Goal: Task Accomplishment & Management: Manage account settings

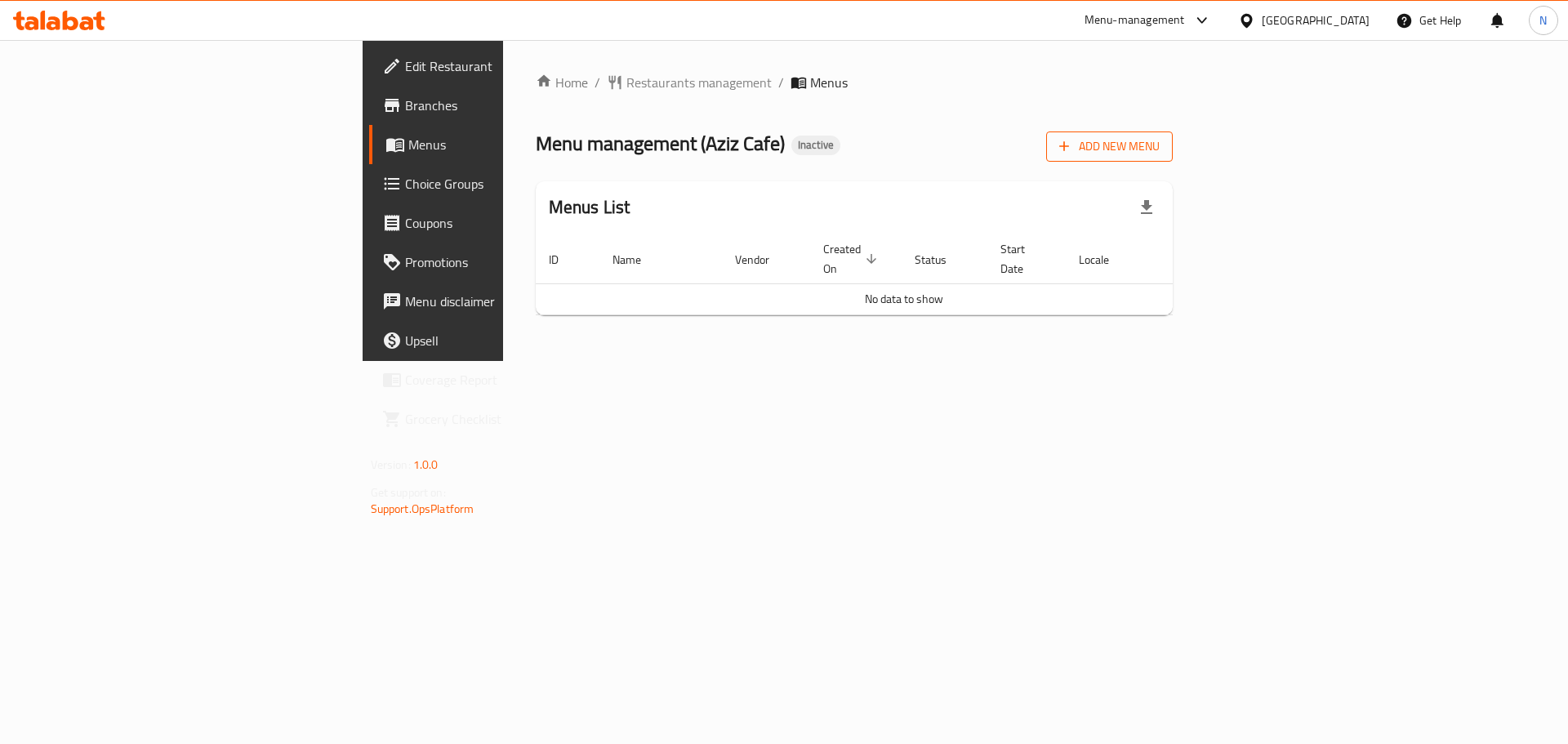
click at [1173, 161] on button "Add New Menu" at bounding box center [1109, 147] width 126 height 30
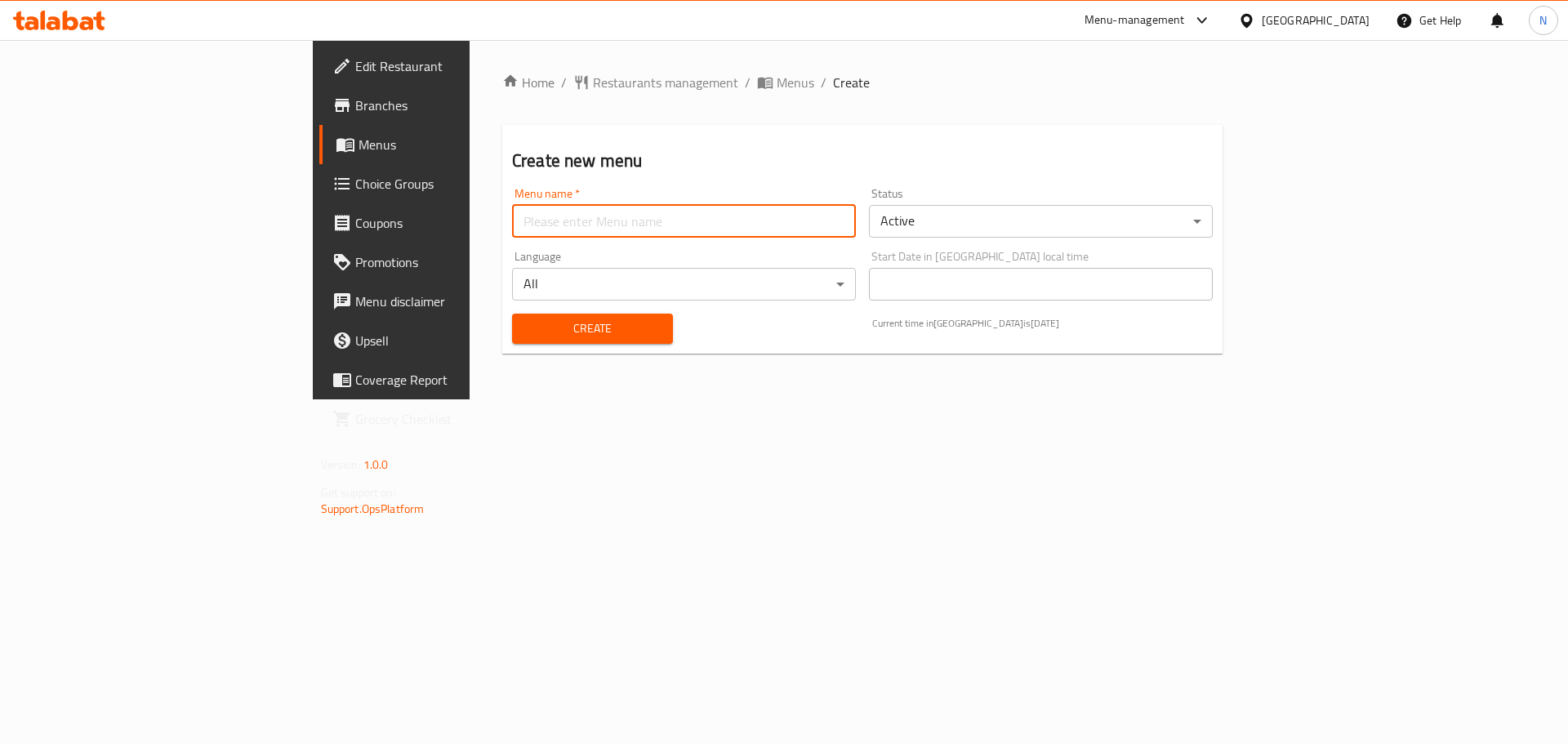
drag, startPoint x: 604, startPoint y: 204, endPoint x: 574, endPoint y: 239, distance: 46.1
click at [604, 202] on div "Menu name   * Menu name *" at bounding box center [684, 212] width 344 height 50
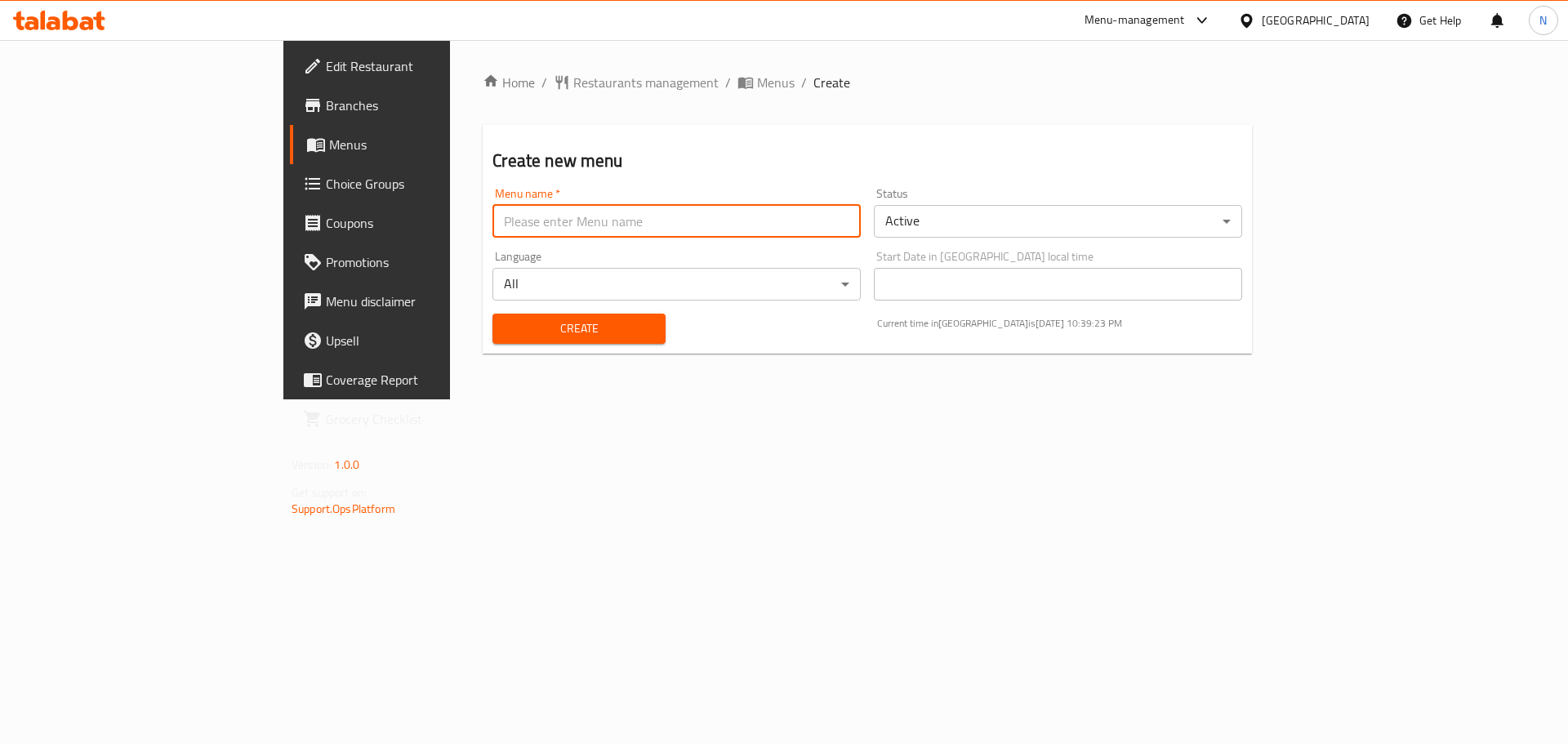
type input "new"
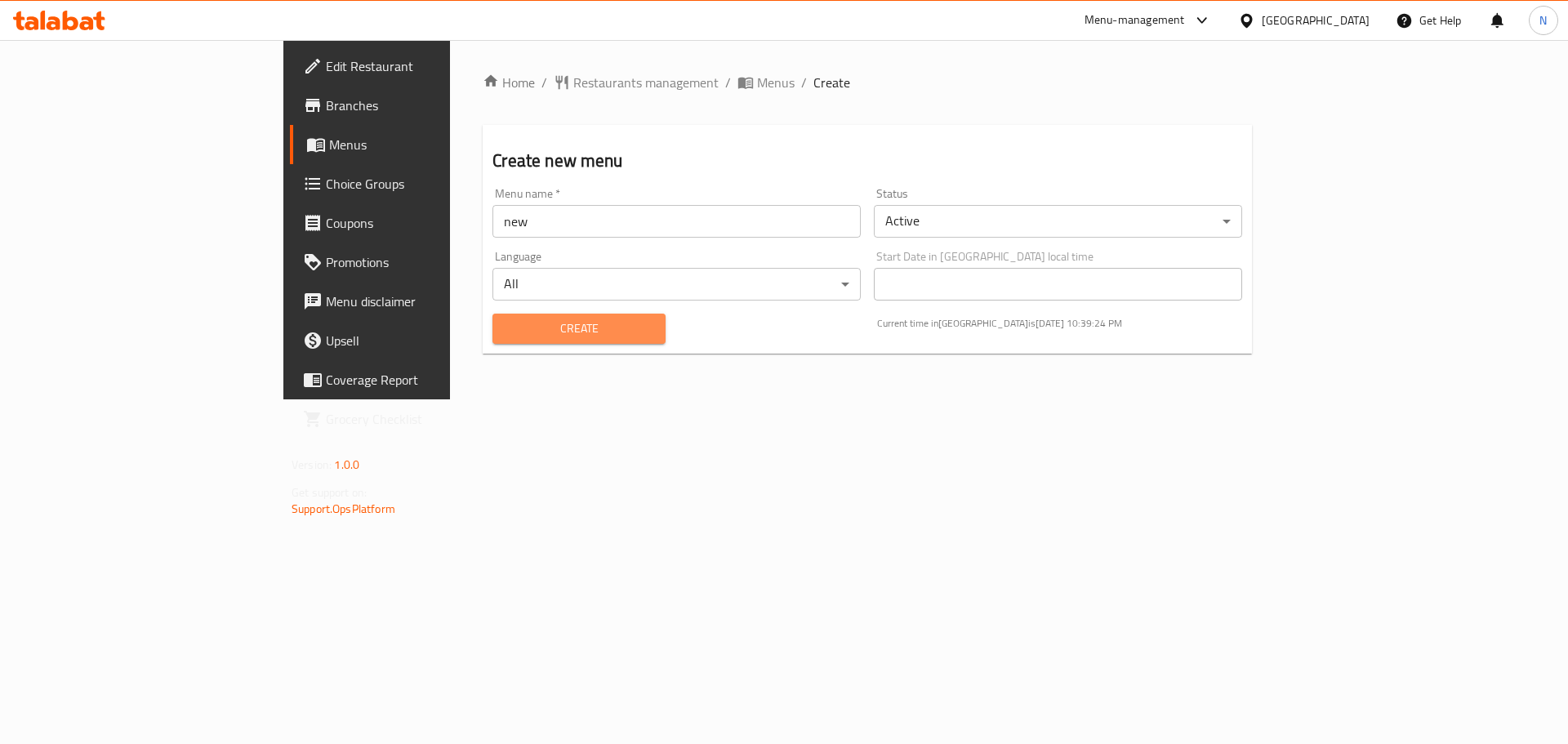
click at [506, 322] on span "Create" at bounding box center [579, 329] width 146 height 21
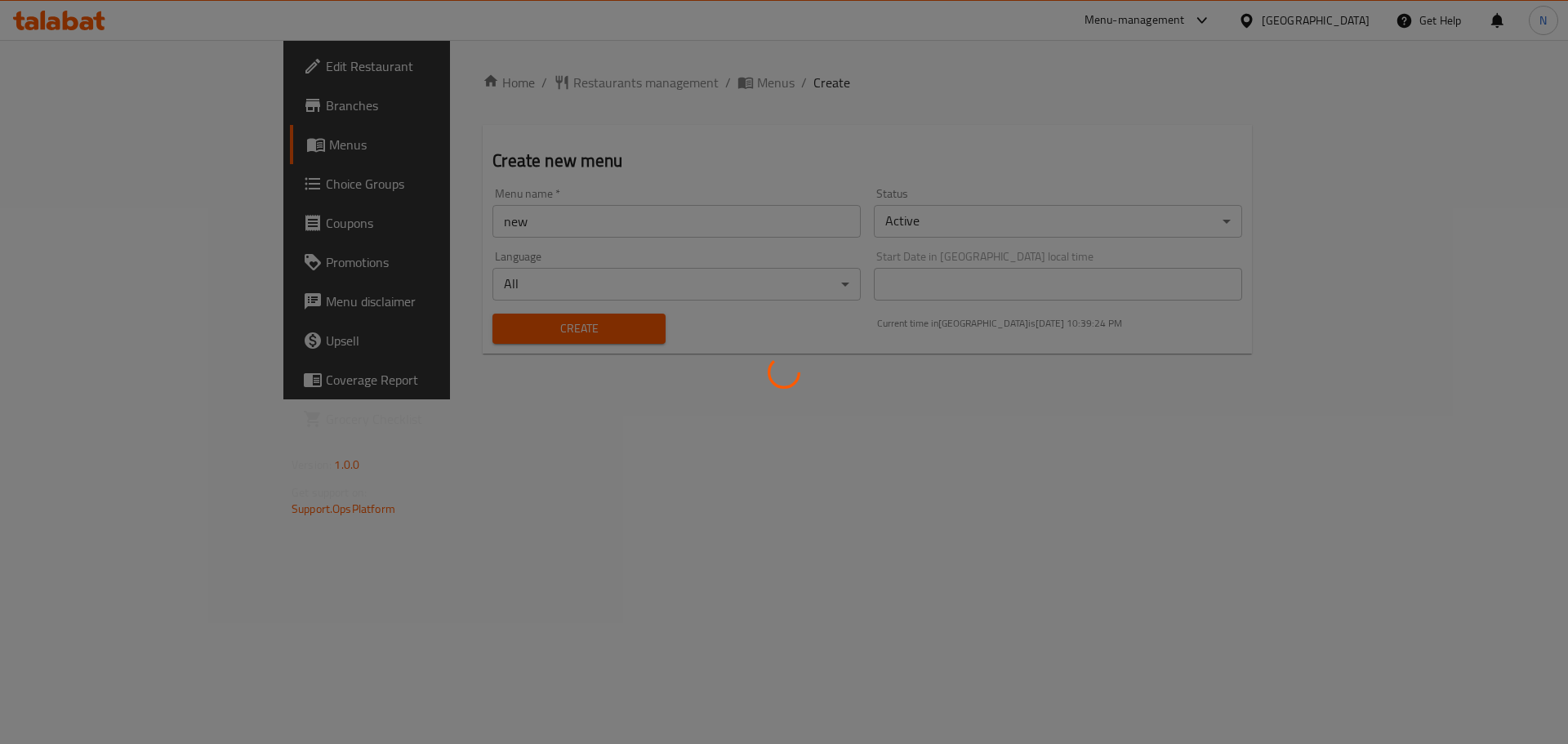
click at [579, 85] on div at bounding box center [784, 372] width 1568 height 744
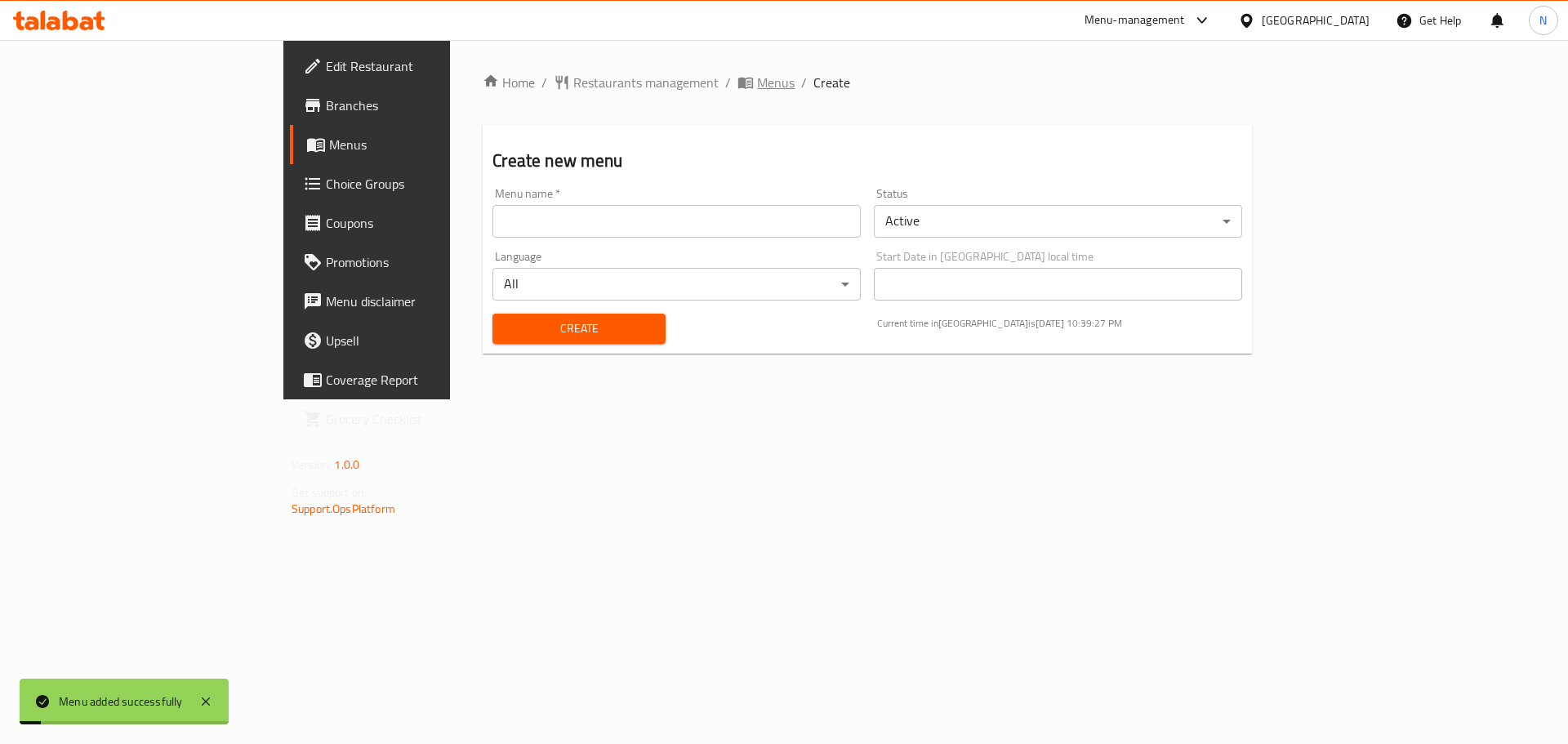
click at [758, 83] on span "Menus" at bounding box center [776, 82] width 38 height 20
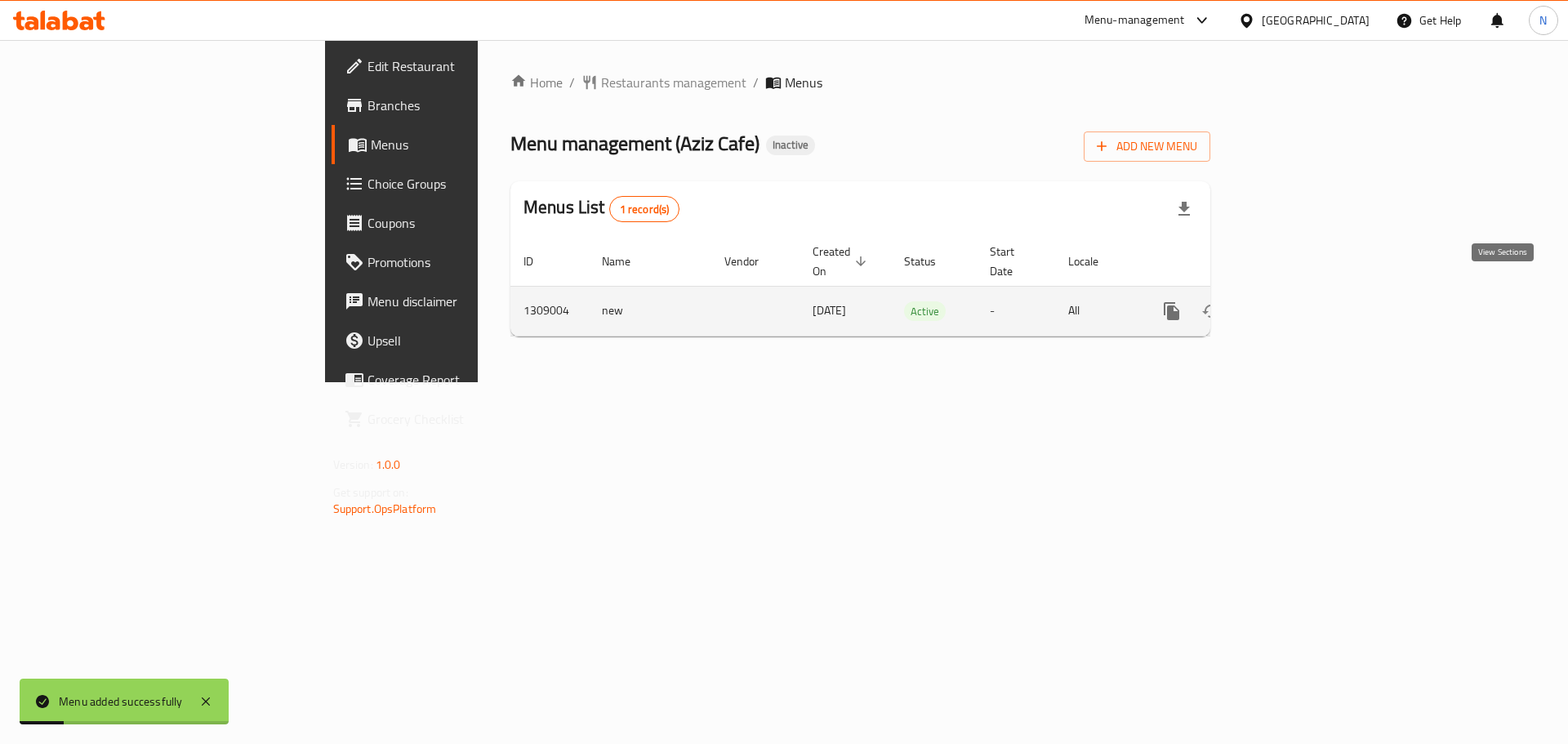
click at [1299, 301] on icon "enhanced table" at bounding box center [1289, 311] width 20 height 20
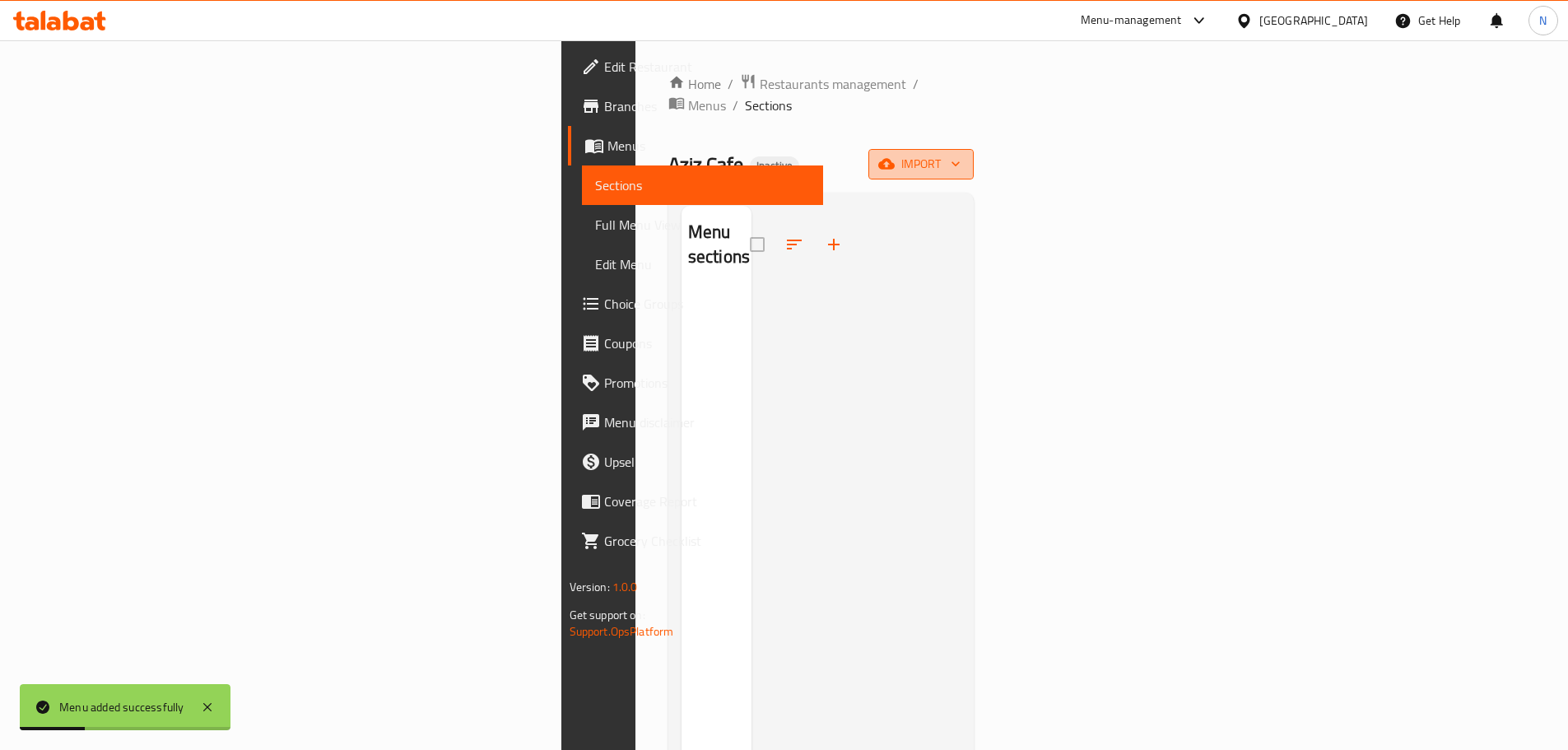
click at [961, 154] on span "import" at bounding box center [920, 164] width 79 height 21
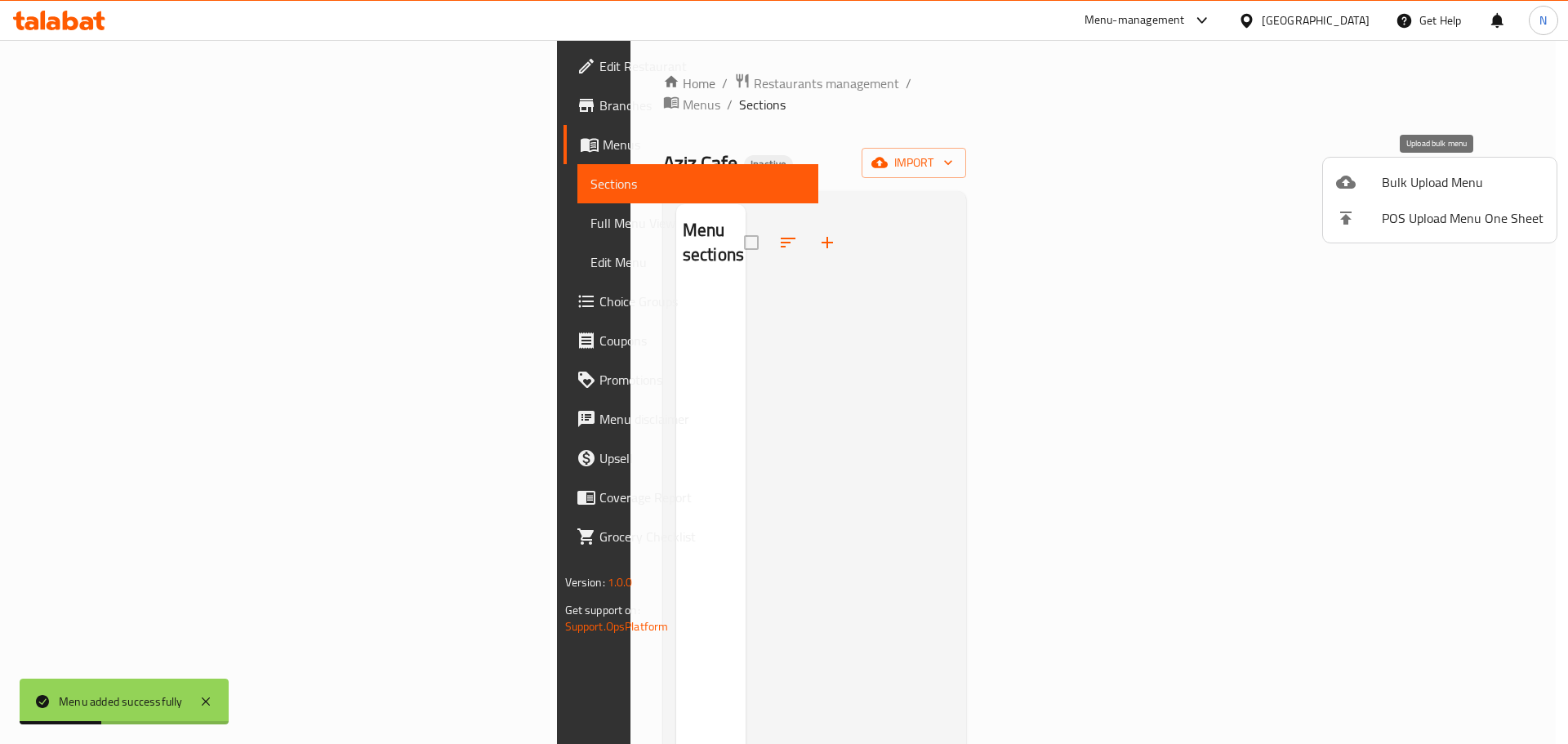
click at [1377, 187] on div at bounding box center [1359, 182] width 46 height 20
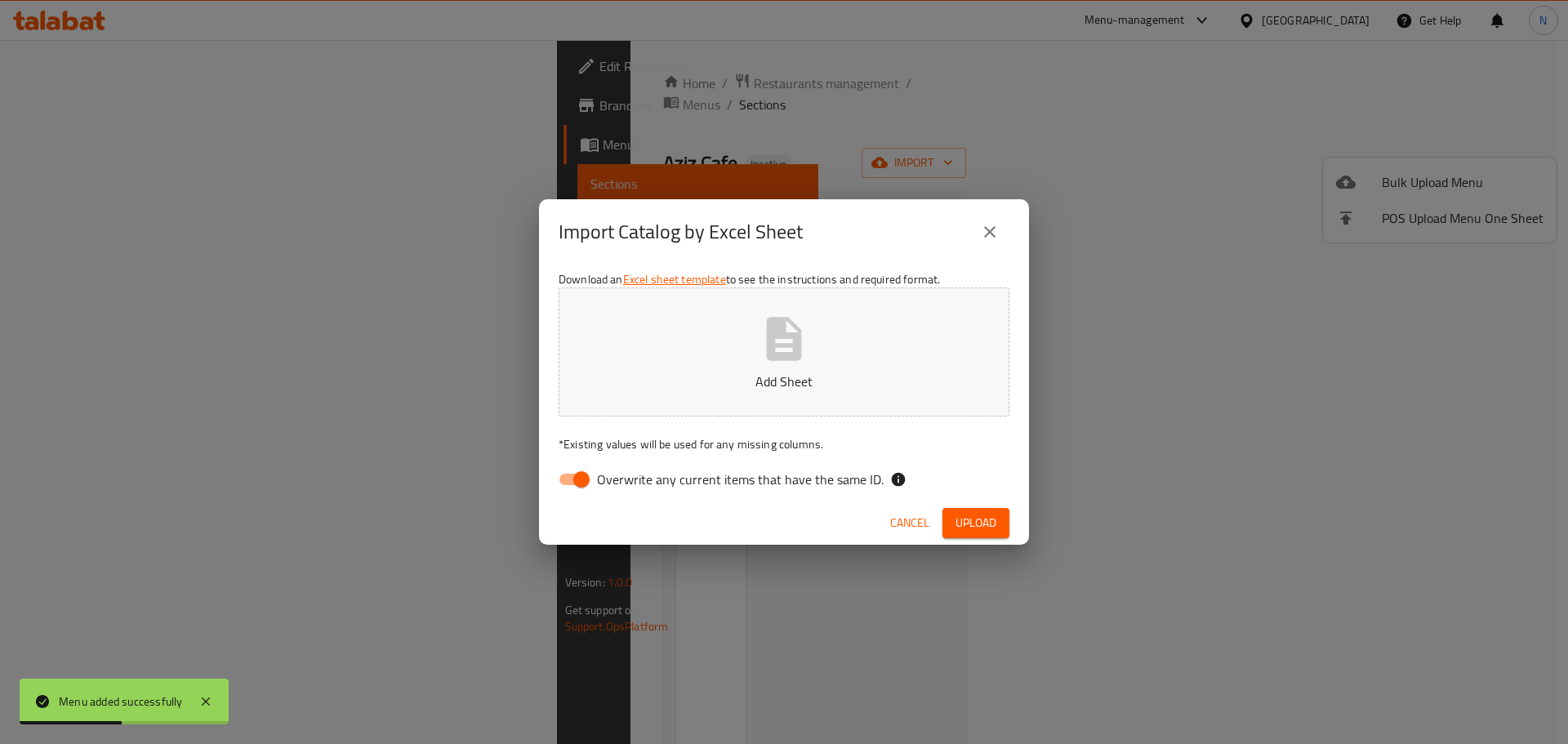
click at [582, 465] on input "Overwrite any current items that have the same ID." at bounding box center [581, 478] width 93 height 31
checkbox input "false"
click at [1000, 518] on button "Upload" at bounding box center [975, 523] width 67 height 30
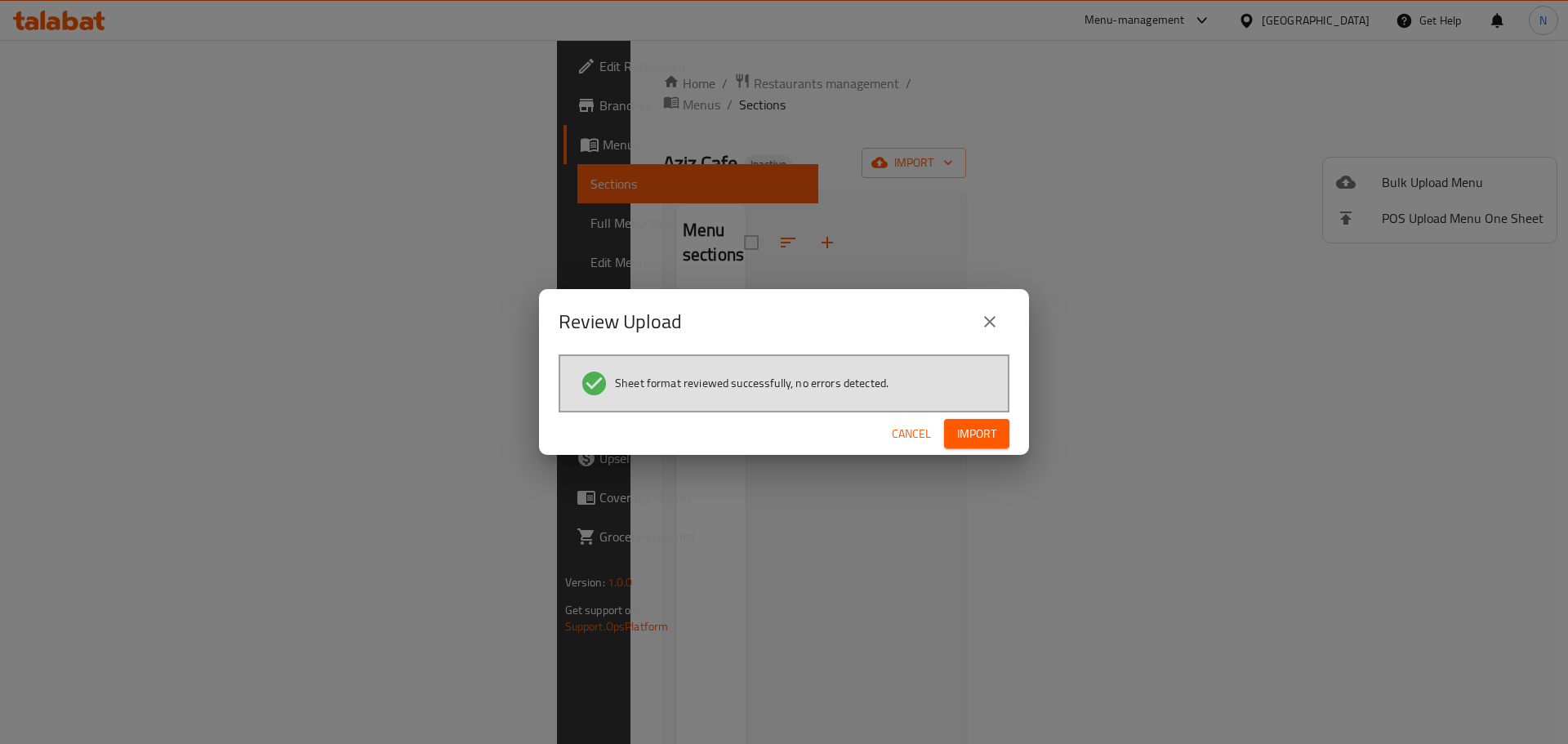
click at [968, 450] on div "Cancel Import" at bounding box center [784, 434] width 490 height 43
click at [977, 436] on span "Import" at bounding box center [977, 434] width 40 height 21
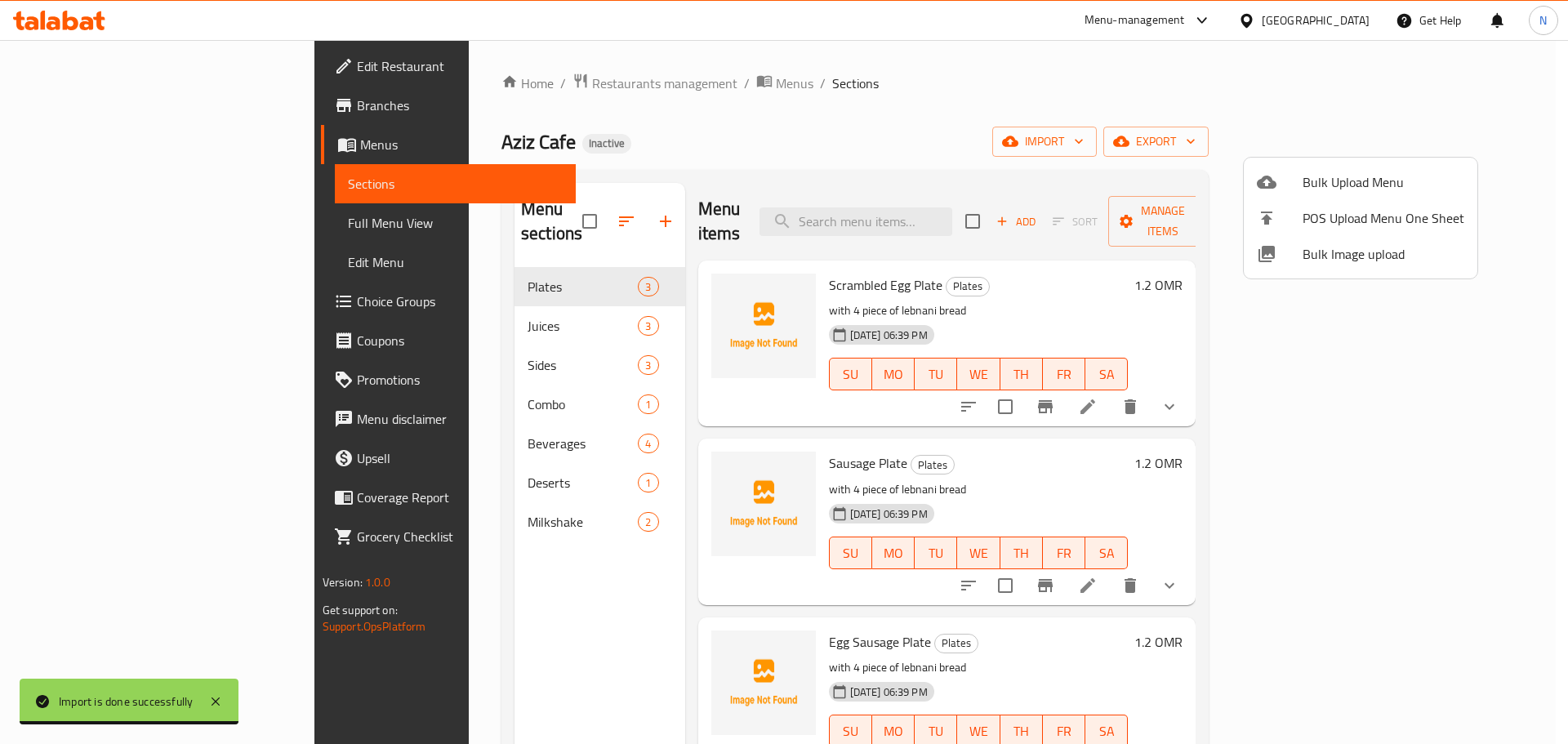
click at [132, 104] on div at bounding box center [784, 372] width 1568 height 744
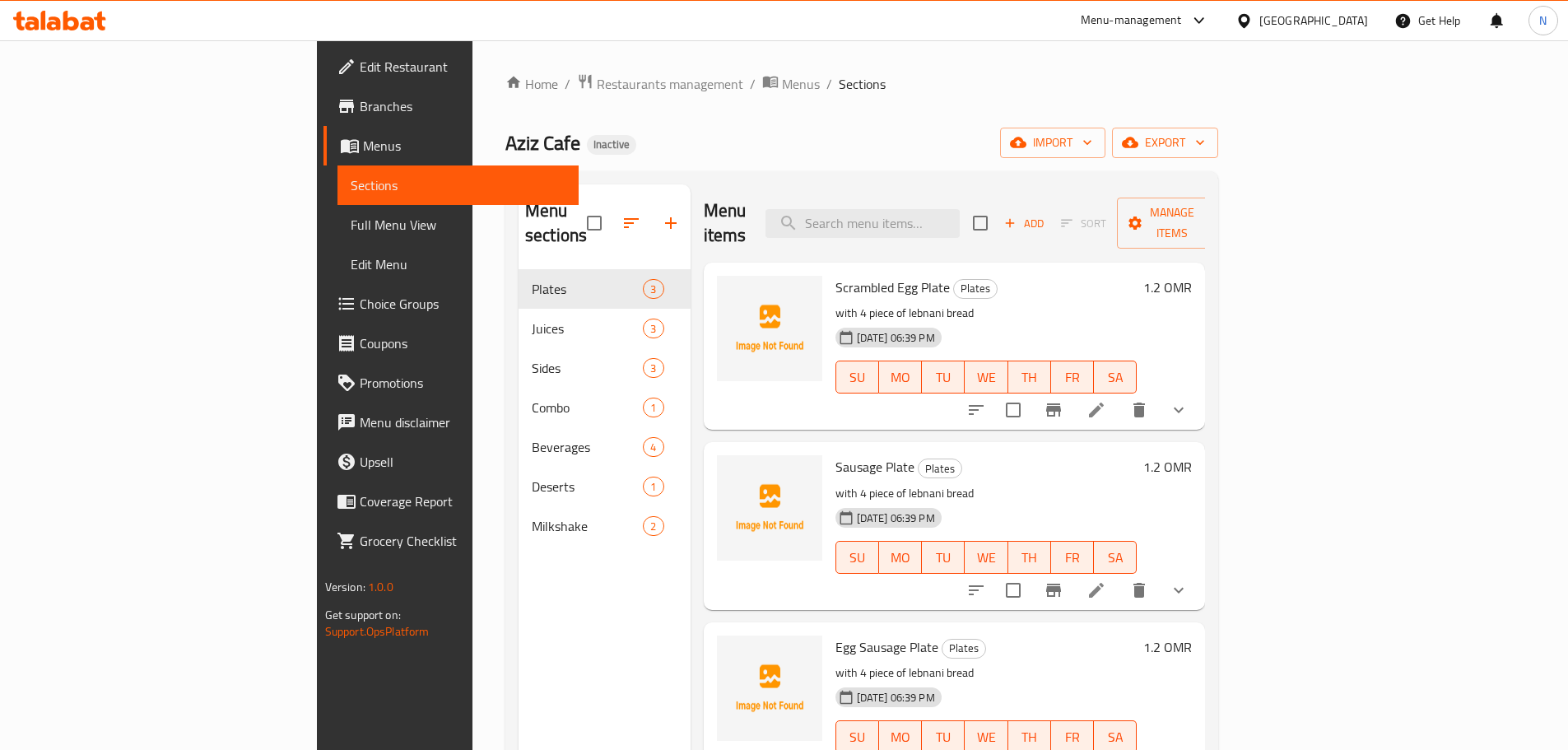
click at [360, 110] on span "Branches" at bounding box center [463, 105] width 206 height 20
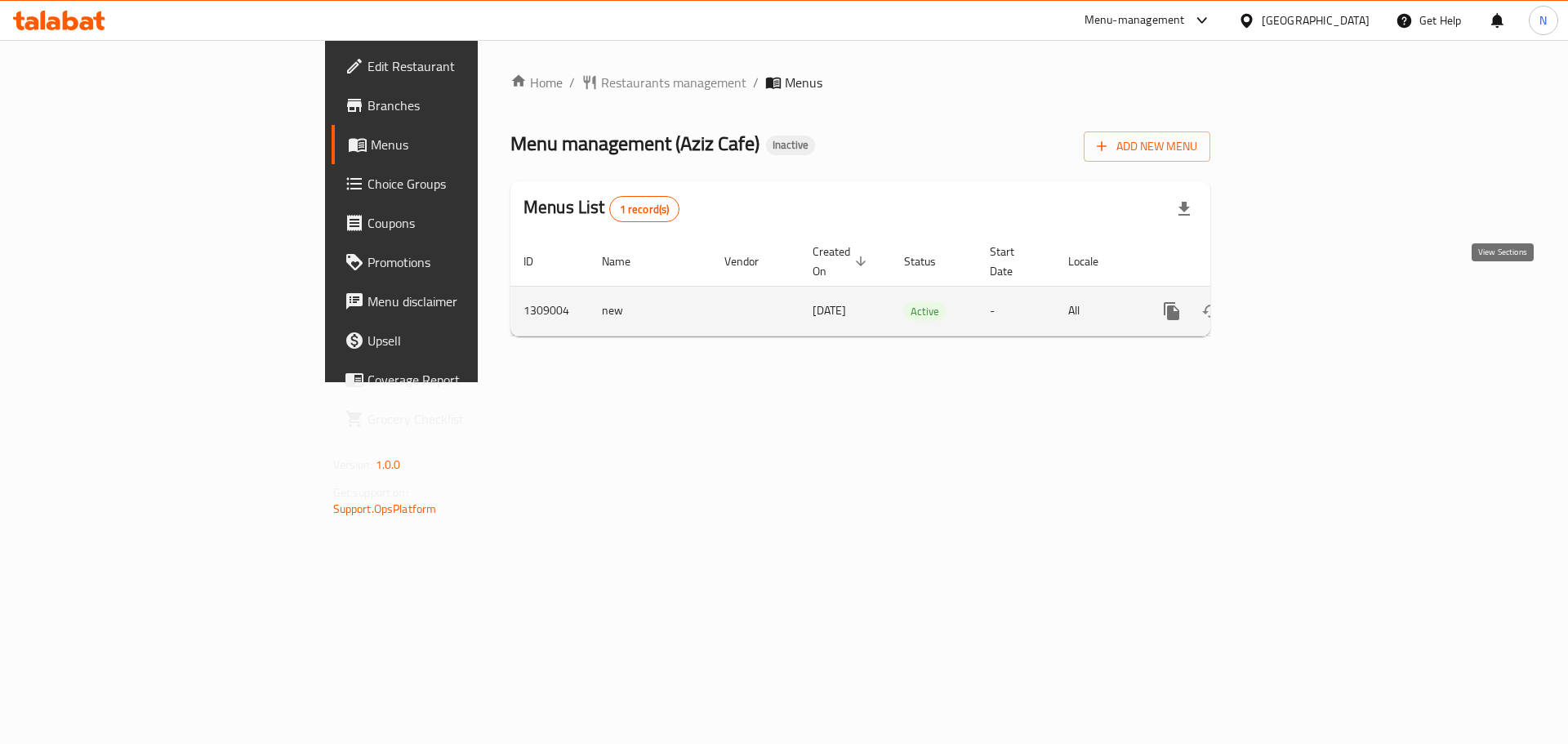
click at [1299, 301] on icon "enhanced table" at bounding box center [1289, 311] width 20 height 20
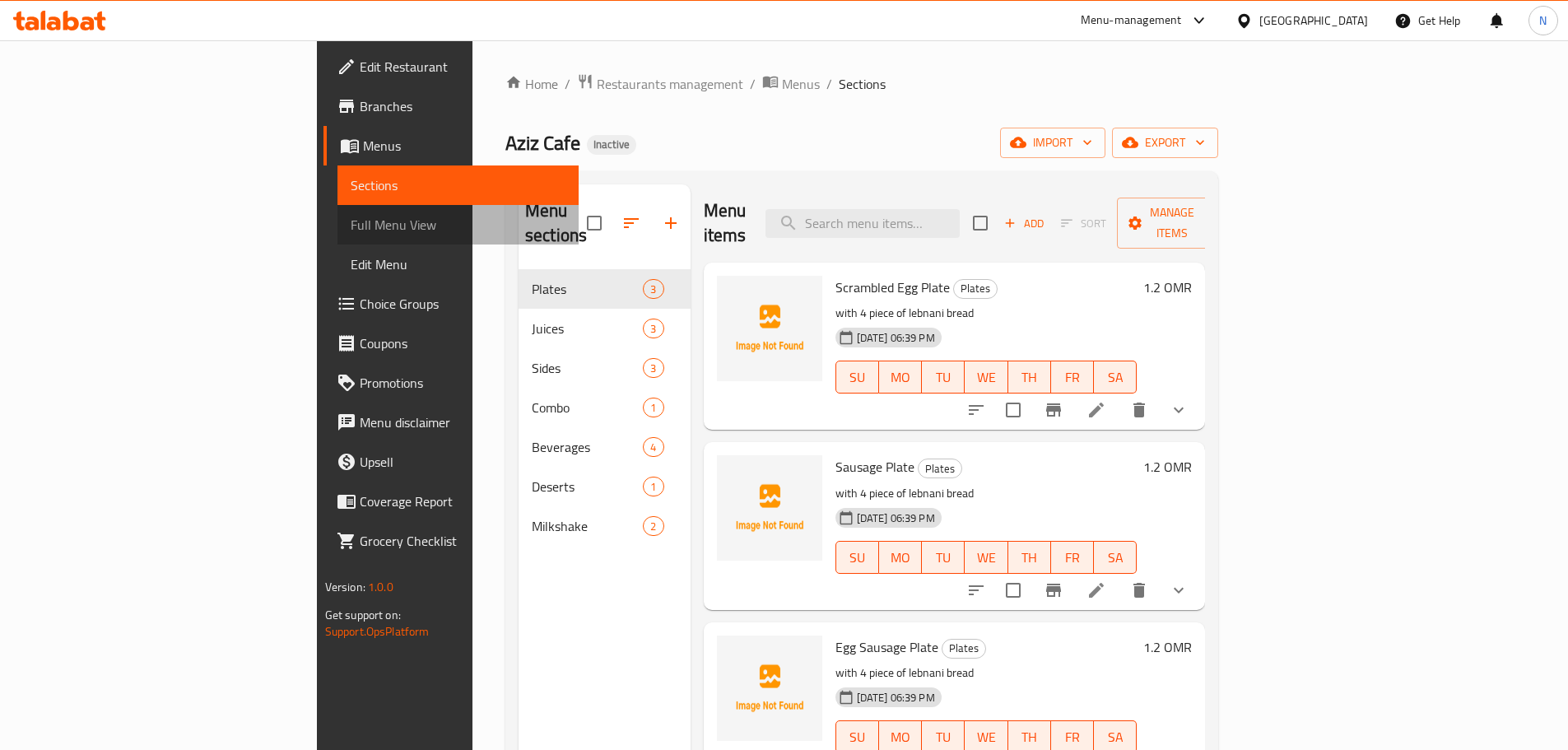
click at [350, 226] on span "Full Menu View" at bounding box center [458, 224] width 215 height 20
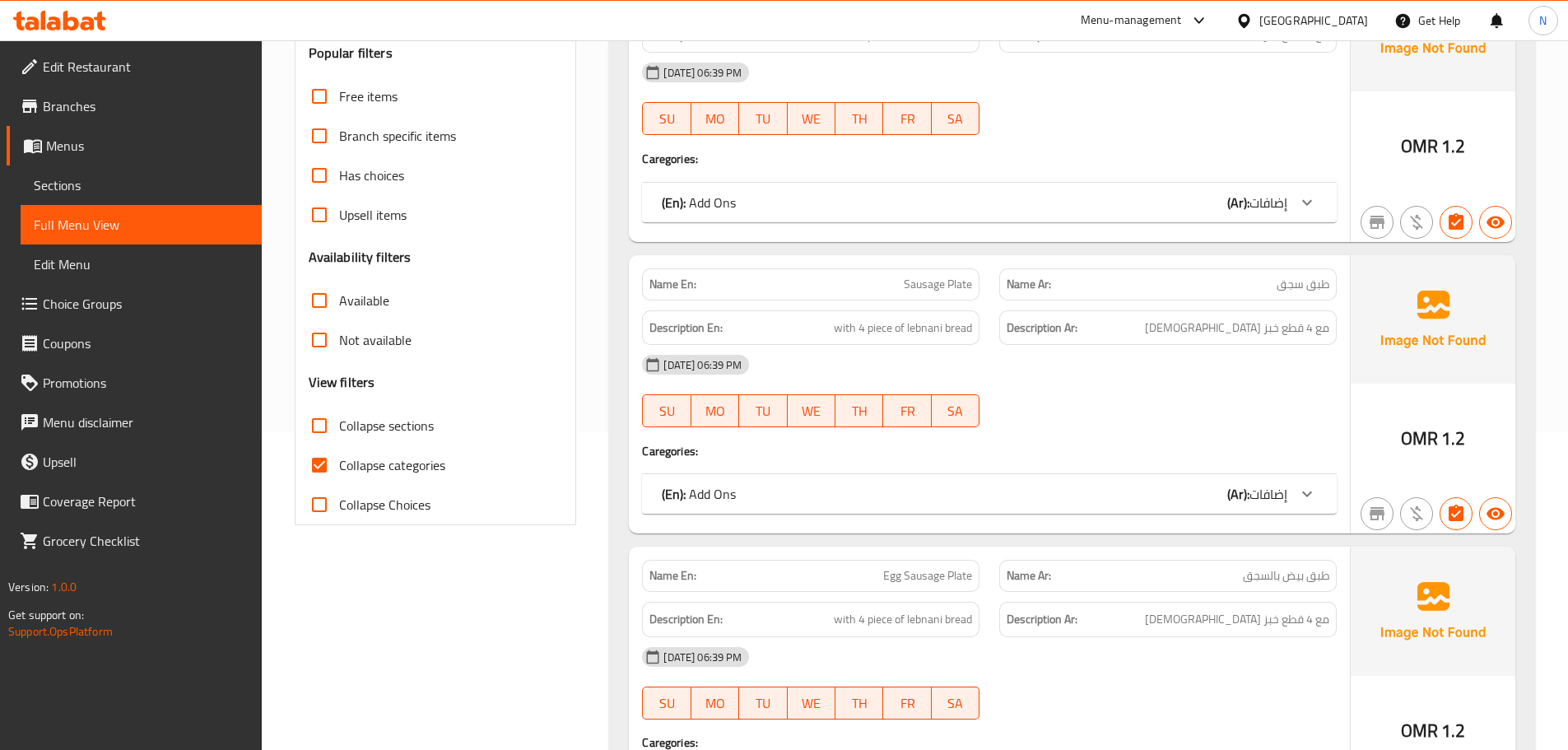
scroll to position [329, 0]
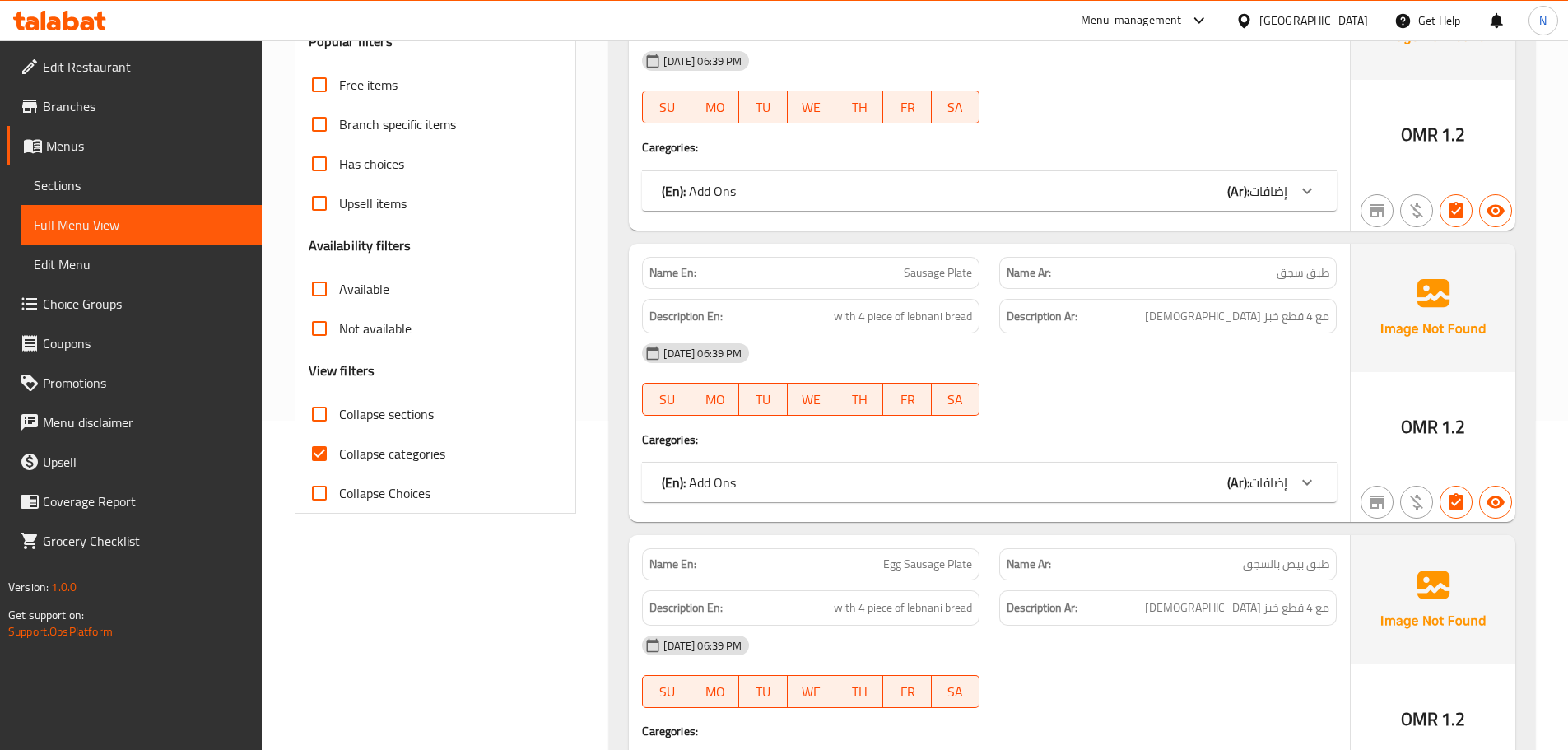
click at [329, 445] on input "Collapse categories" at bounding box center [320, 454] width 40 height 40
checkbox input "false"
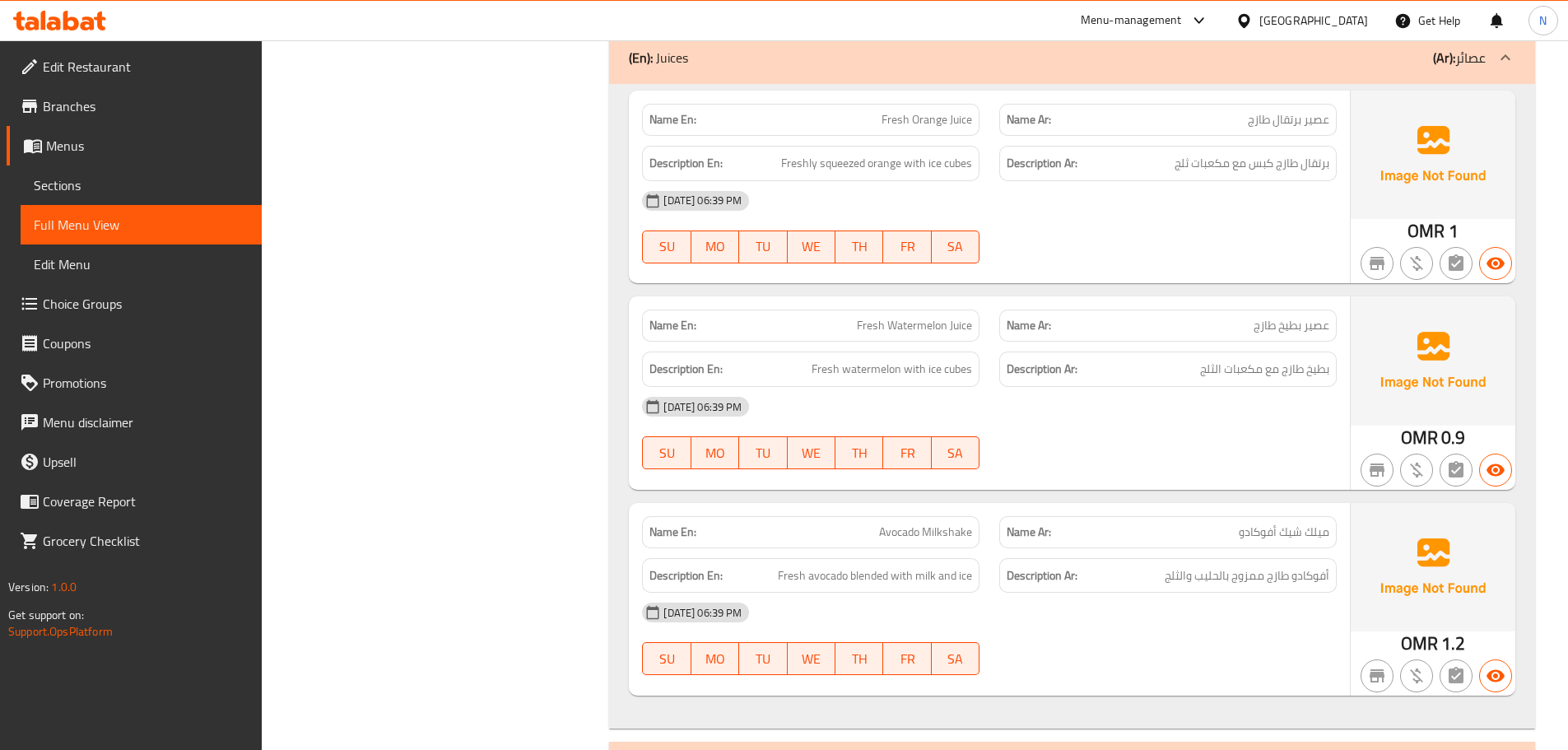
scroll to position [1810, 0]
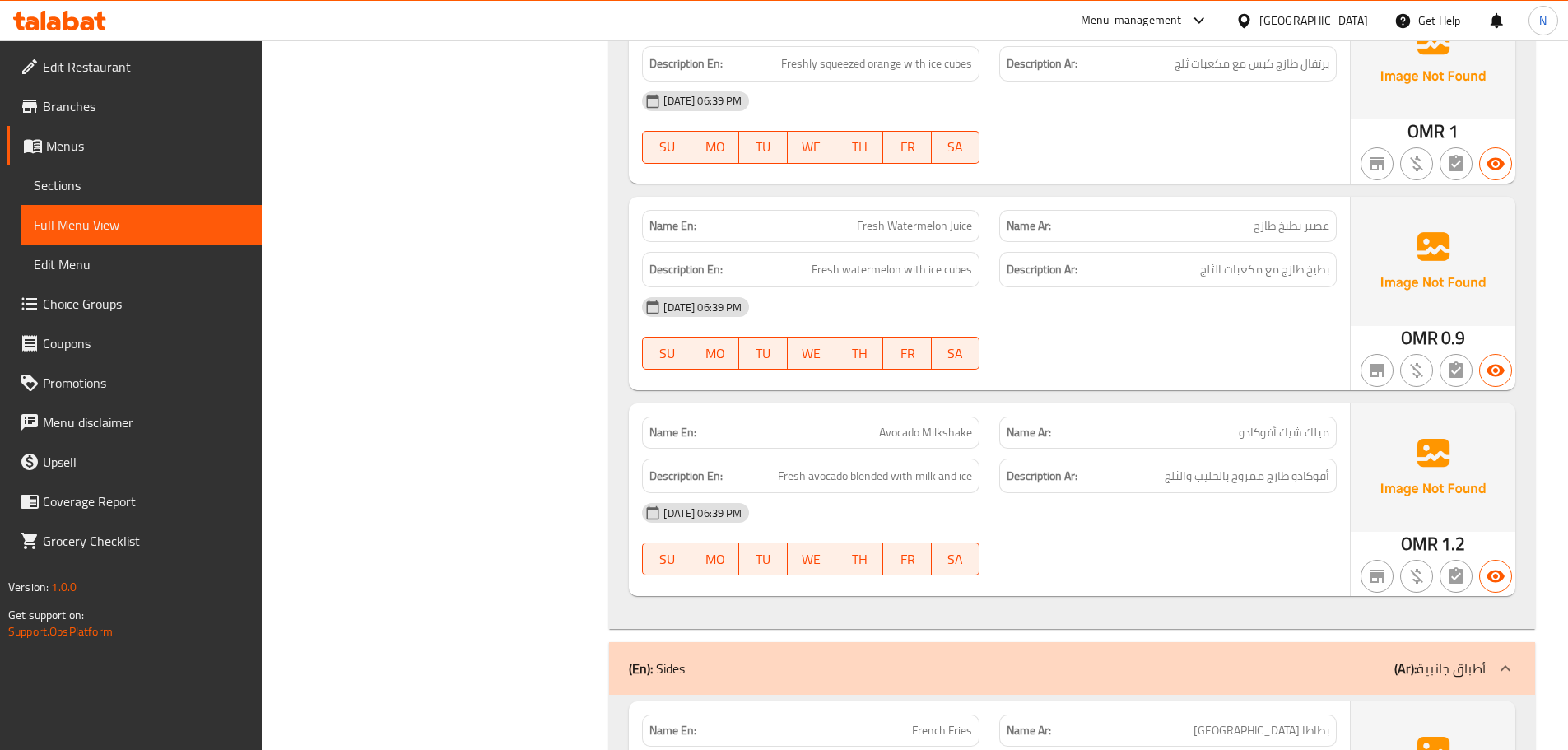
click at [1073, 501] on div "[DATE] 06:39 PM" at bounding box center [990, 513] width 714 height 40
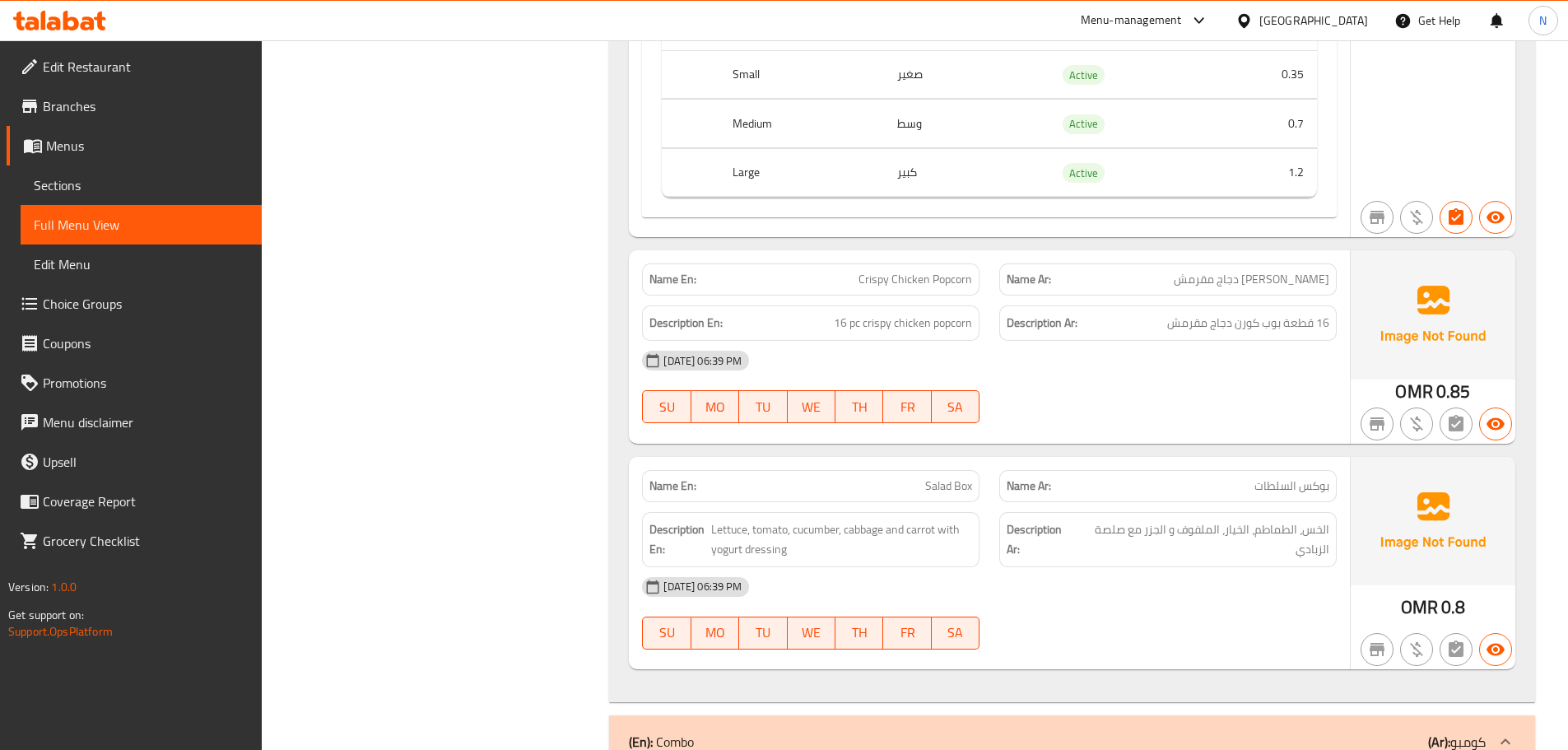
scroll to position [2880, 0]
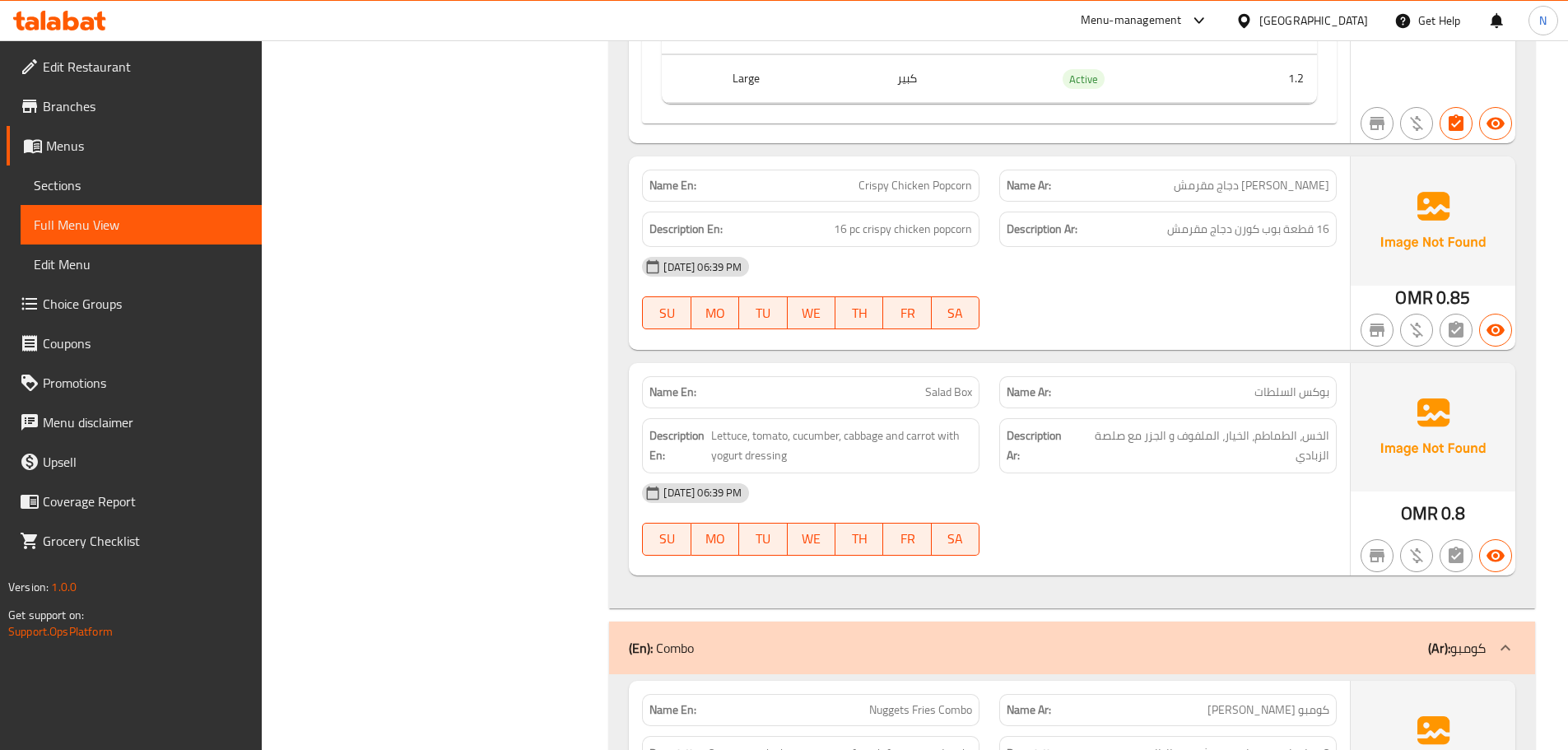
click at [930, 395] on span "Salad Box" at bounding box center [948, 392] width 47 height 17
click at [918, 403] on div at bounding box center [918, 403] width 0 height 0
copy span "Salad Box"
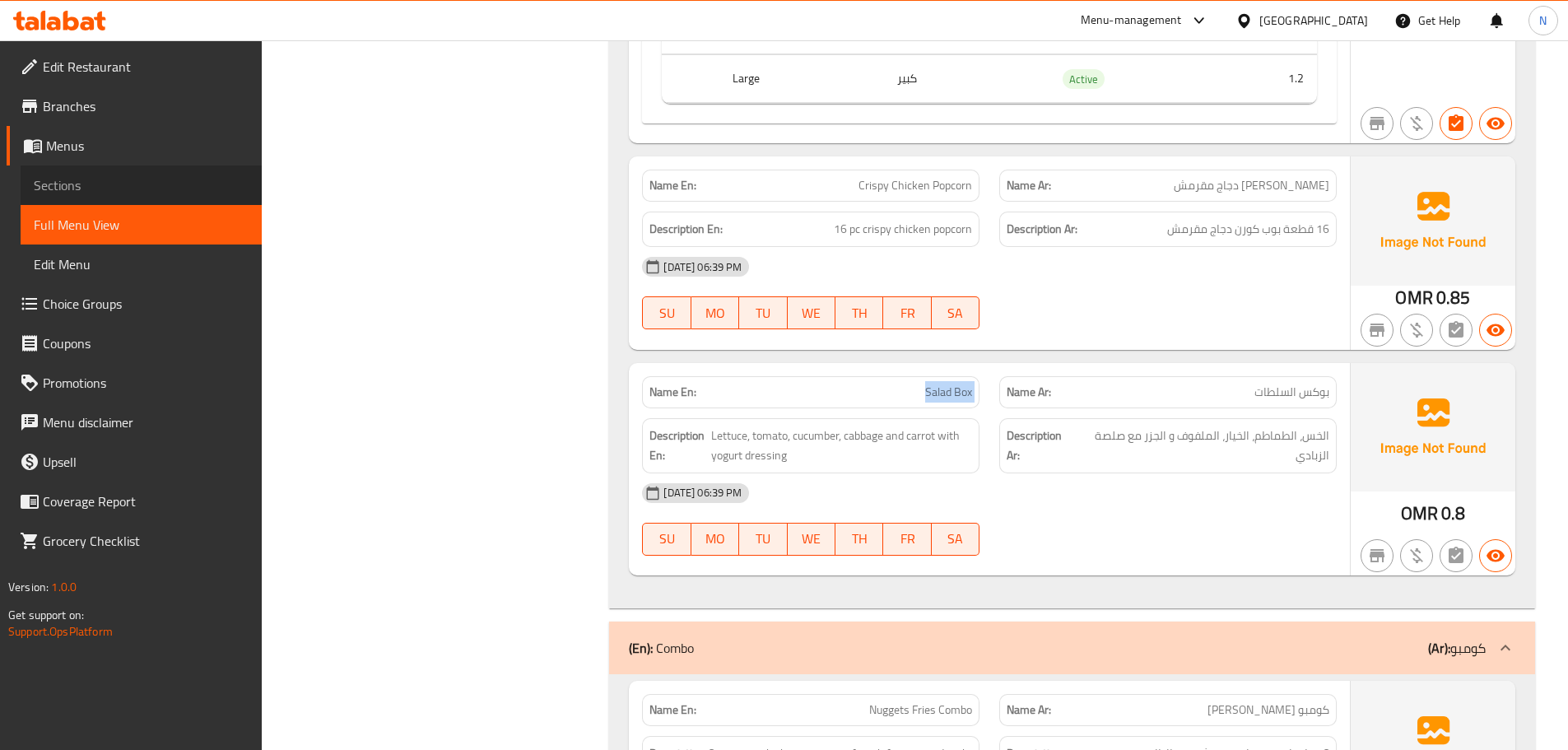
click at [116, 180] on span "Sections" at bounding box center [142, 185] width 215 height 20
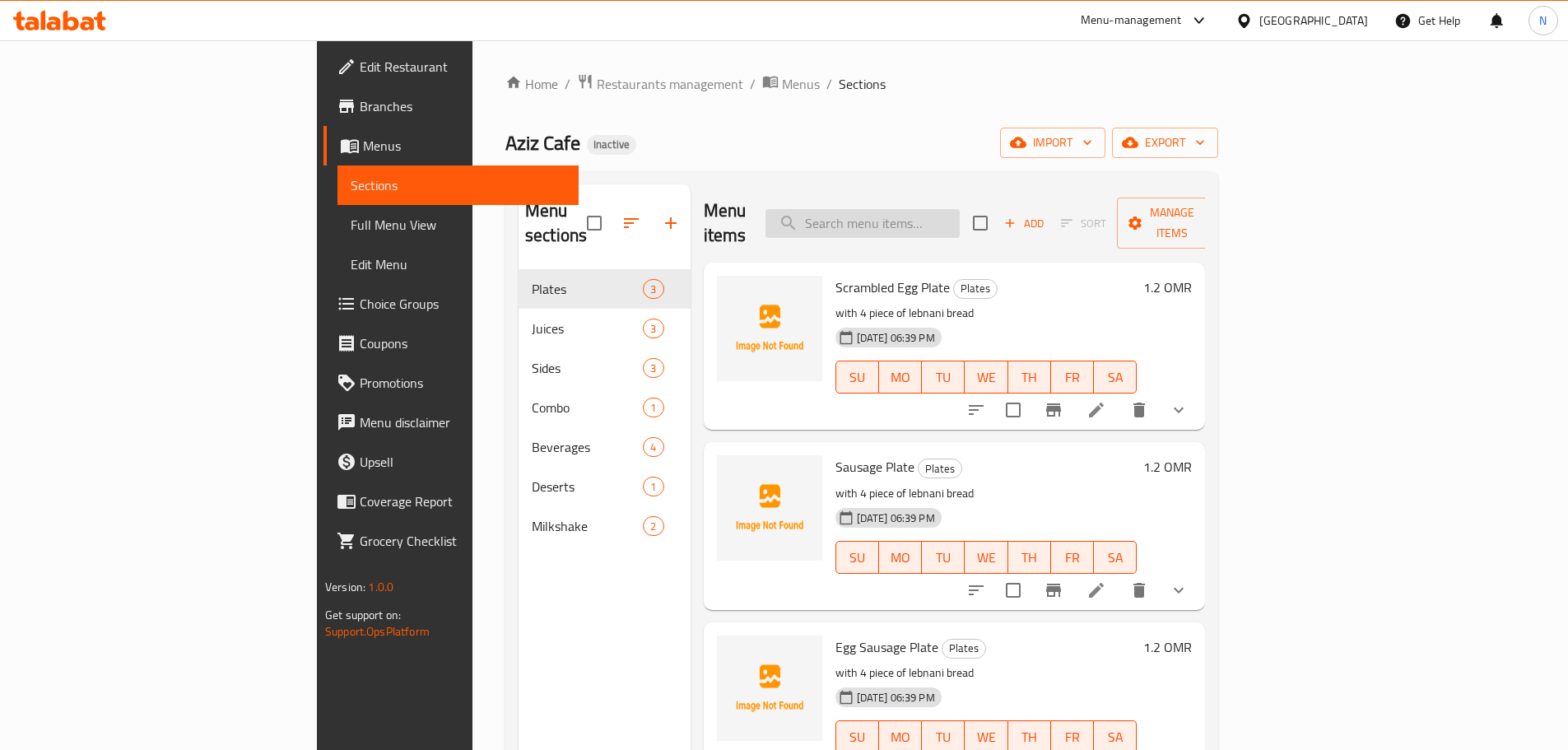
paste input "Salad Box"
click at [960, 209] on input "Salad Box" at bounding box center [862, 223] width 195 height 28
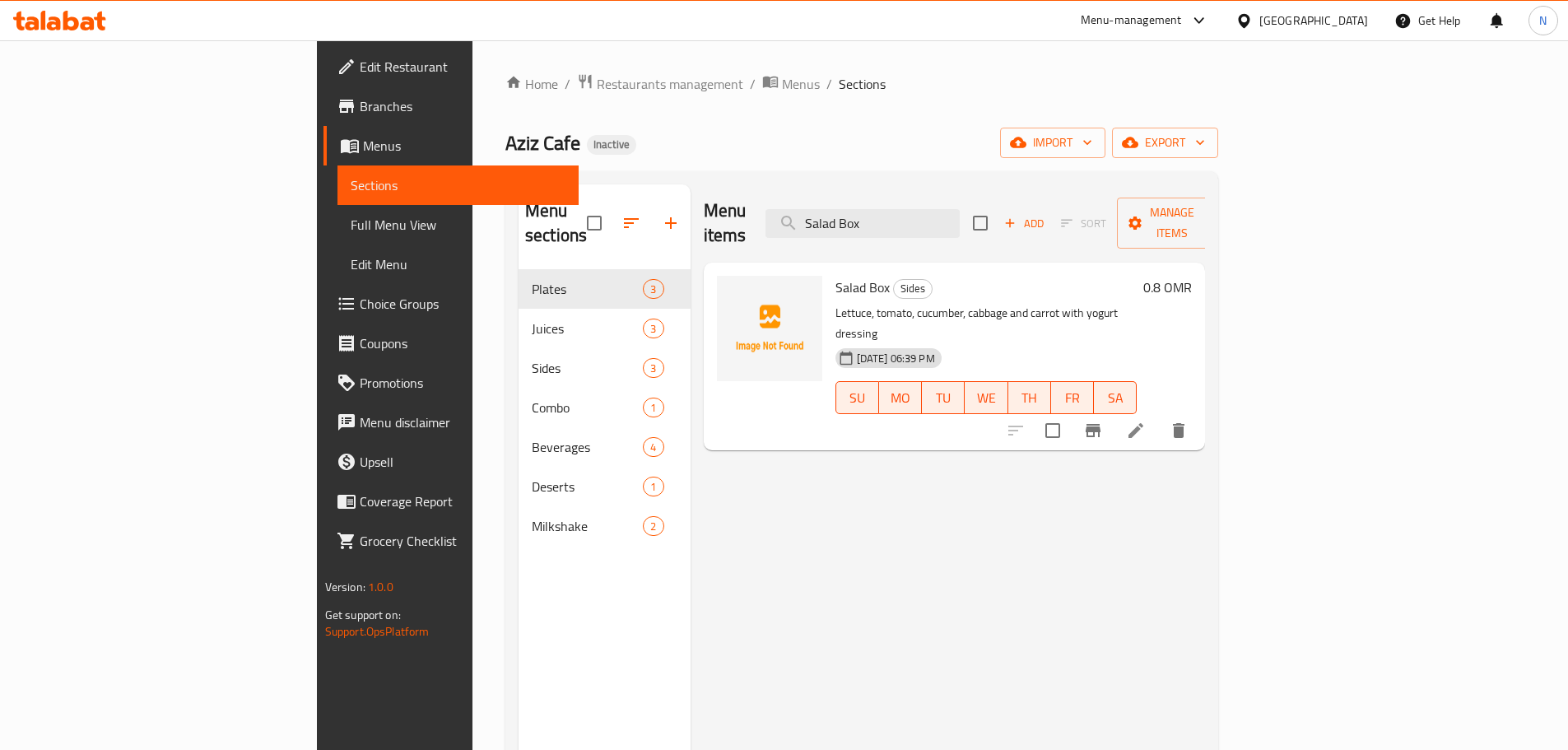
type input "Salad Box"
click at [1160, 416] on li at bounding box center [1136, 430] width 47 height 29
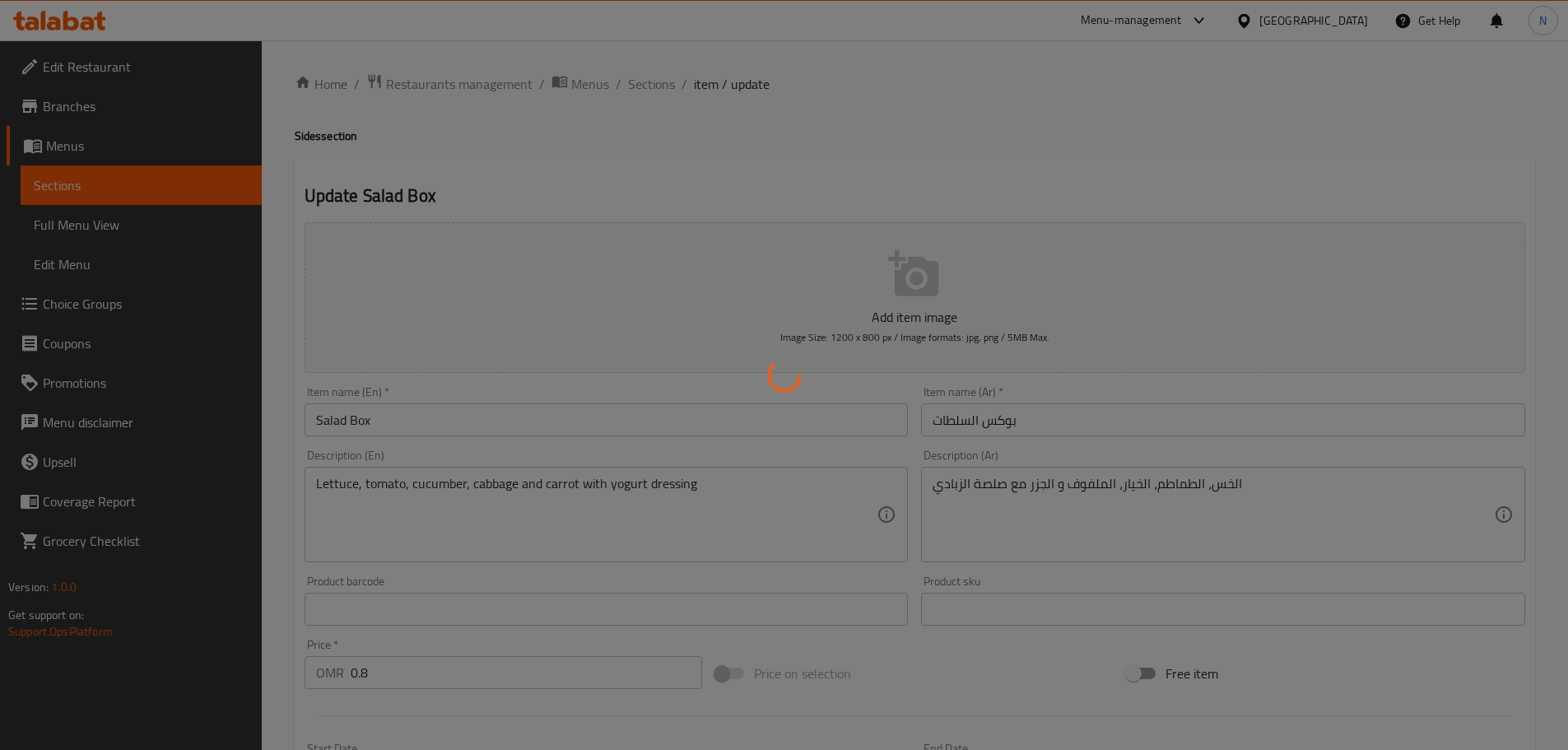
click at [944, 418] on div at bounding box center [784, 375] width 1568 height 750
click at [954, 424] on div at bounding box center [784, 375] width 1568 height 750
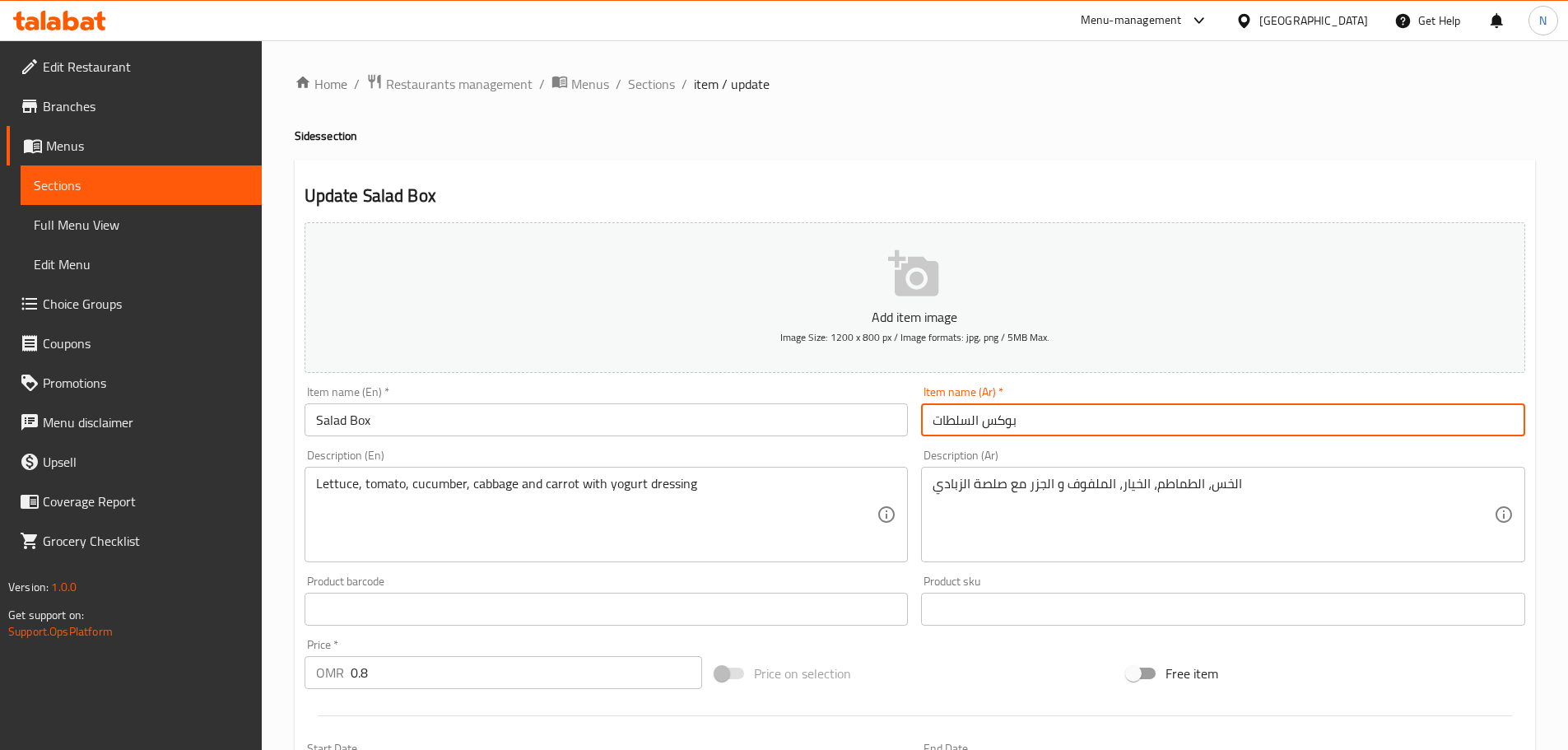
drag, startPoint x: 948, startPoint y: 418, endPoint x: 934, endPoint y: 418, distance: 14.0
click at [934, 418] on input "بوكس السلطات" at bounding box center [1223, 420] width 604 height 33
click at [504, 483] on textarea "Lettuce, tomato, cucumber, cabbage and carrot with yogurt dressing" at bounding box center [596, 515] width 561 height 78
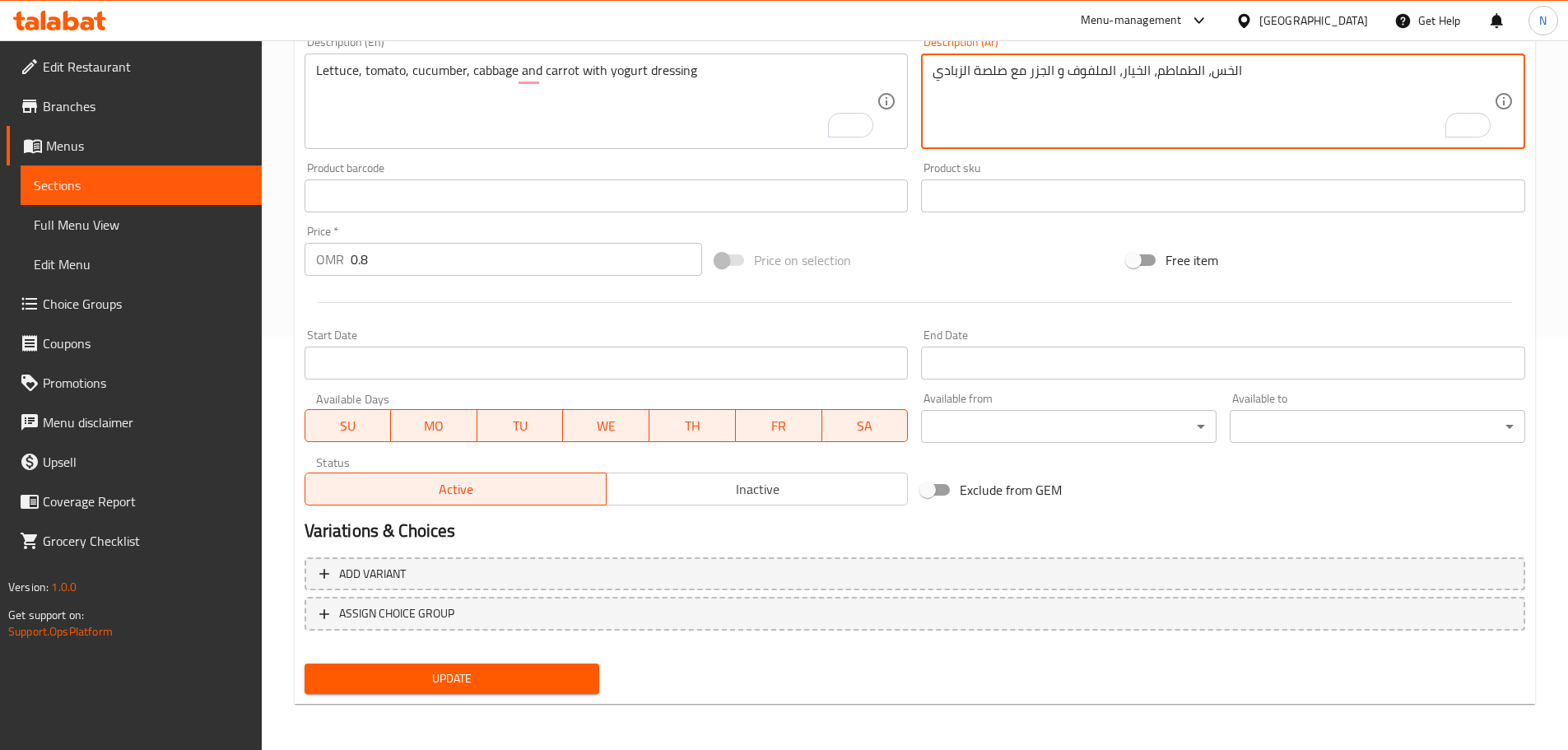
click at [550, 678] on span "Update" at bounding box center [452, 679] width 269 height 21
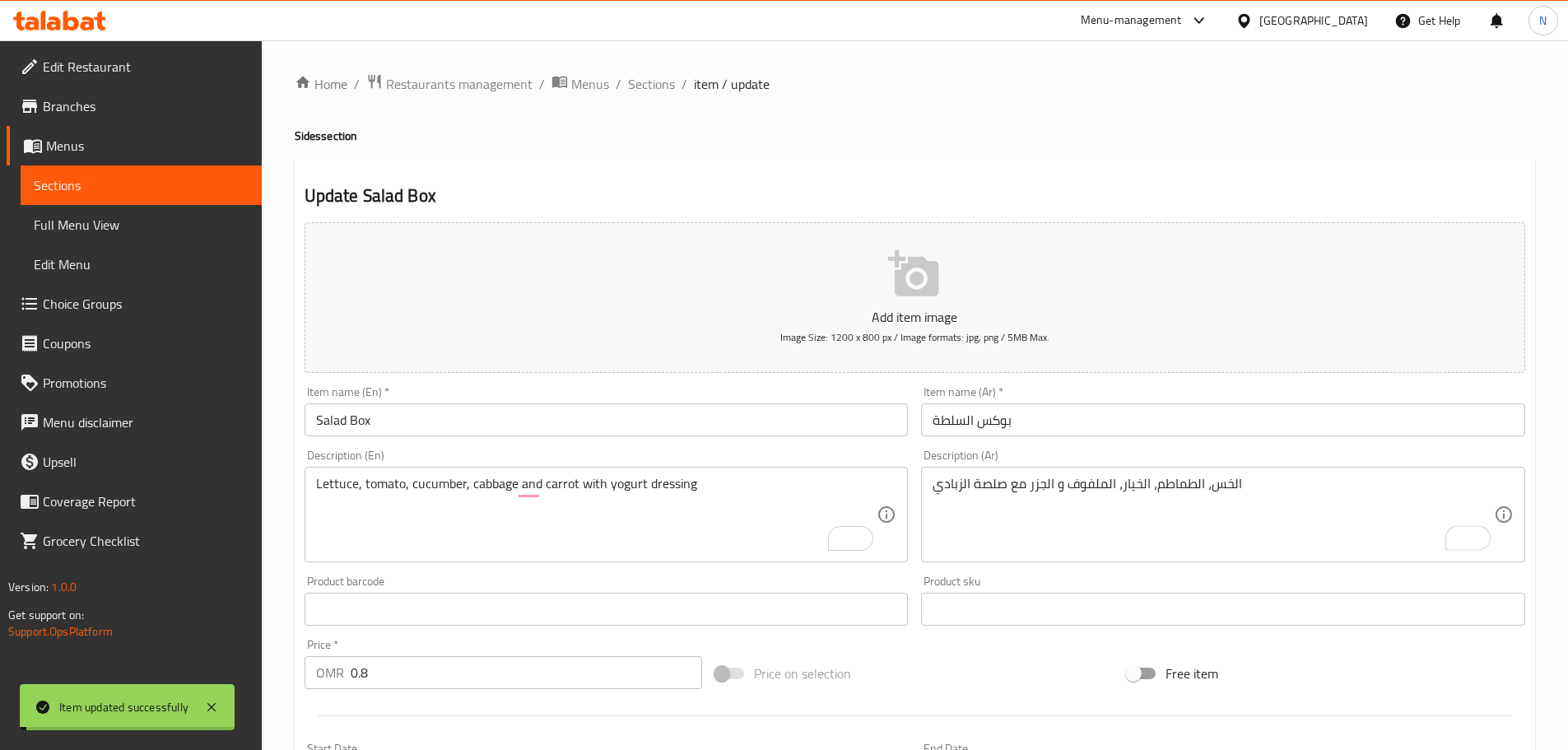
click at [396, 415] on input "Salad Box" at bounding box center [607, 420] width 604 height 33
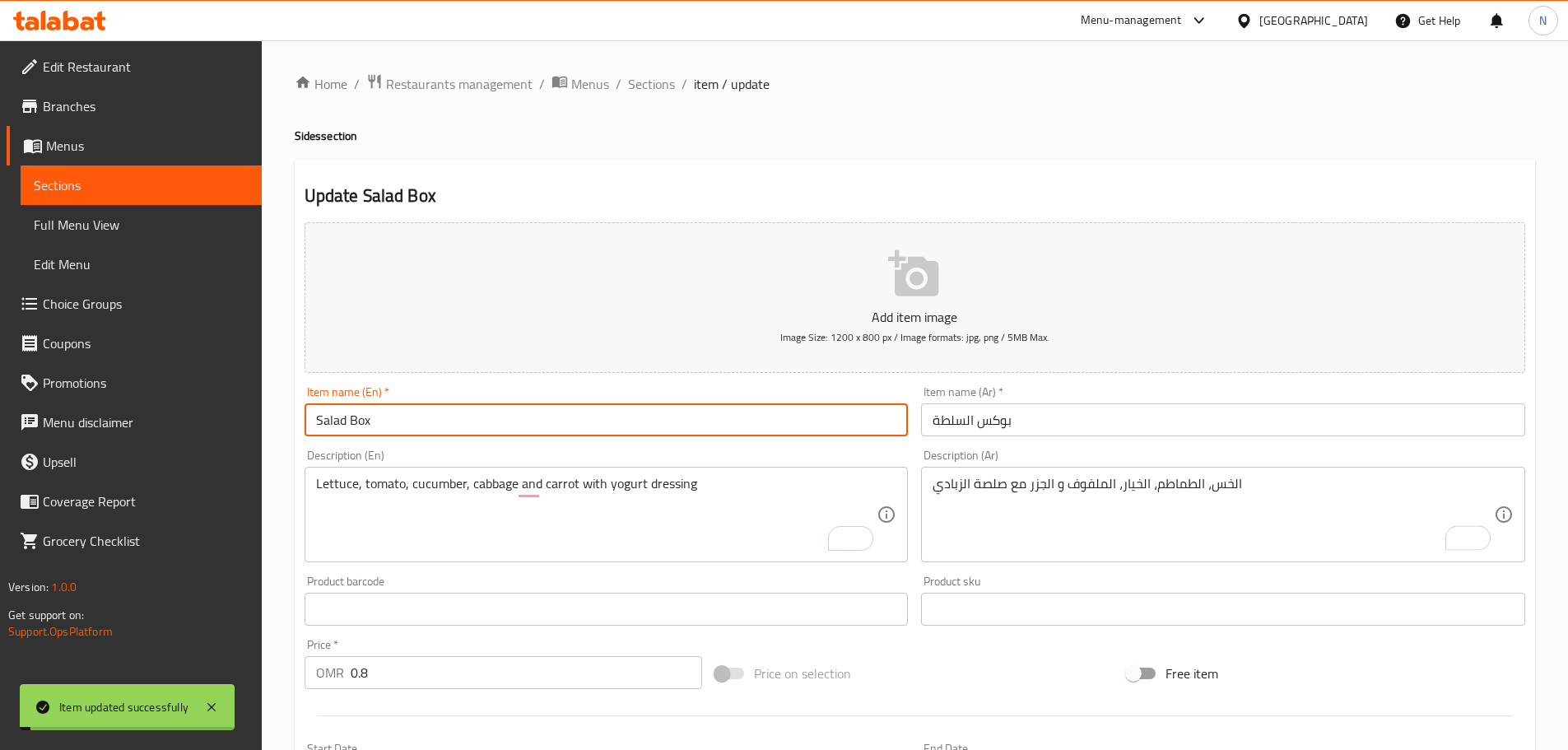
click at [396, 415] on input "Salad Box" at bounding box center [607, 420] width 604 height 33
click at [969, 419] on input "بوكس السلطة" at bounding box center [1223, 420] width 604 height 33
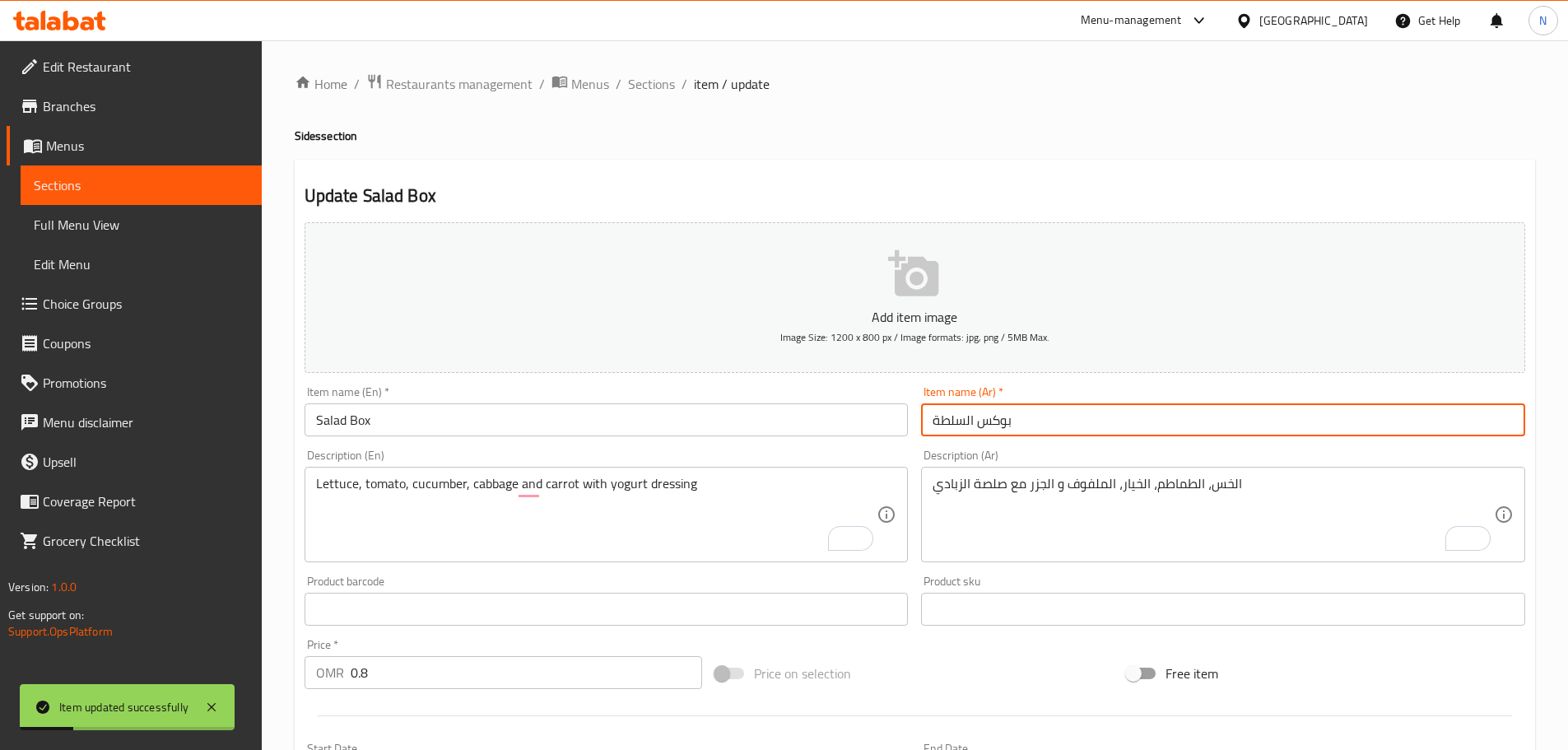
click at [969, 419] on input "بوكس السلطة" at bounding box center [1223, 420] width 604 height 33
click at [1006, 421] on input "بوكس السلطة" at bounding box center [1223, 420] width 604 height 33
click at [1007, 421] on input "بوكس السلطة" at bounding box center [1223, 420] width 604 height 33
click at [1005, 429] on input "بوكس السلطة" at bounding box center [1223, 420] width 604 height 33
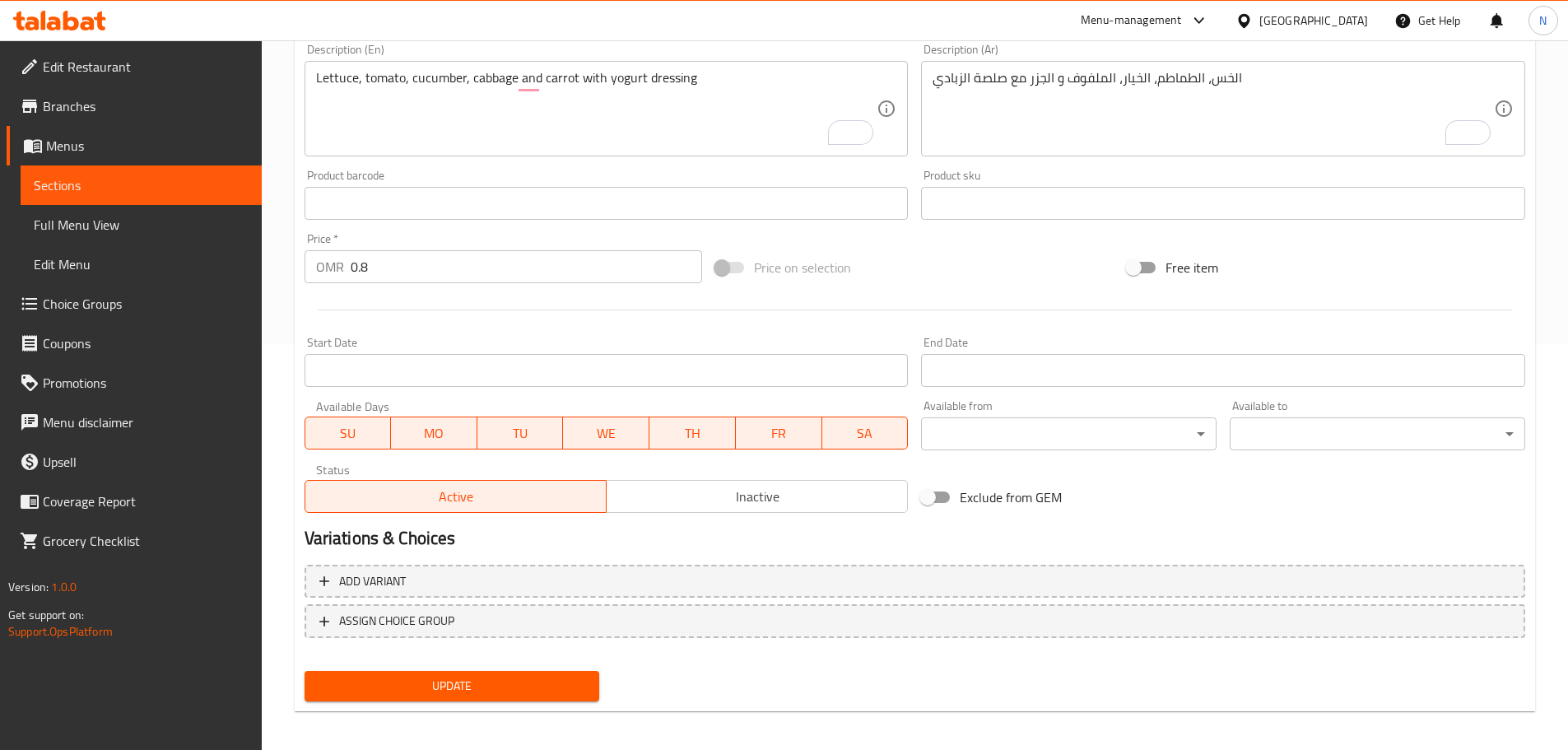
scroll to position [413, 0]
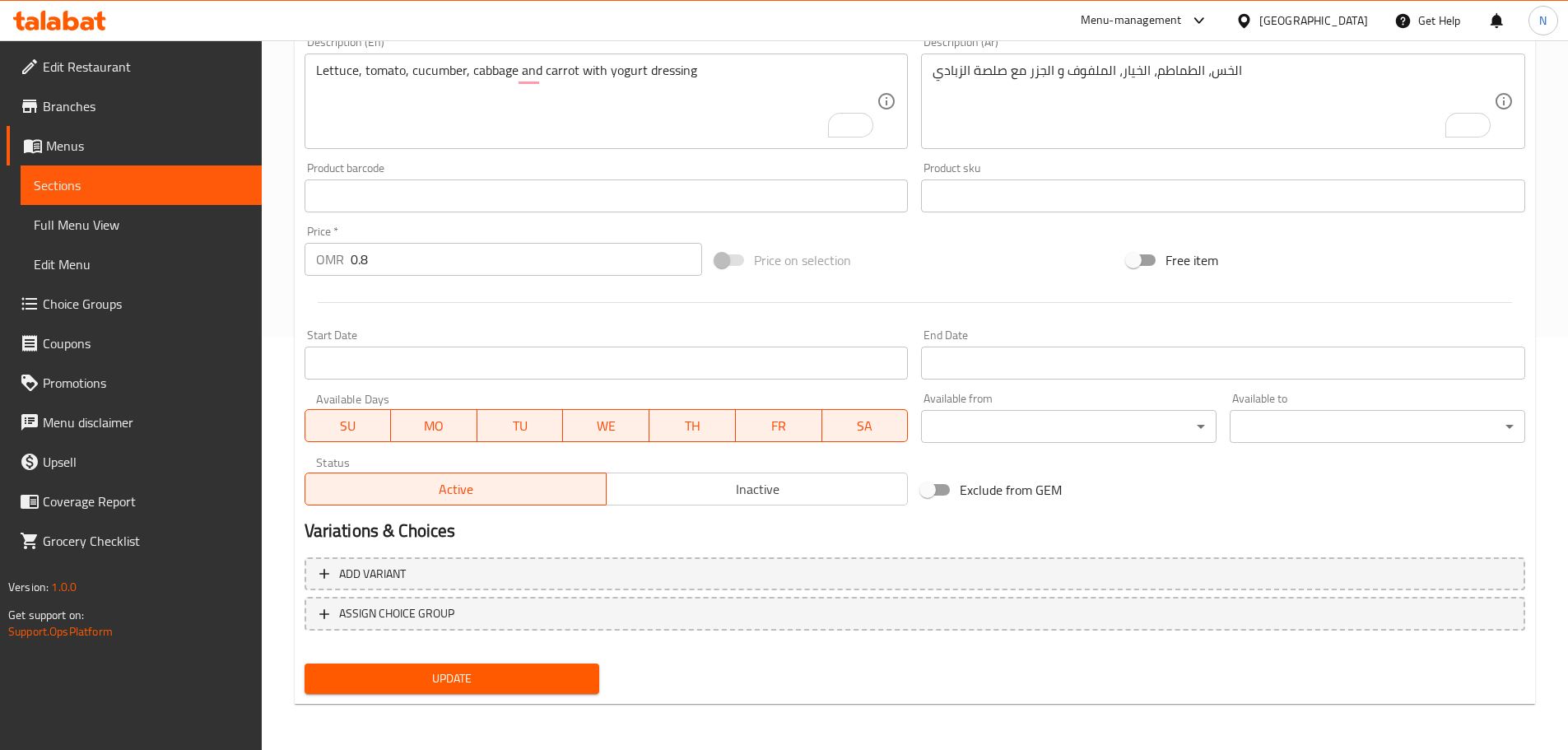
type input "علبة السلطة"
click at [584, 675] on span "Update" at bounding box center [452, 679] width 269 height 21
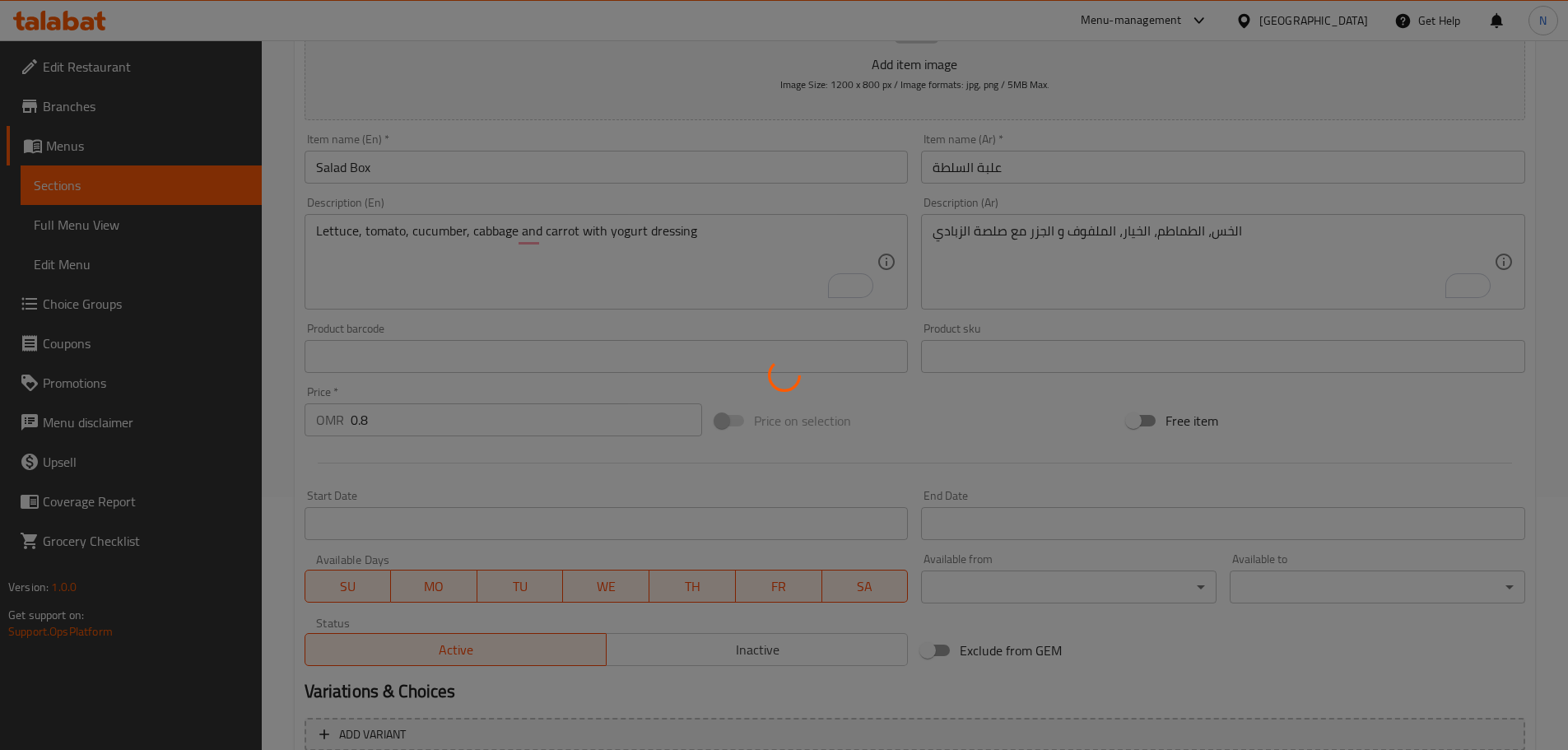
scroll to position [84, 0]
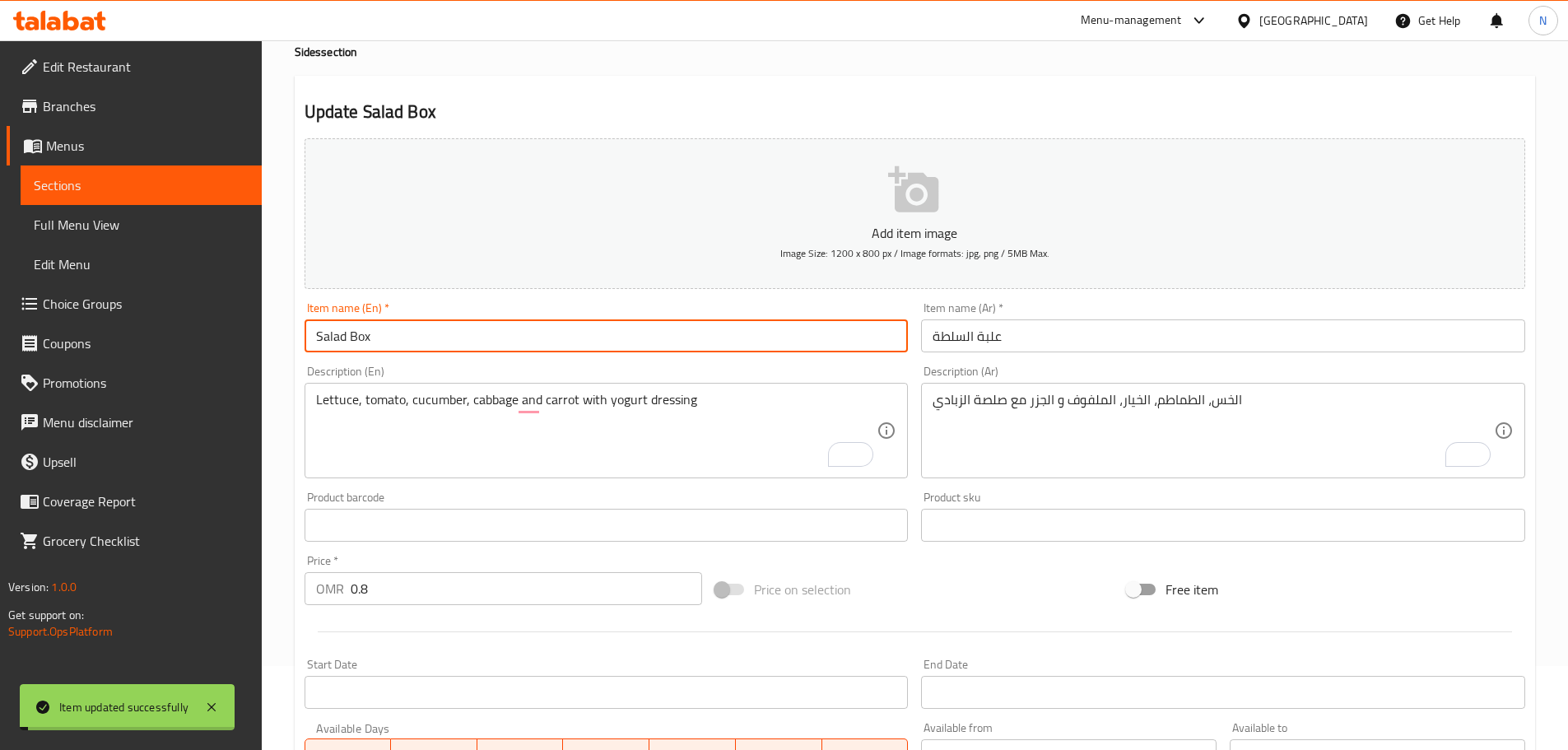
click at [385, 331] on input "Salad Box" at bounding box center [607, 335] width 604 height 33
click at [378, 330] on input "Salad Box" at bounding box center [607, 335] width 604 height 33
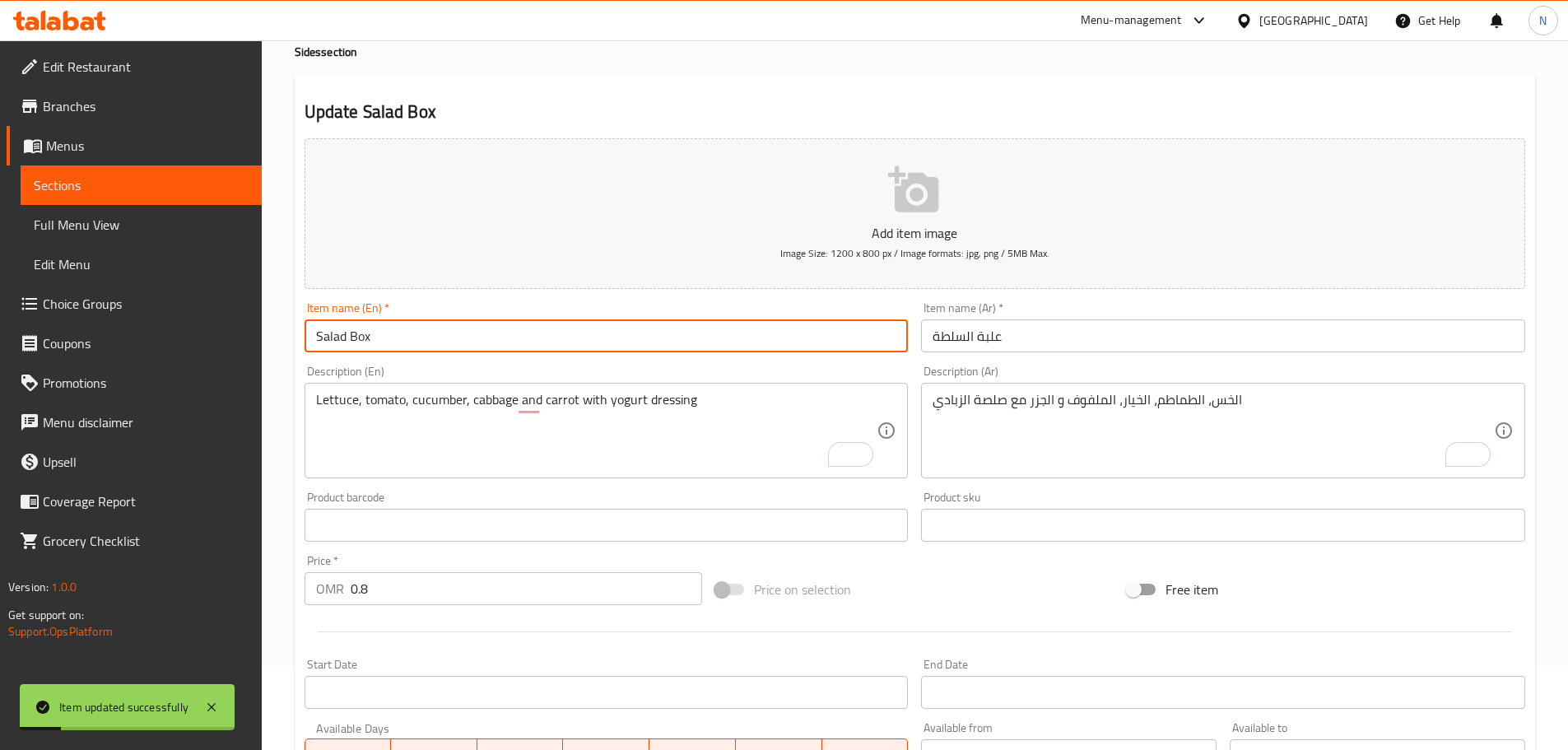
click at [97, 227] on span "Full Menu View" at bounding box center [142, 224] width 215 height 20
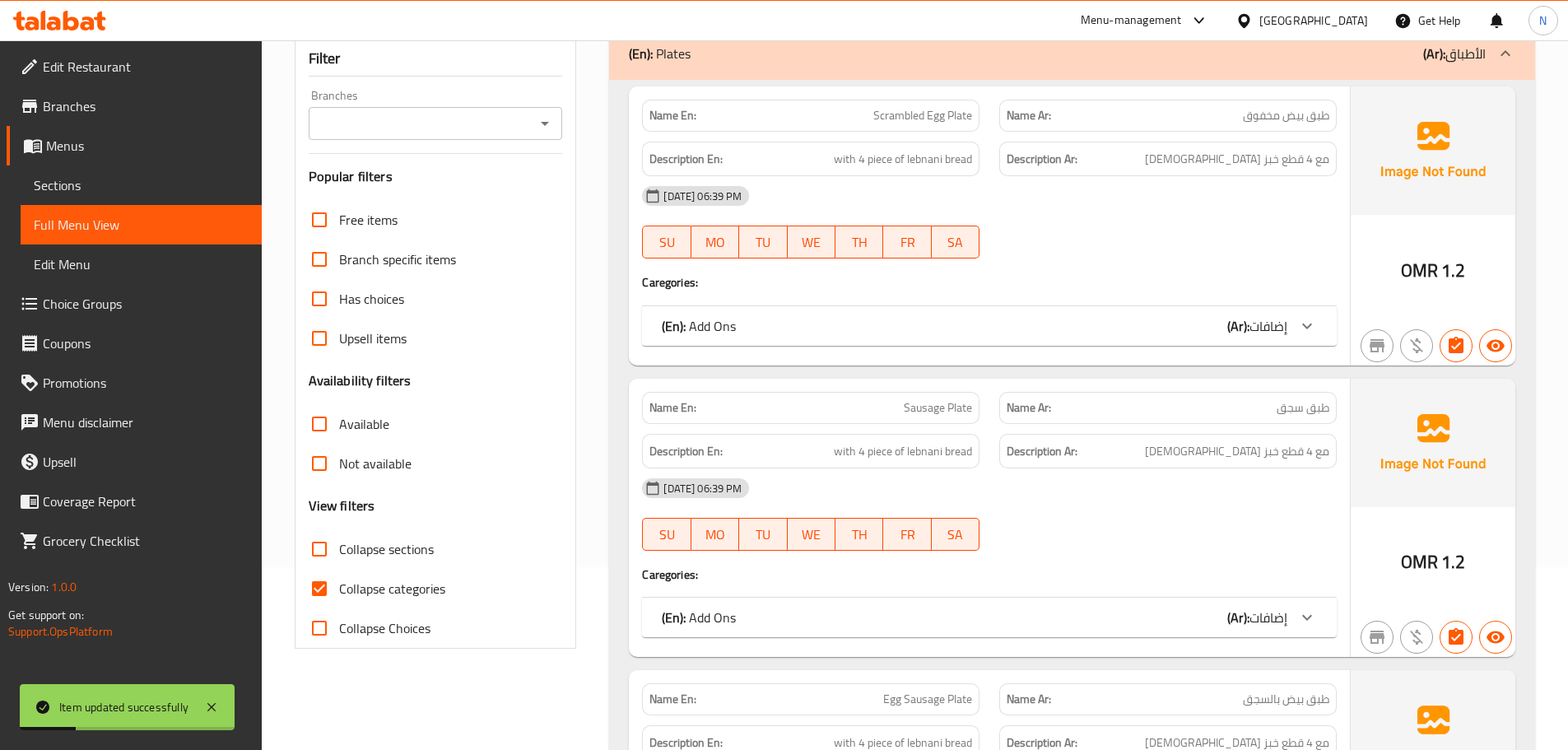
scroll to position [249, 0]
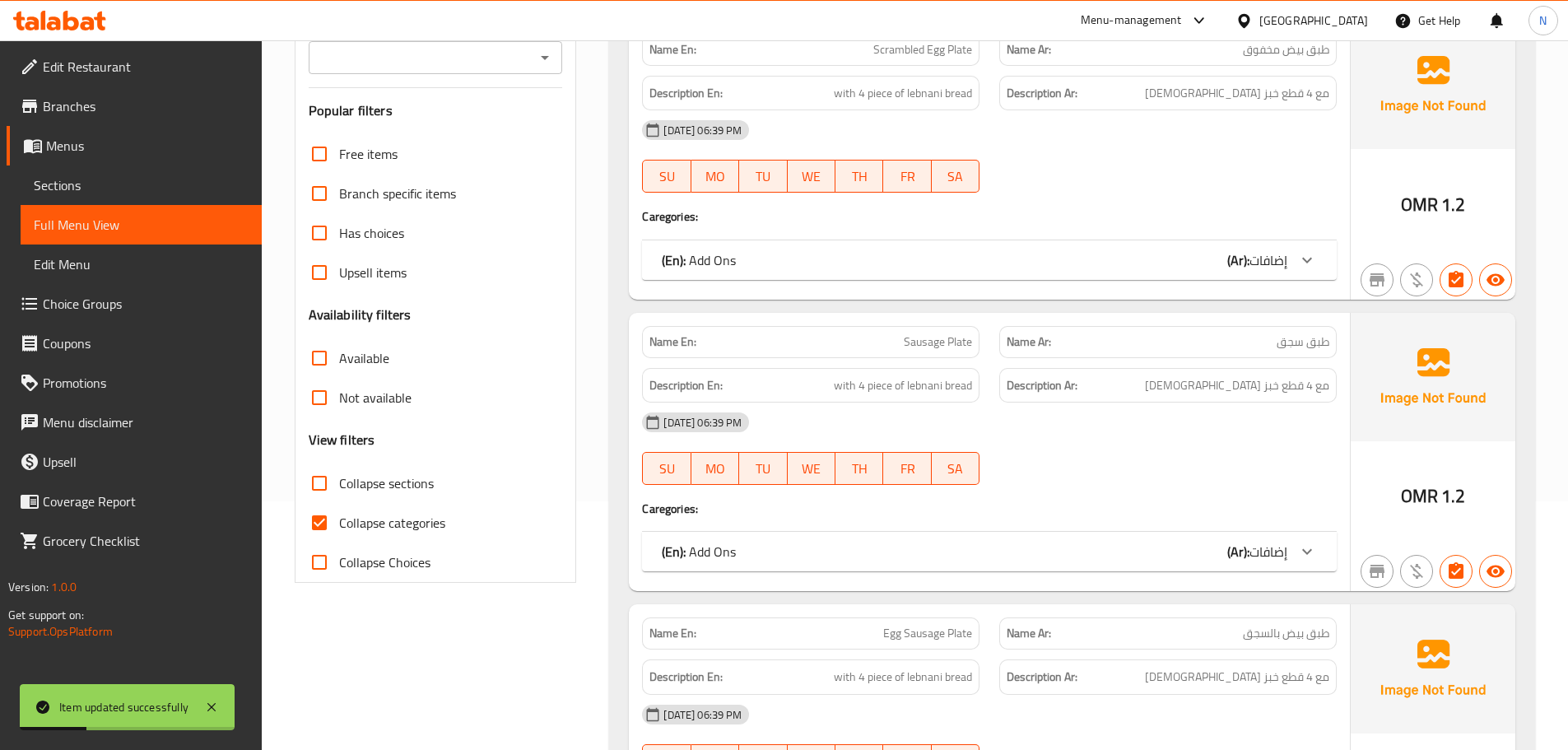
click at [312, 522] on input "Collapse categories" at bounding box center [320, 523] width 40 height 40
checkbox input "false"
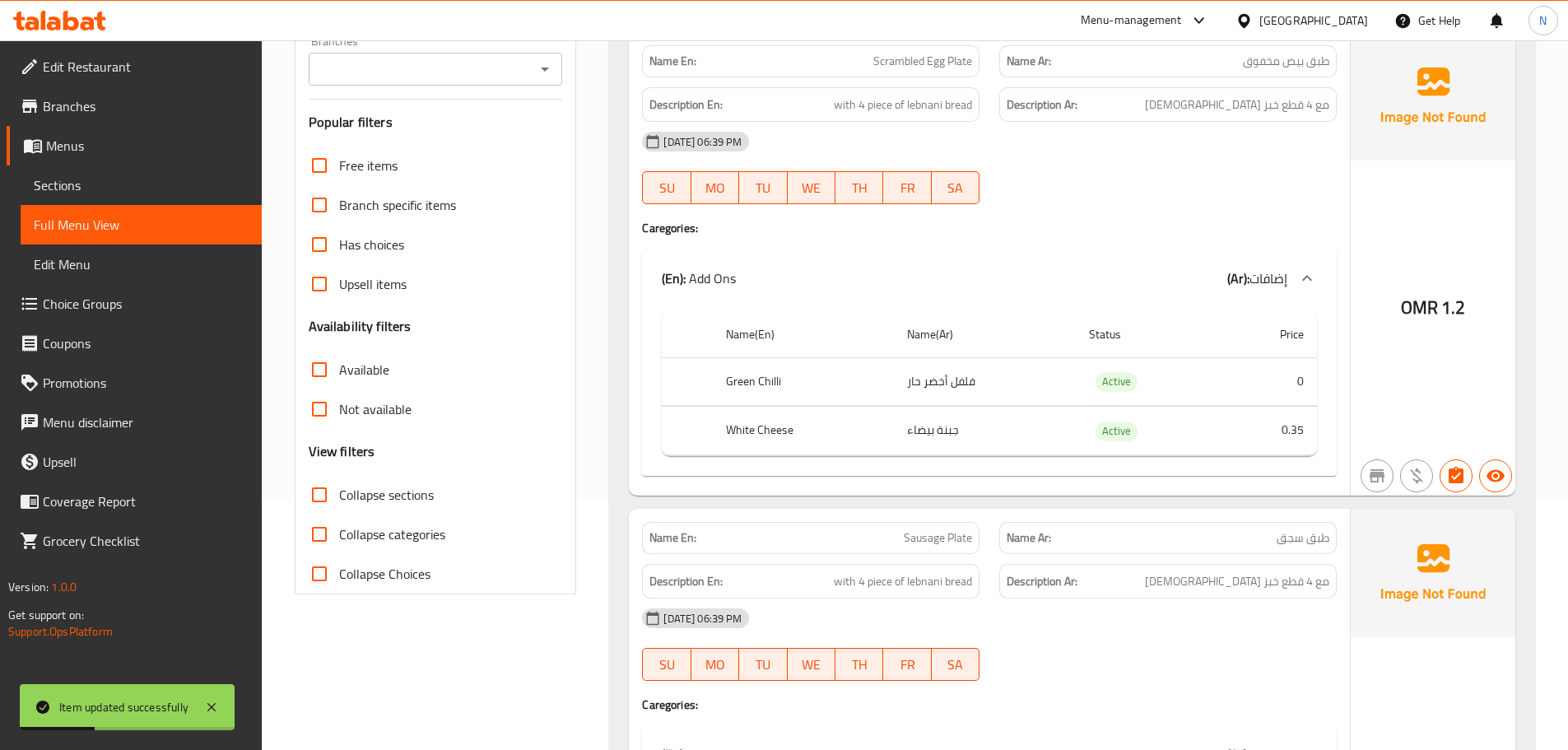
scroll to position [2896, 0]
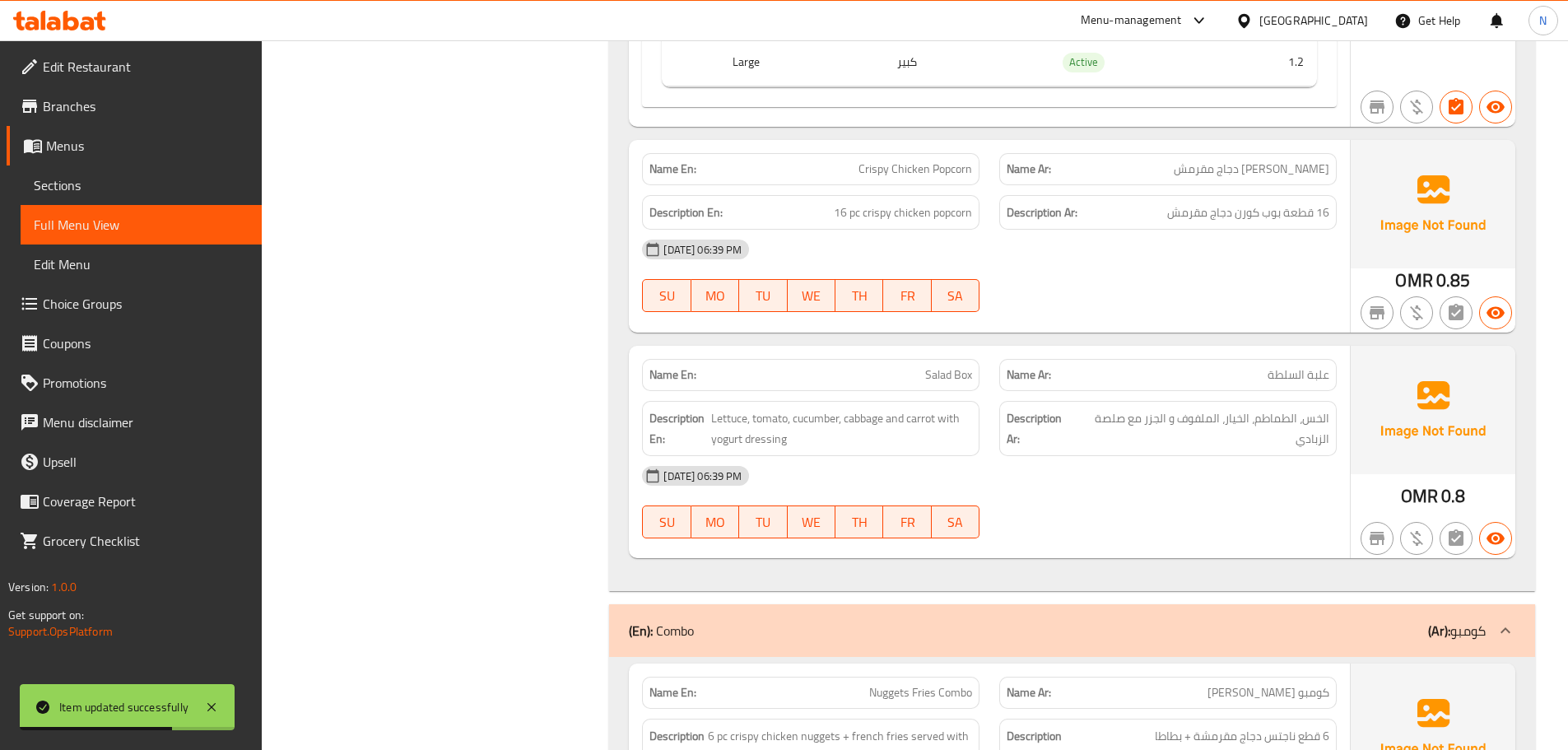
click at [1251, 478] on div "[DATE] 06:39 PM" at bounding box center [990, 476] width 714 height 40
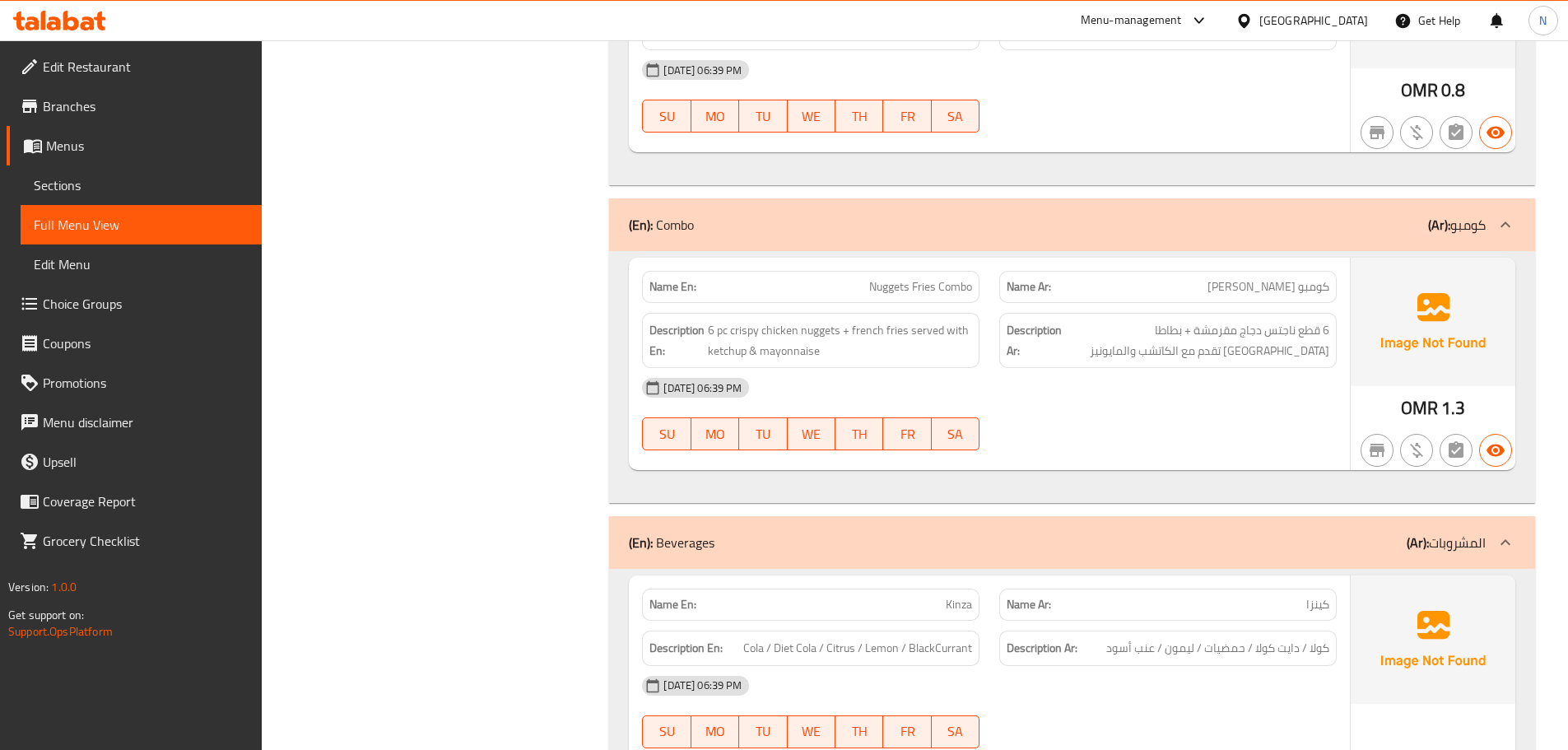
scroll to position [3307, 0]
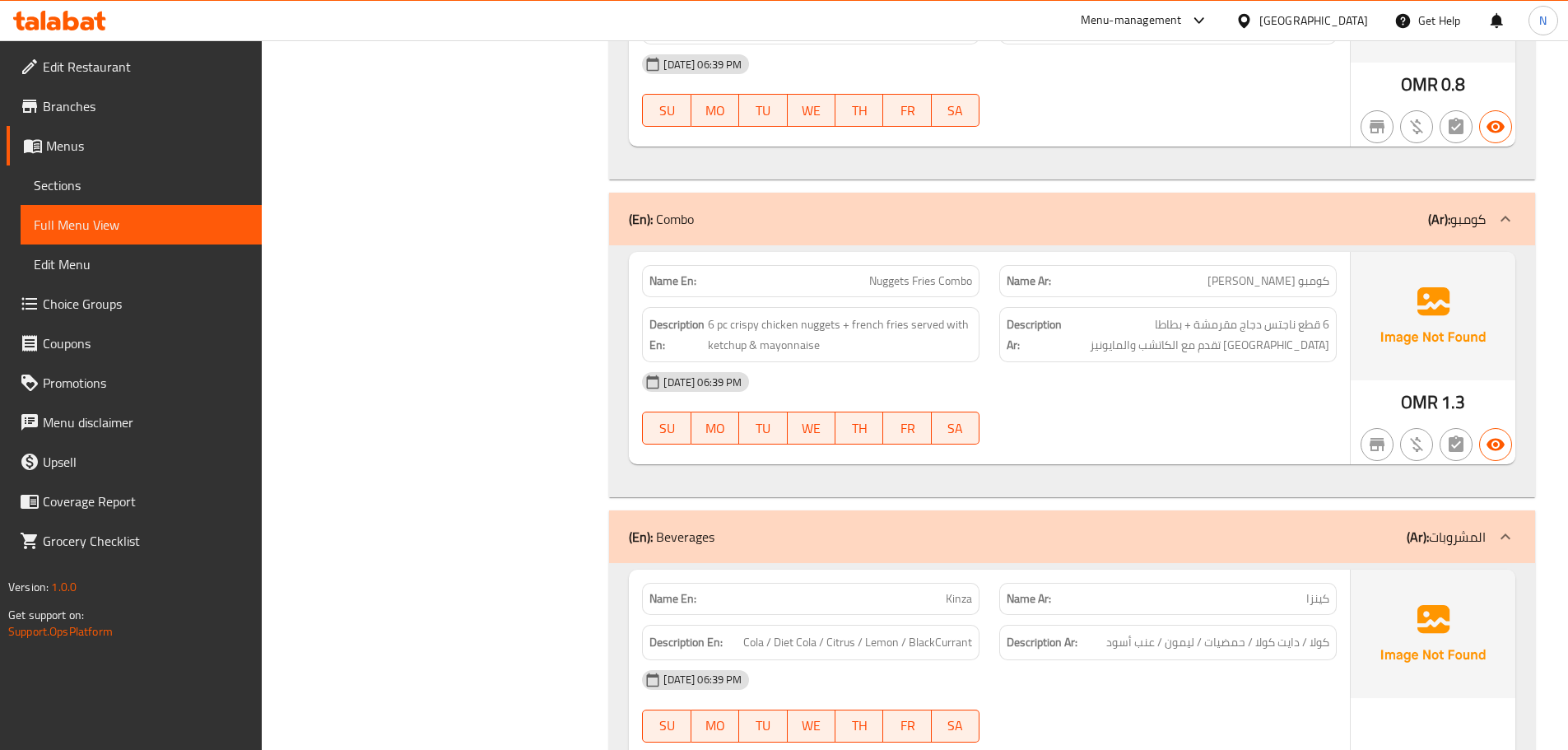
click at [891, 284] on span "Nuggets Fries Combo" at bounding box center [920, 281] width 103 height 17
copy span "Nuggets"
click at [1196, 390] on div "[DATE] 06:39 PM" at bounding box center [990, 382] width 714 height 40
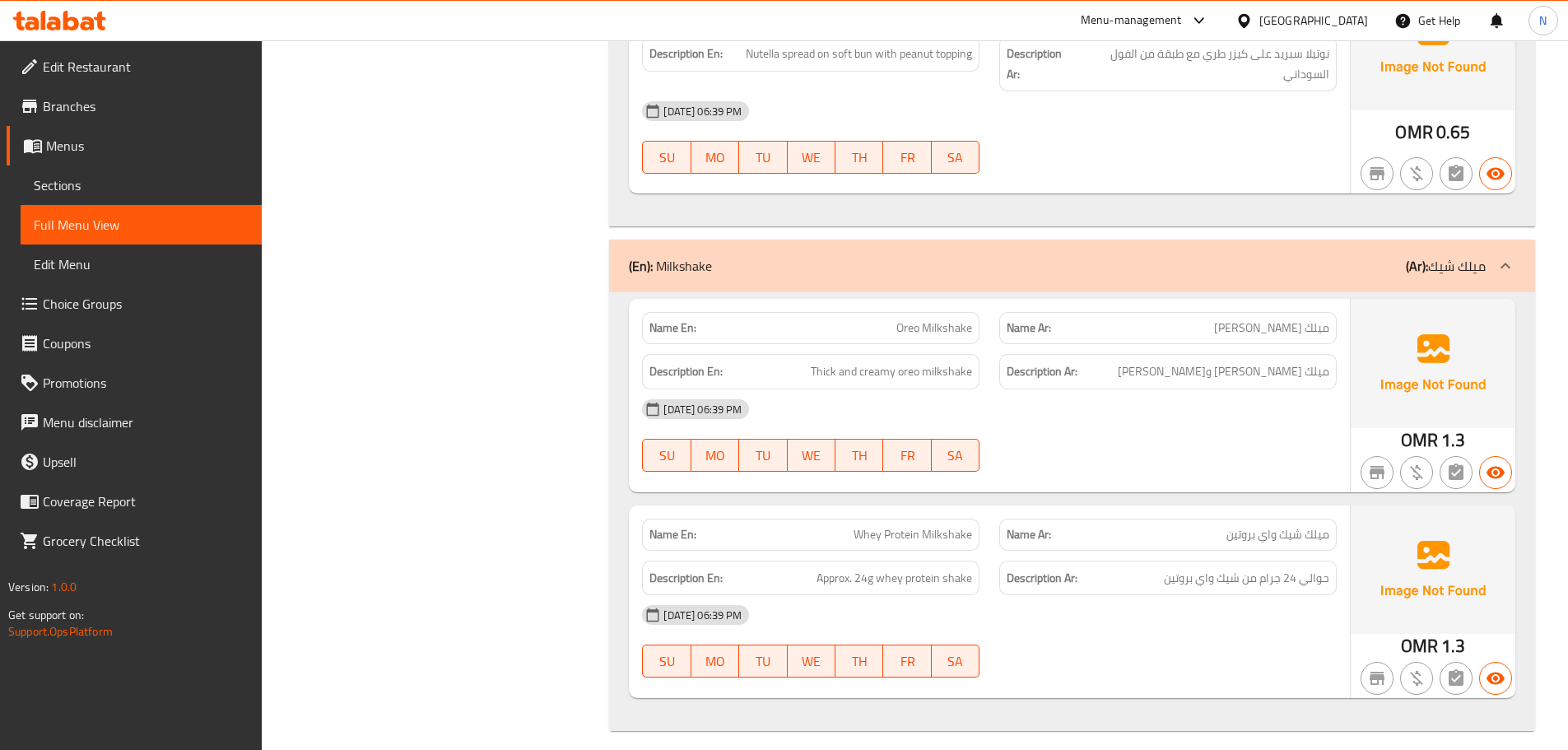
scroll to position [5242, 0]
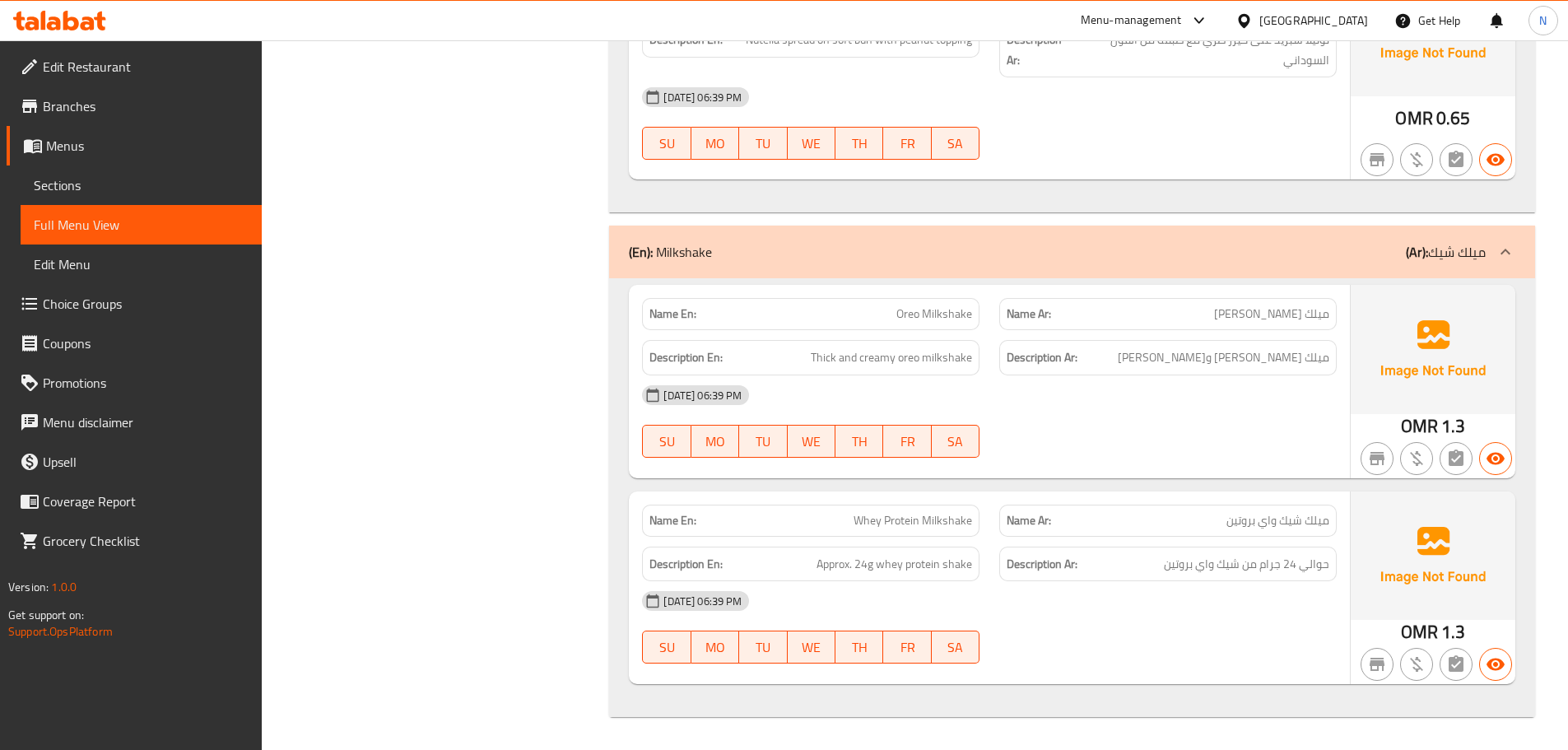
click at [1006, 582] on div "[DATE] 06:39 PM" at bounding box center [990, 601] width 714 height 40
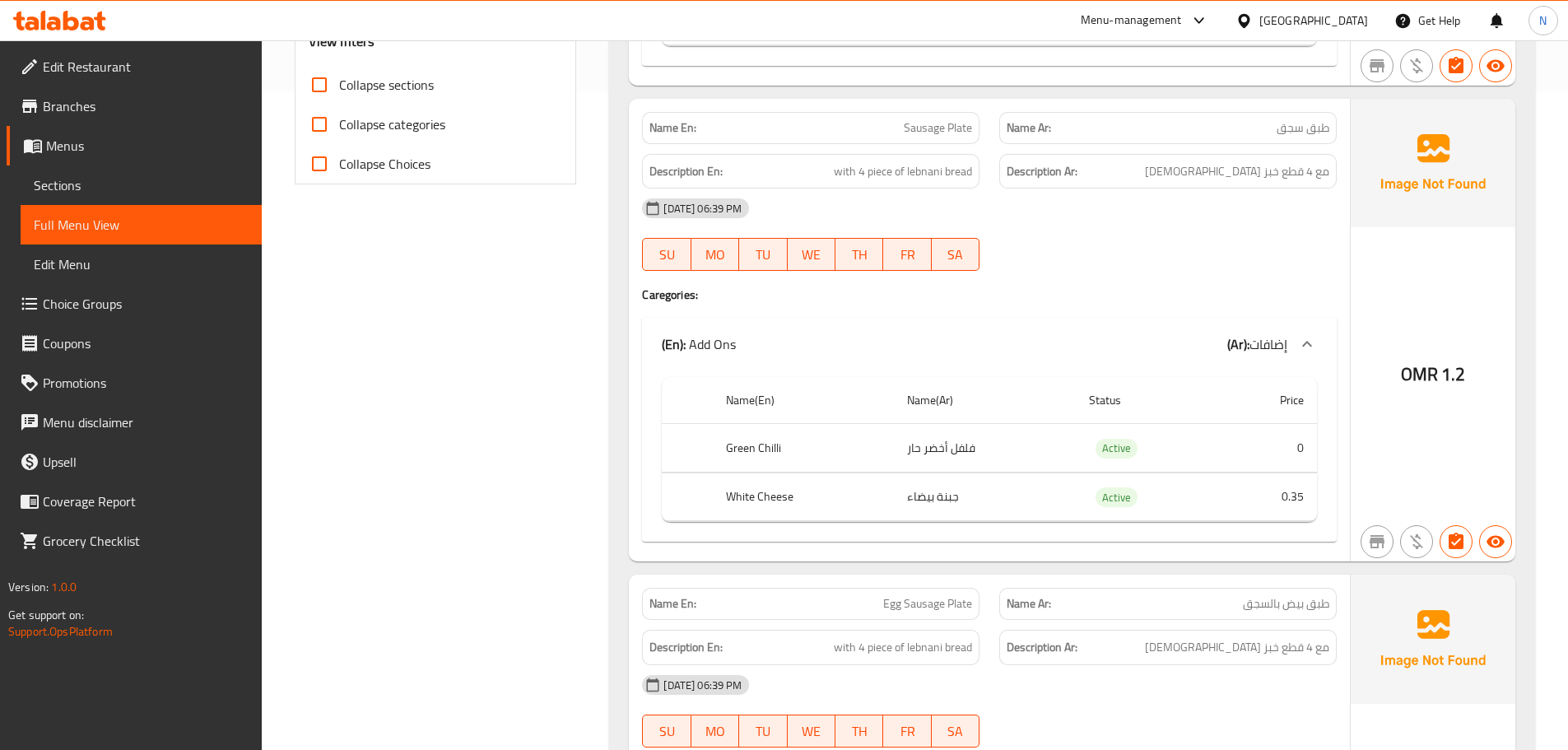
scroll to position [741, 0]
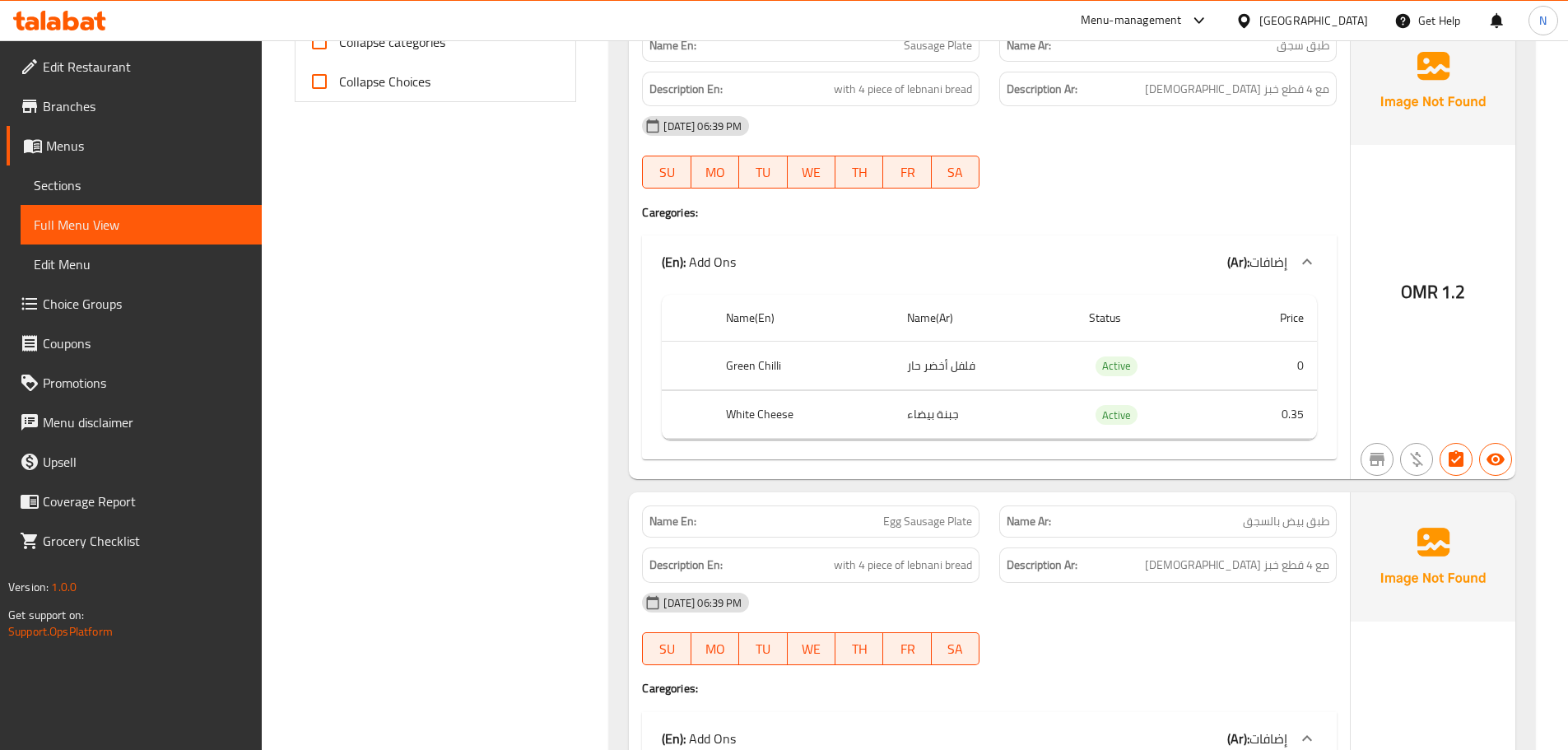
click at [99, 186] on span "Sections" at bounding box center [142, 185] width 215 height 20
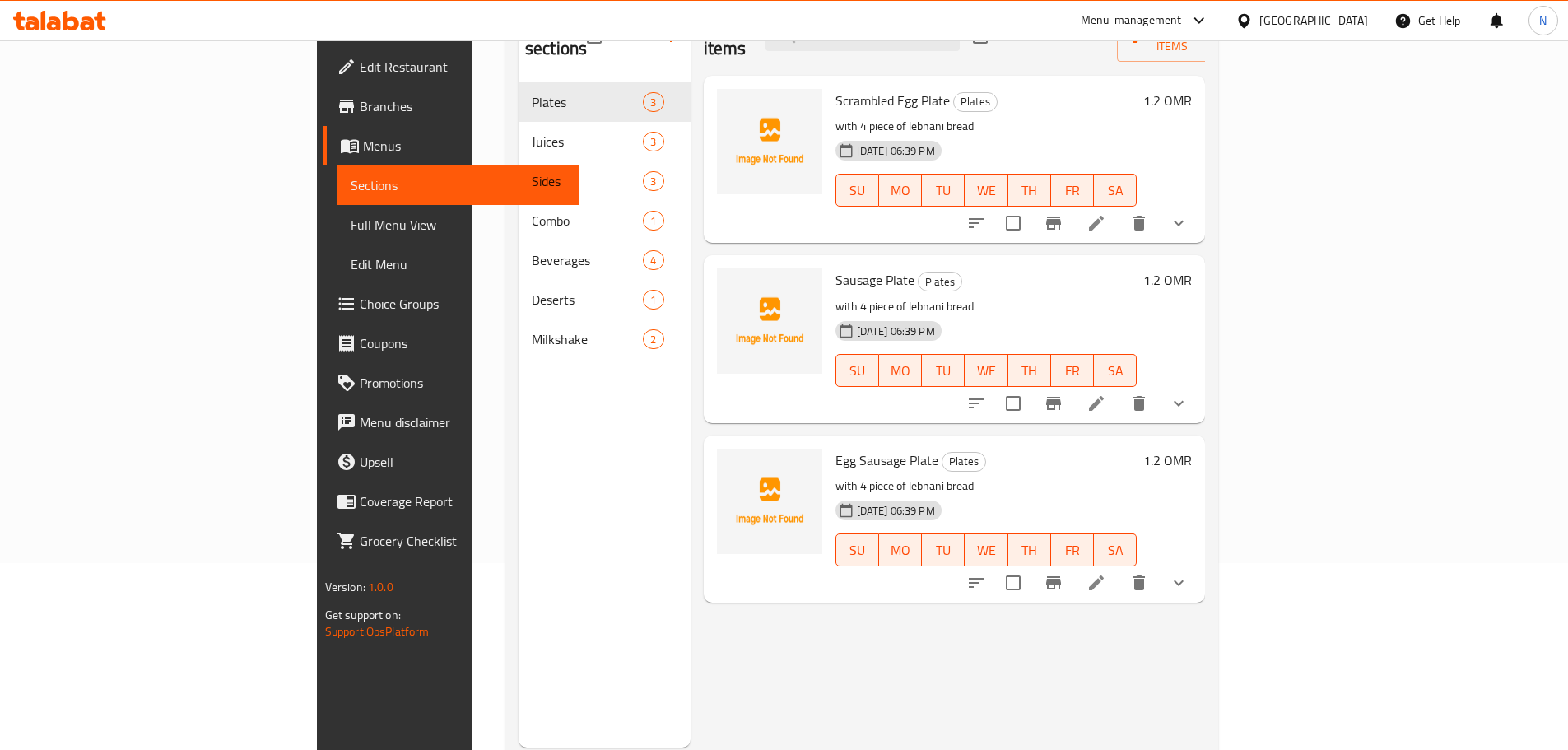
scroll to position [148, 0]
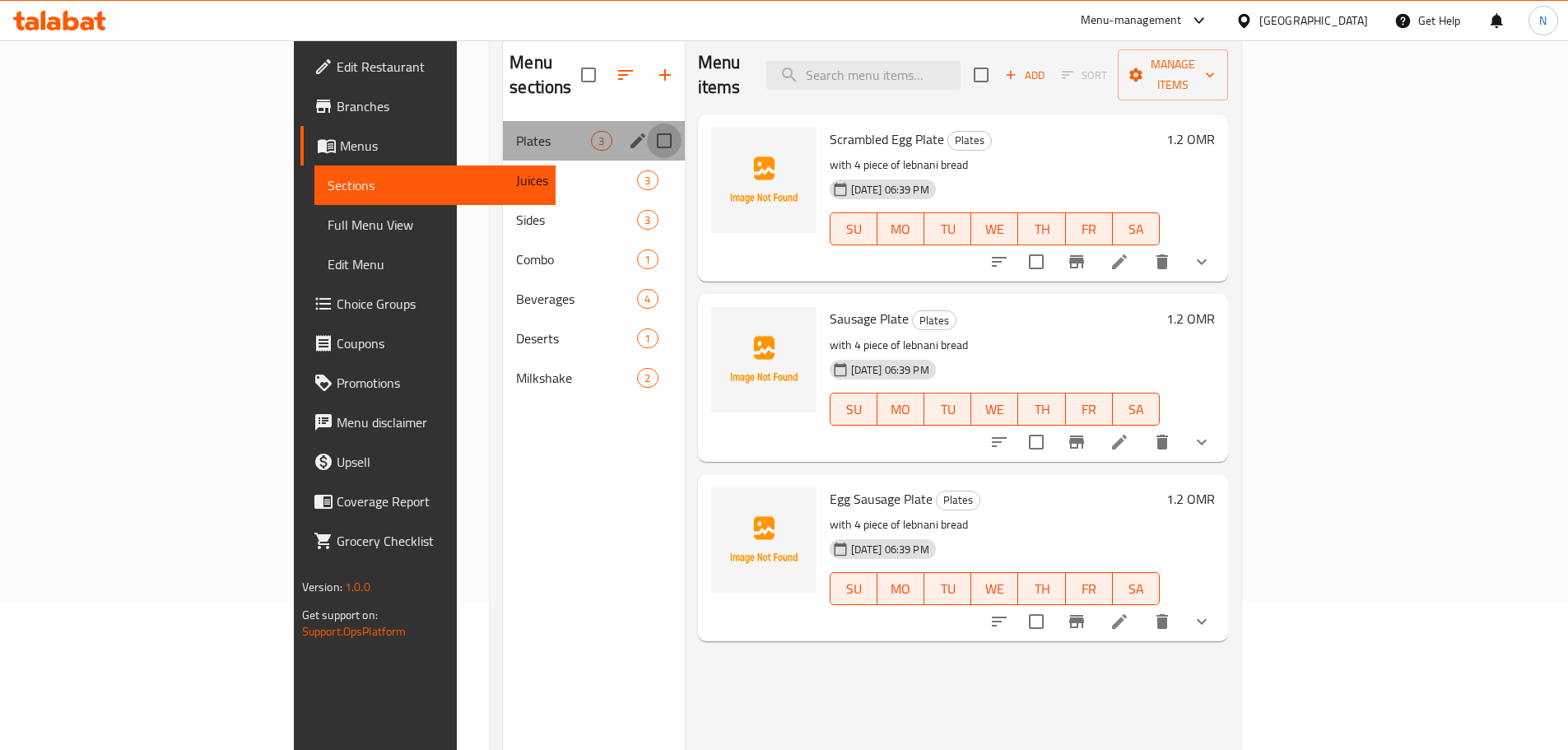
click at [647, 123] on input "Menu sections" at bounding box center [664, 141] width 34 height 34
checkbox input "true"
click at [628, 131] on icon "edit" at bounding box center [637, 141] width 20 height 20
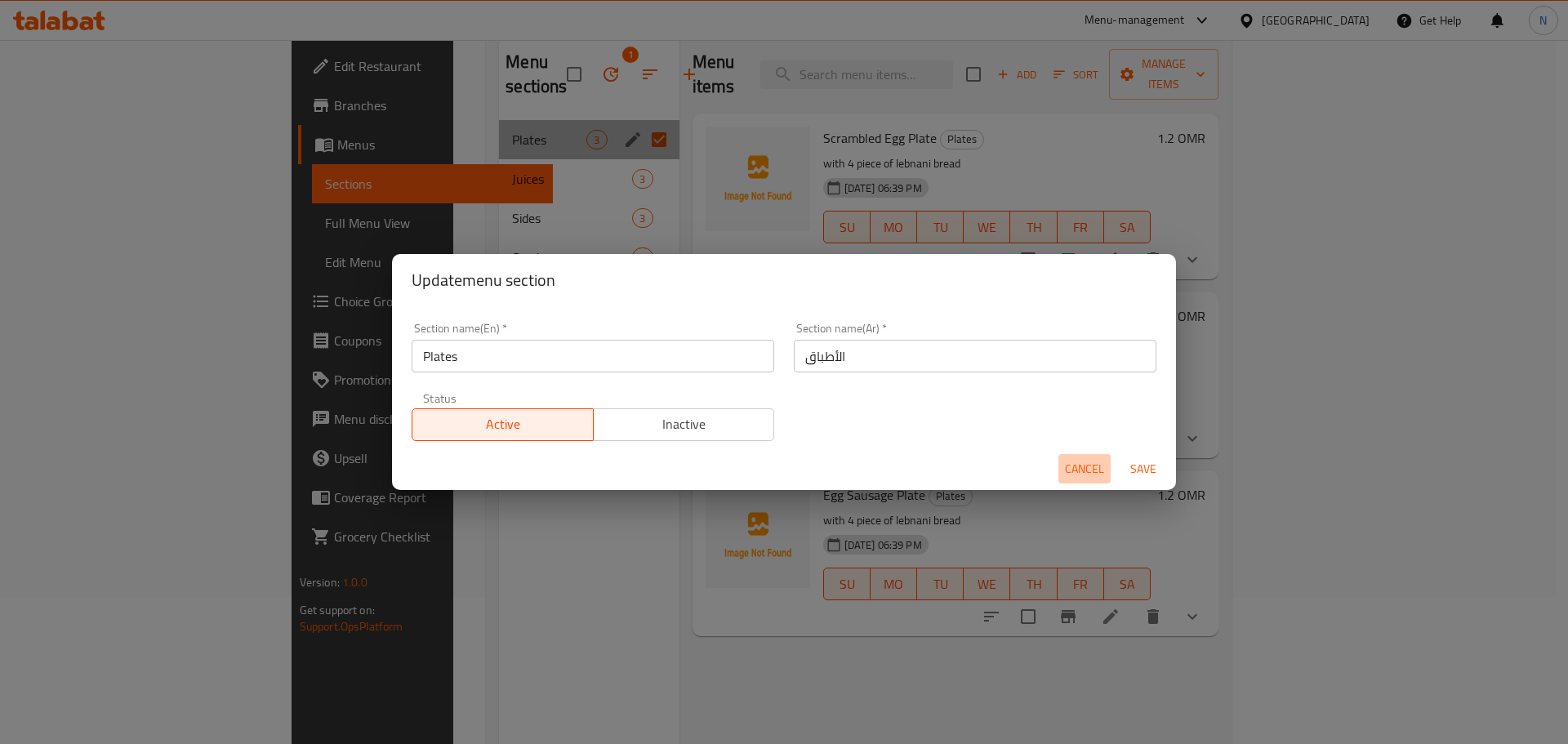
click at [1086, 464] on span "Cancel" at bounding box center [1085, 469] width 40 height 21
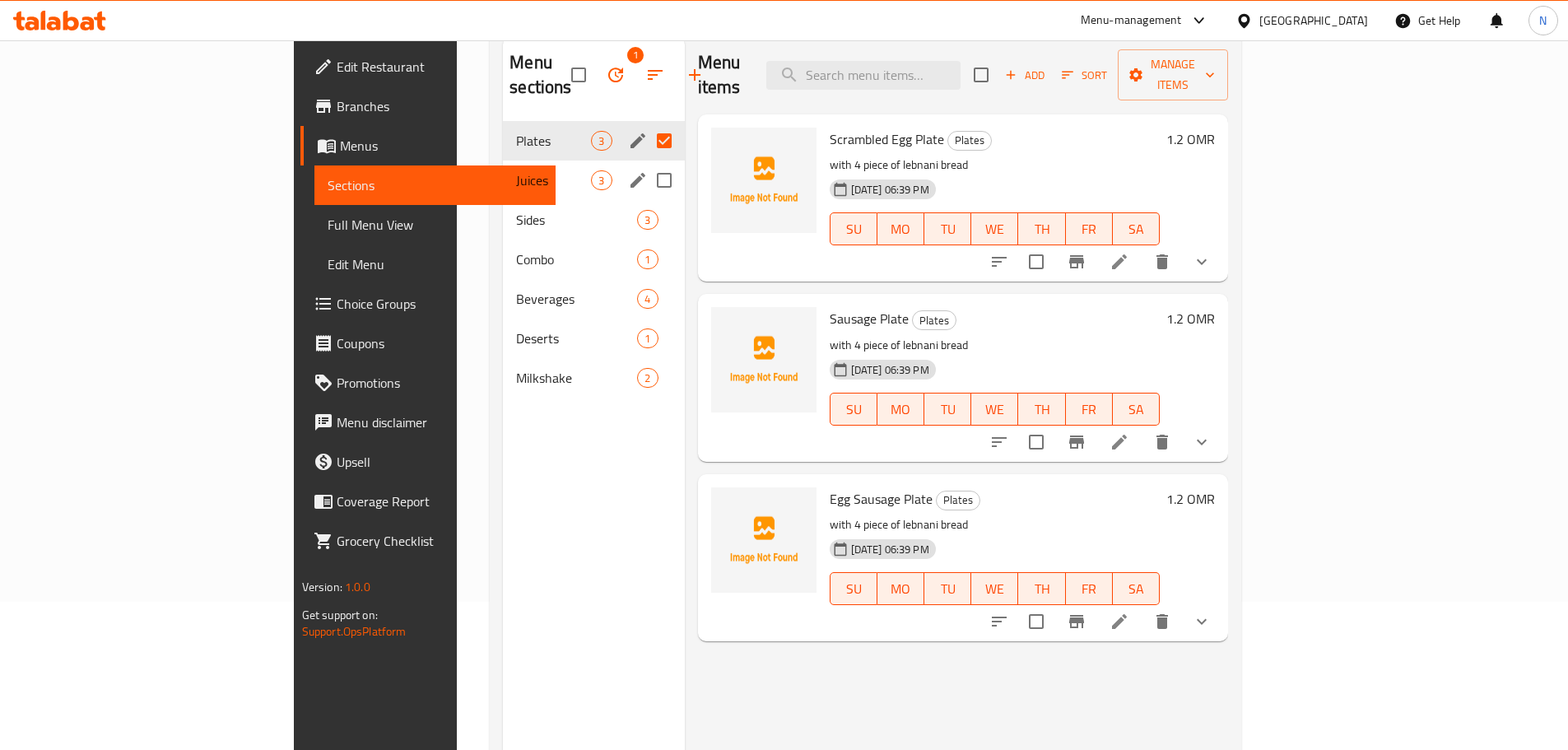
click at [517, 170] on span "Juices" at bounding box center [554, 179] width 75 height 20
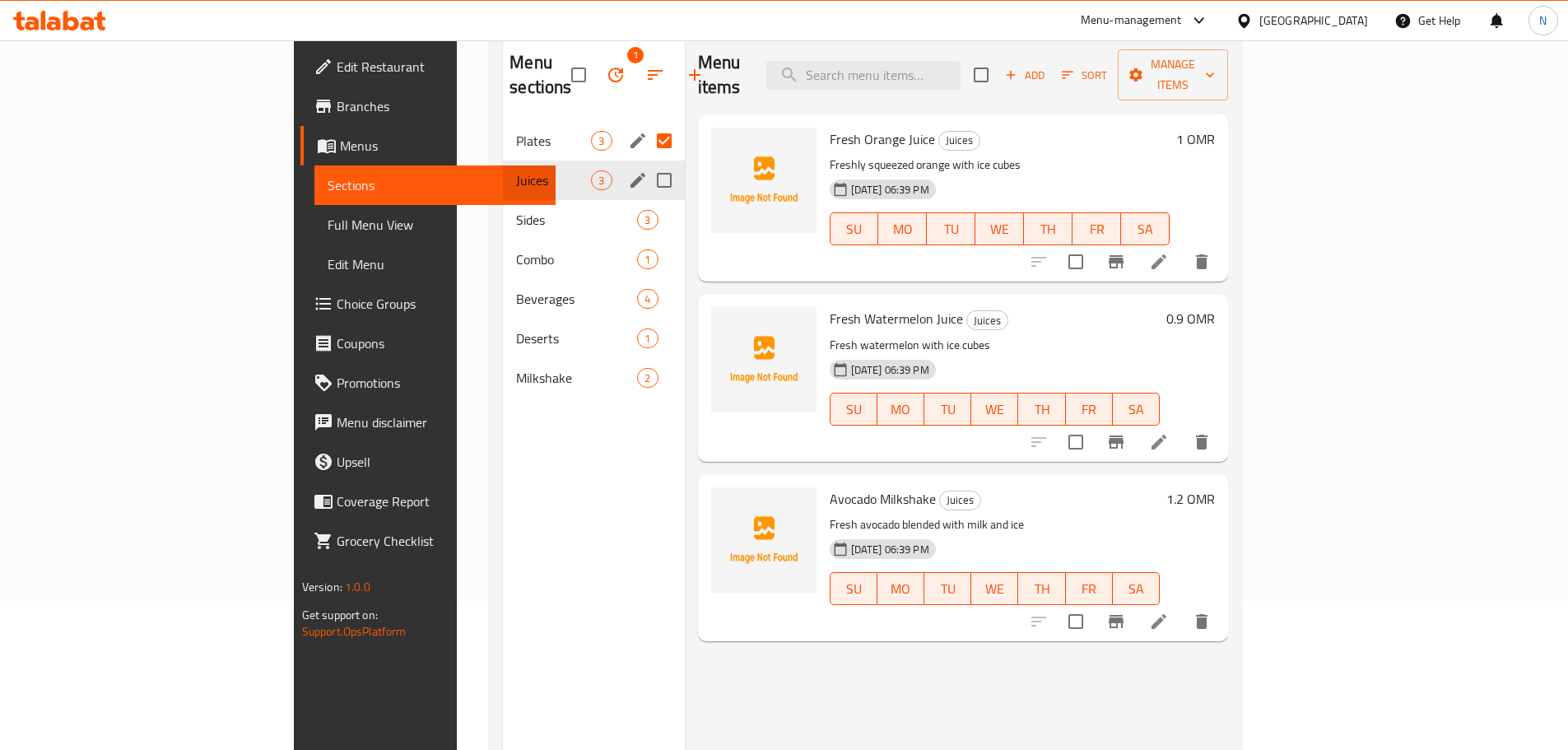
click at [647, 163] on input "Menu sections" at bounding box center [664, 180] width 34 height 34
checkbox input "true"
click at [546, 160] on div "Juices 3" at bounding box center [594, 180] width 181 height 40
click at [631, 173] on icon "edit" at bounding box center [638, 180] width 15 height 15
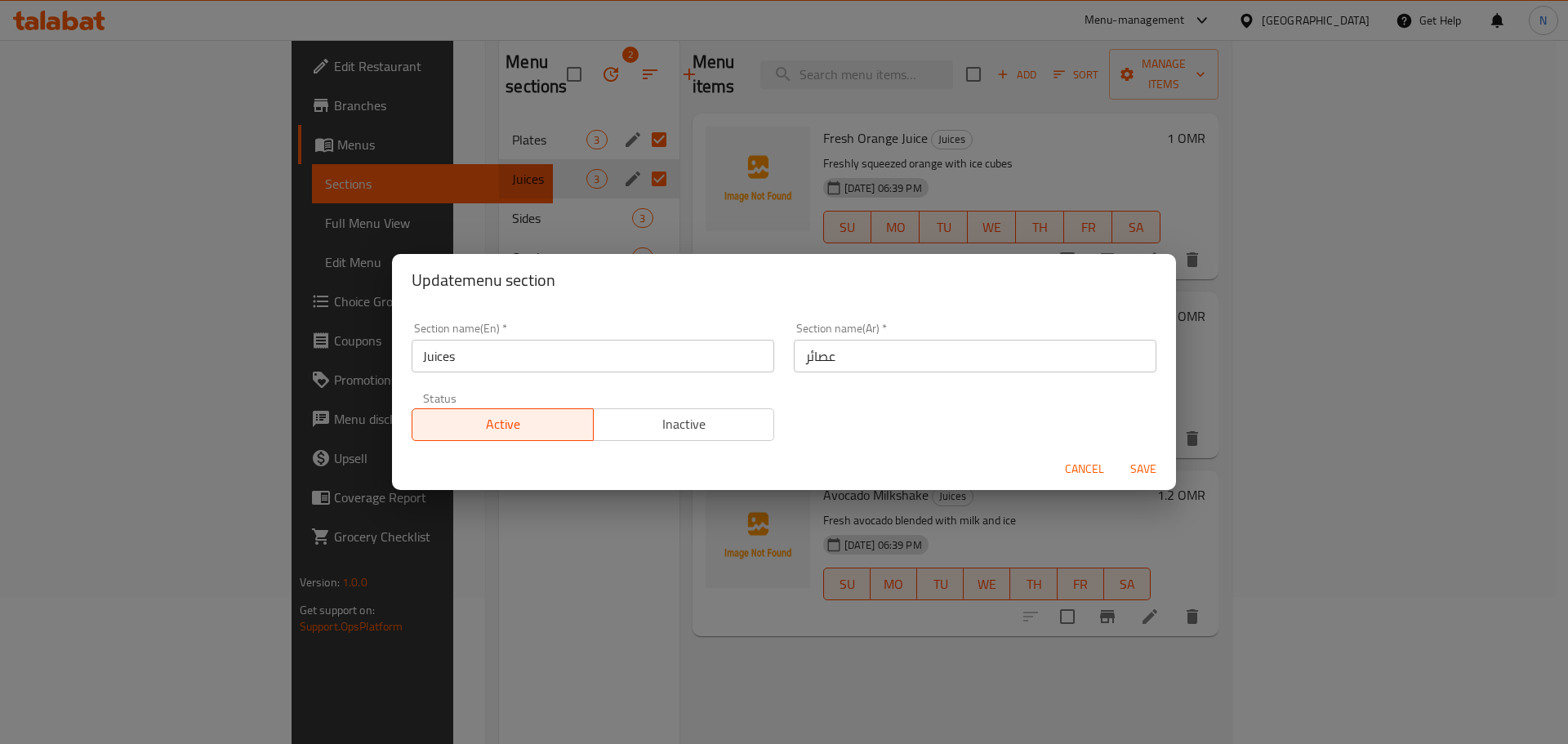
drag, startPoint x: 795, startPoint y: 355, endPoint x: 809, endPoint y: 436, distance: 82.2
click at [795, 355] on input "عصائر" at bounding box center [975, 356] width 363 height 33
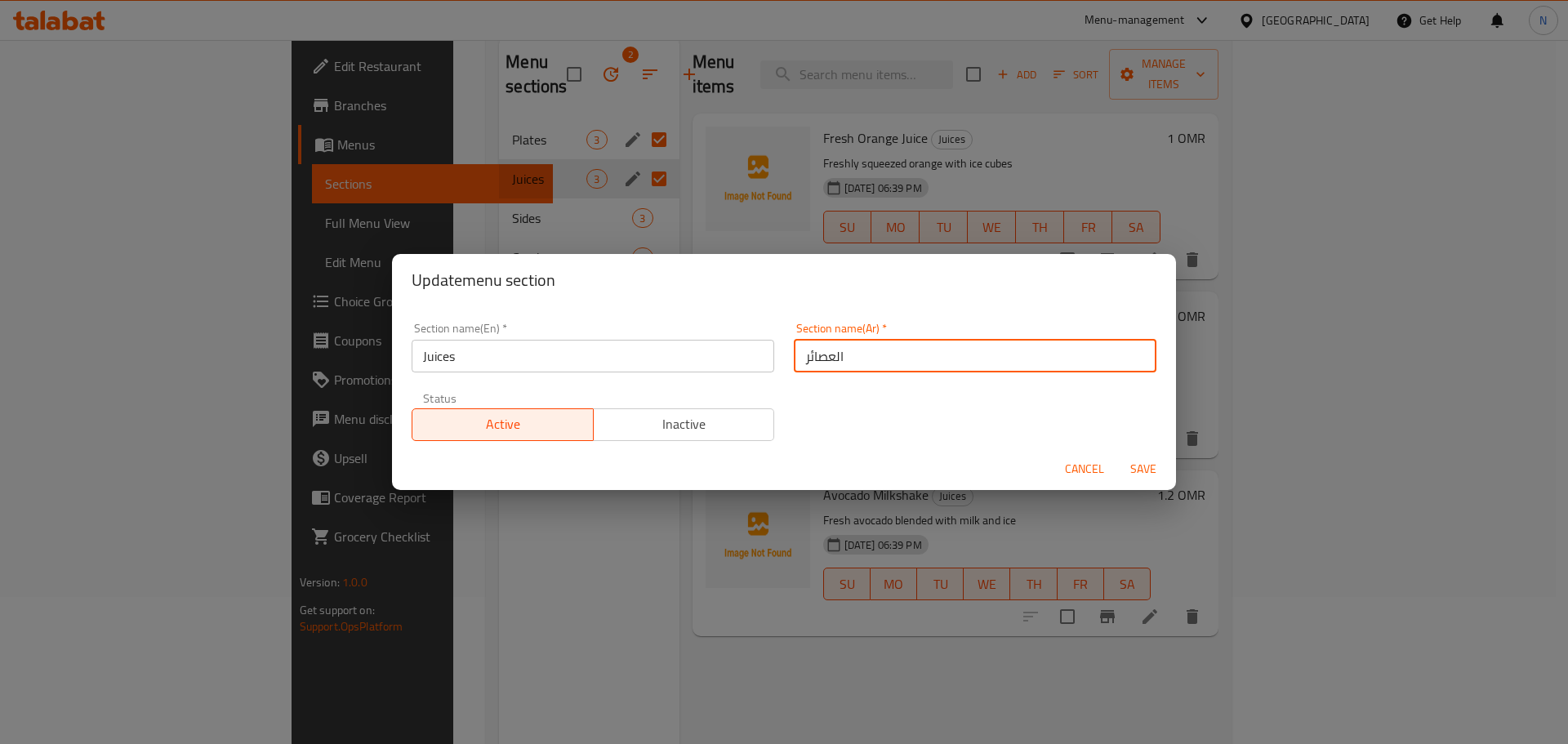
type input "العصائر"
click at [1154, 468] on span "Save" at bounding box center [1144, 469] width 40 height 21
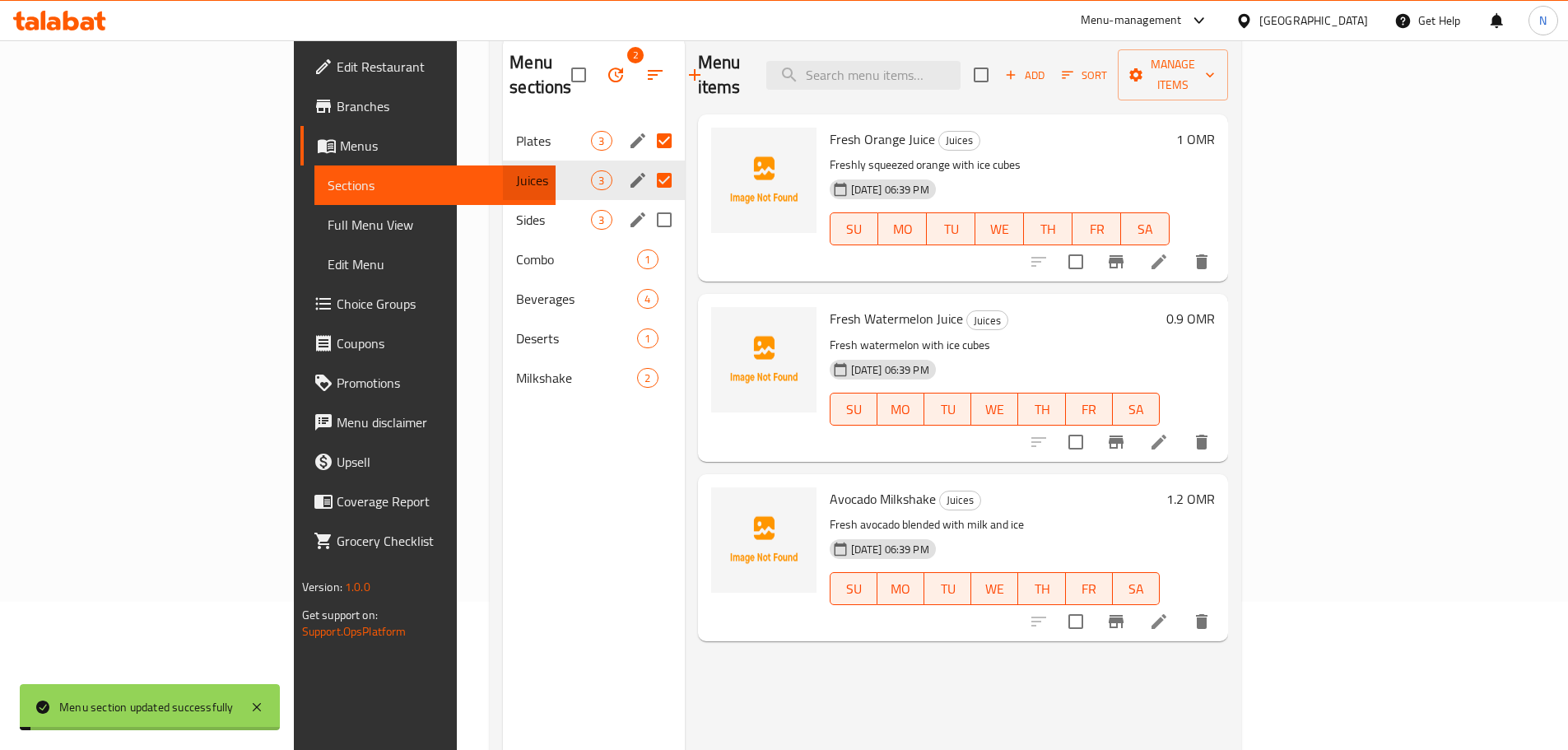
click at [631, 213] on icon "edit" at bounding box center [638, 220] width 15 height 15
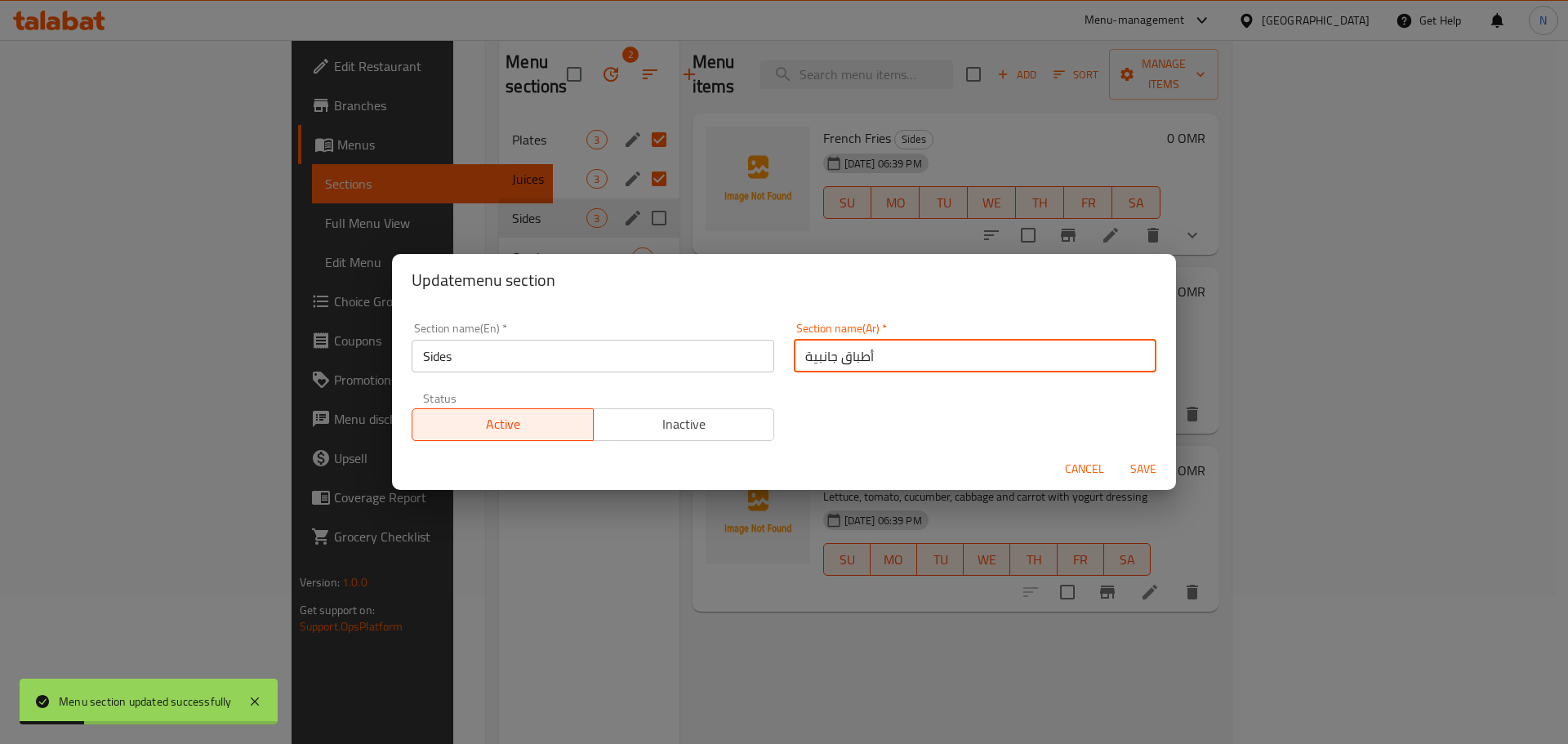
drag, startPoint x: 795, startPoint y: 354, endPoint x: 799, endPoint y: 367, distance: 13.6
click at [794, 354] on input "أطباق جانبية" at bounding box center [975, 356] width 363 height 33
click at [831, 355] on input "الأطباق جانبية" at bounding box center [975, 356] width 363 height 33
type input "الأطباق الجانبية"
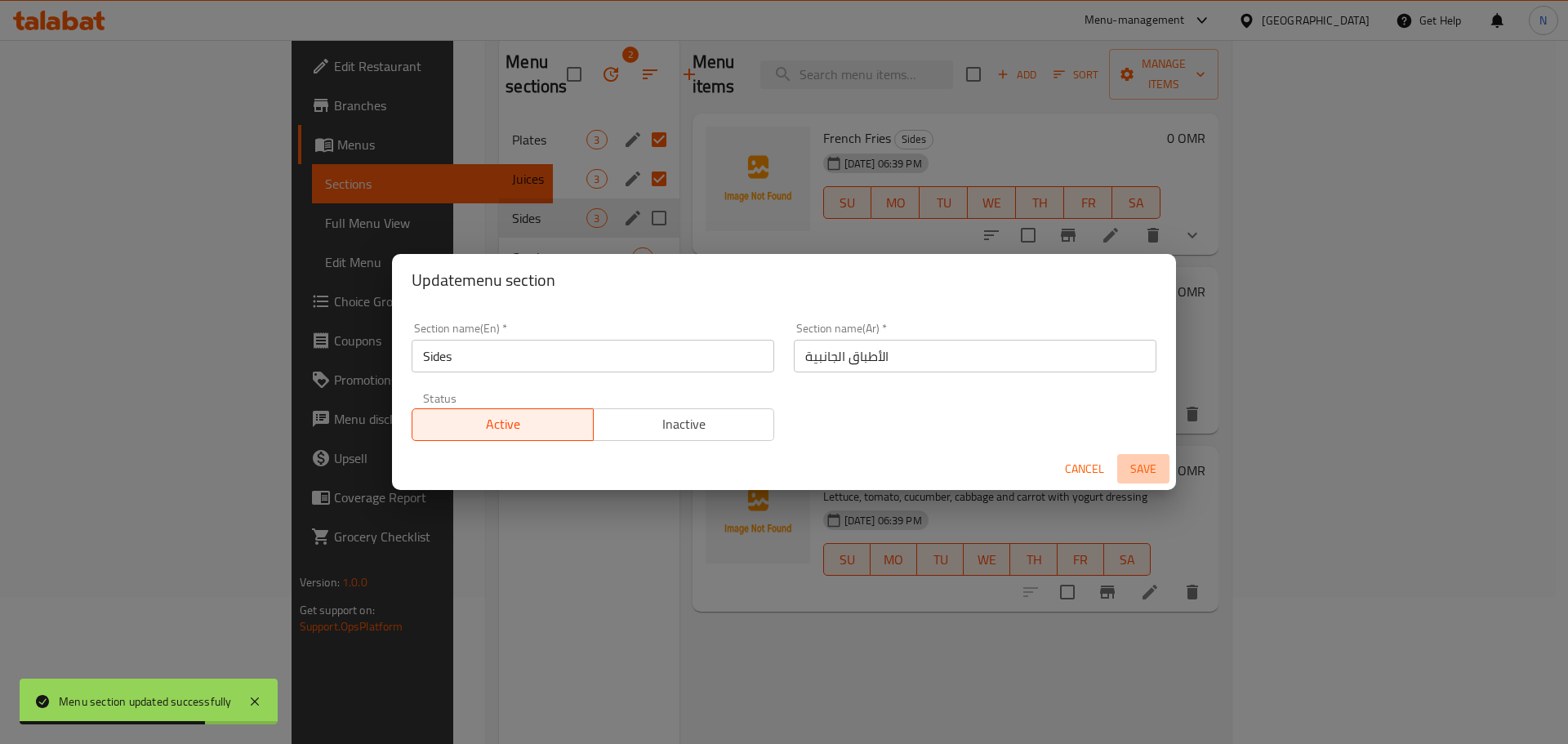
click at [1150, 473] on span "Save" at bounding box center [1144, 469] width 40 height 21
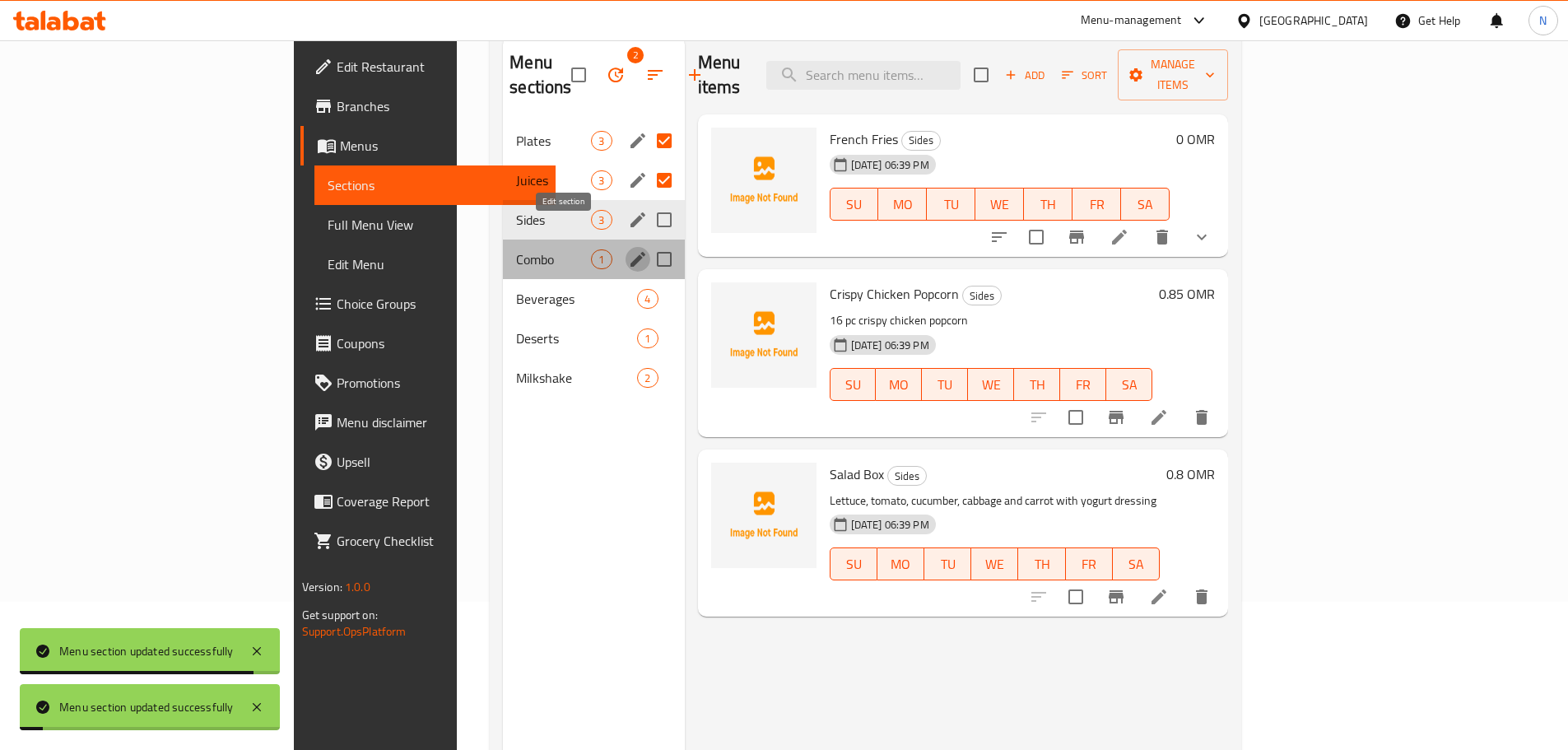
click at [628, 250] on icon "edit" at bounding box center [637, 259] width 20 height 20
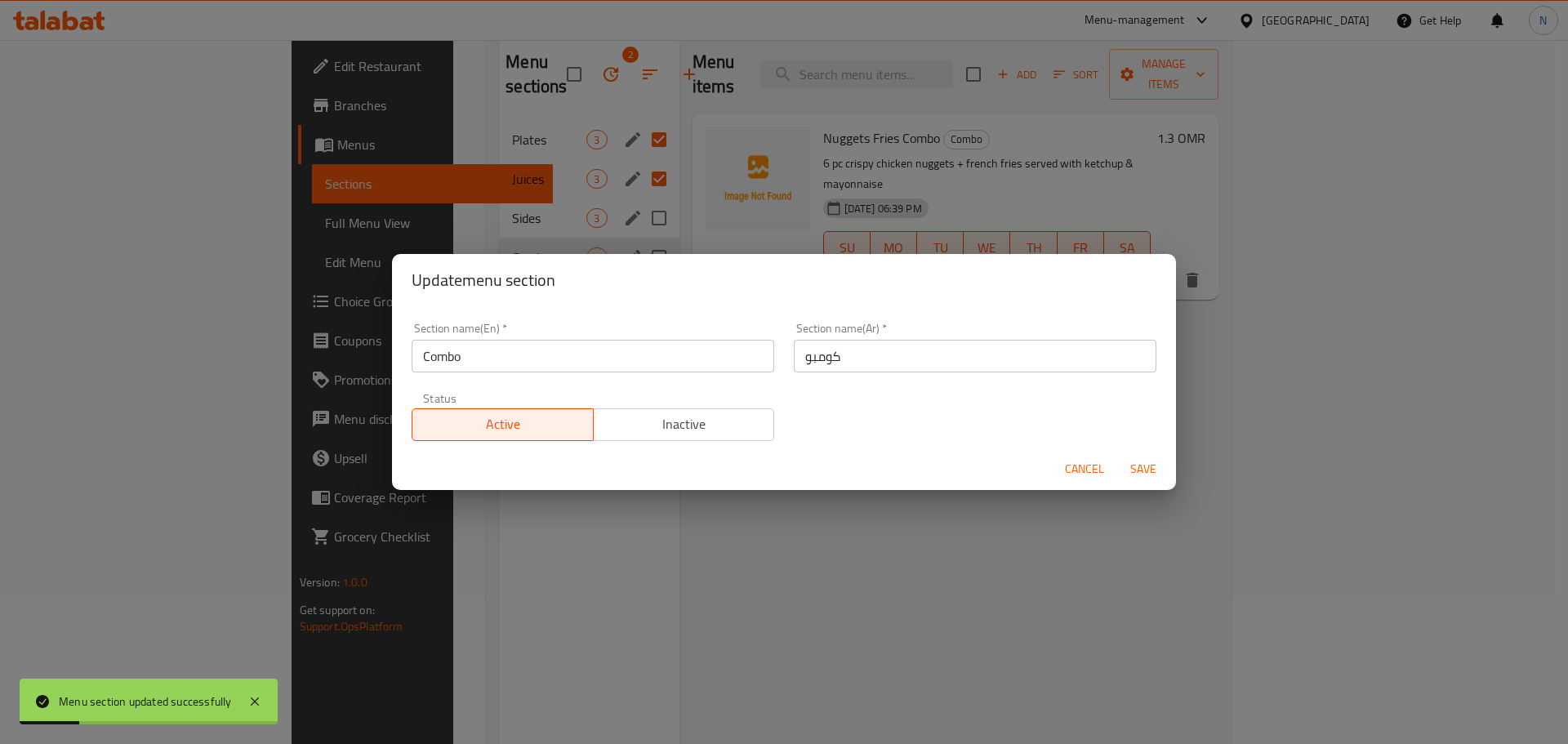
drag, startPoint x: 799, startPoint y: 354, endPoint x: 802, endPoint y: 363, distance: 9.5
click at [799, 354] on input "كومبو" at bounding box center [975, 356] width 363 height 33
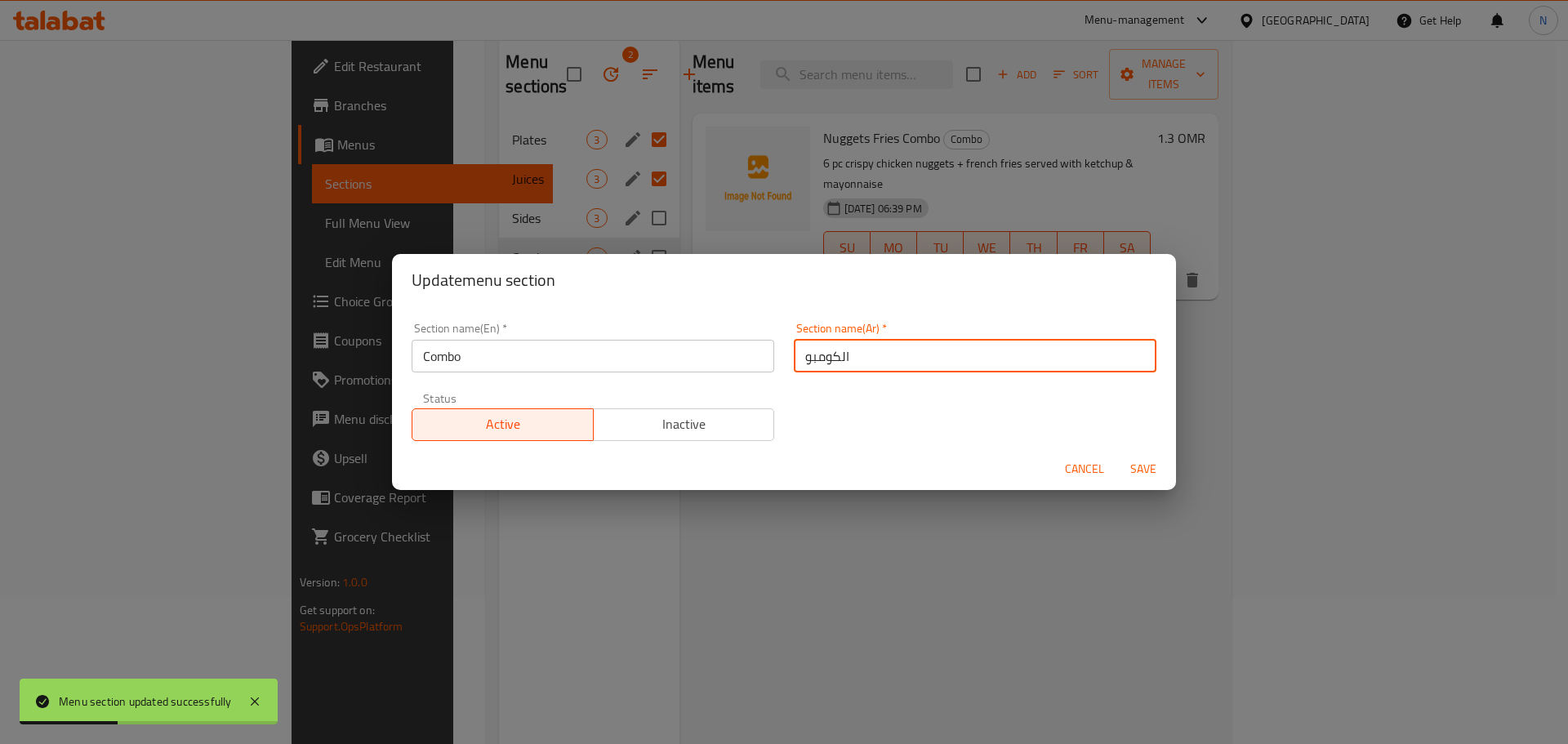
type input "الكومبو"
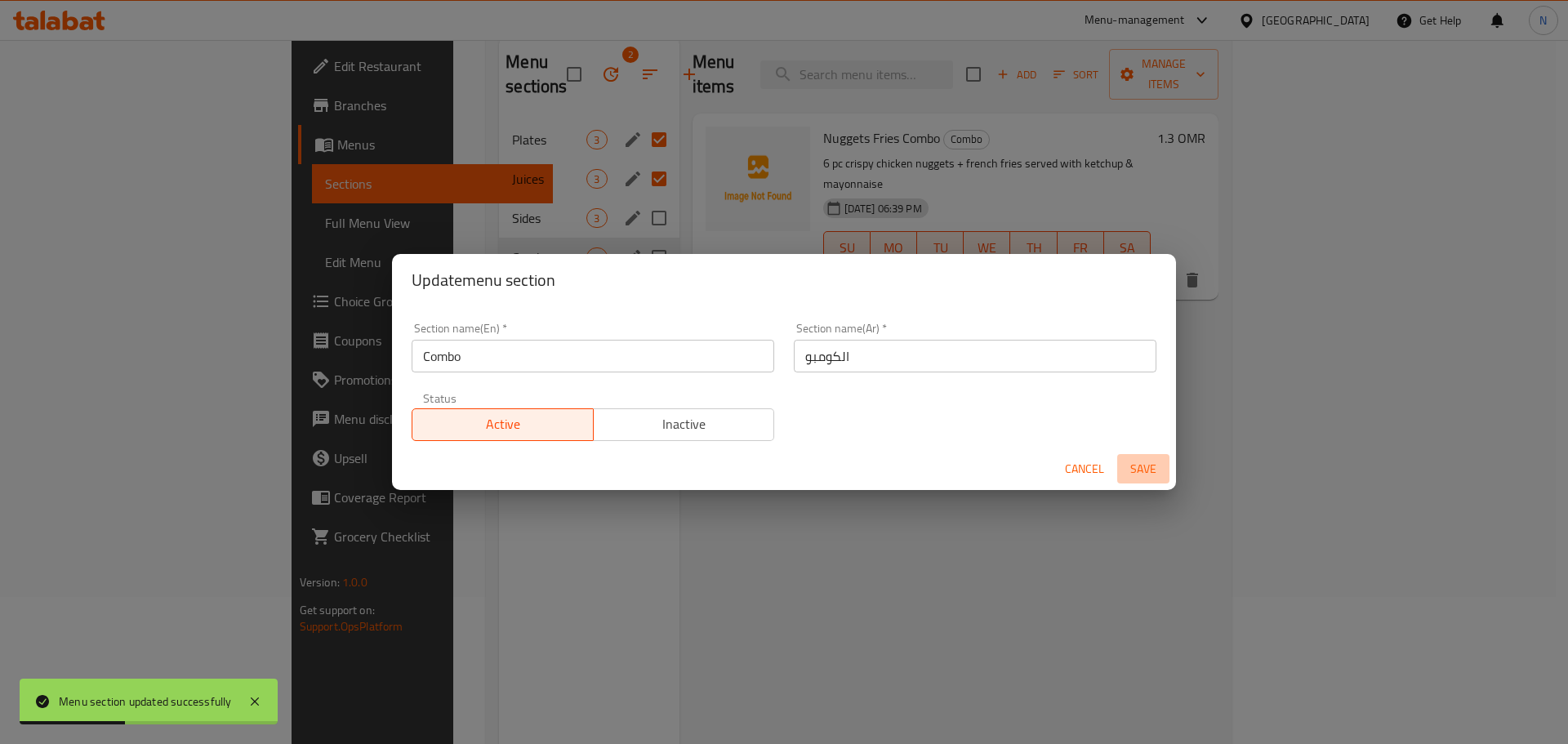
click at [1153, 467] on span "Save" at bounding box center [1144, 469] width 40 height 21
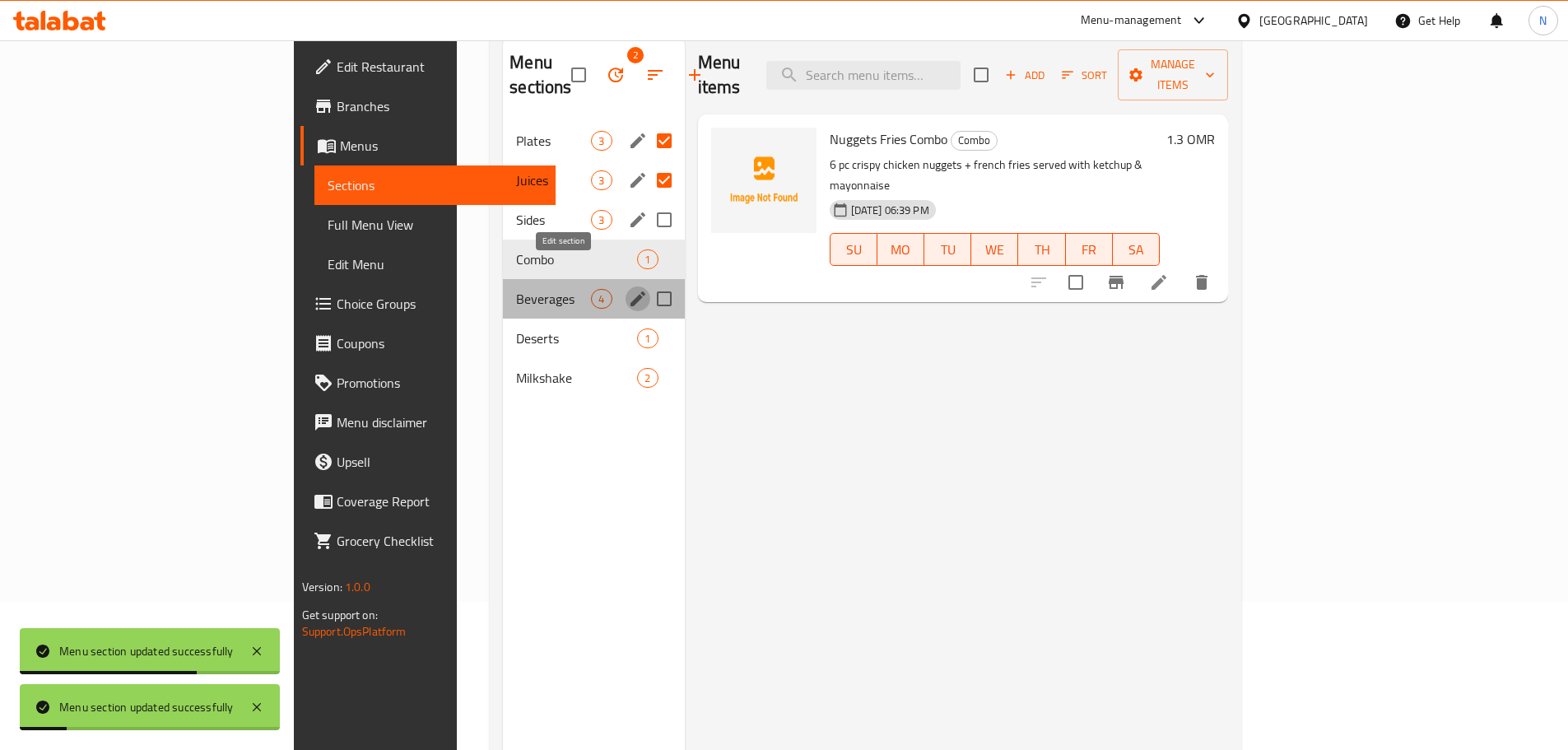
click at [628, 289] on icon "edit" at bounding box center [637, 298] width 20 height 20
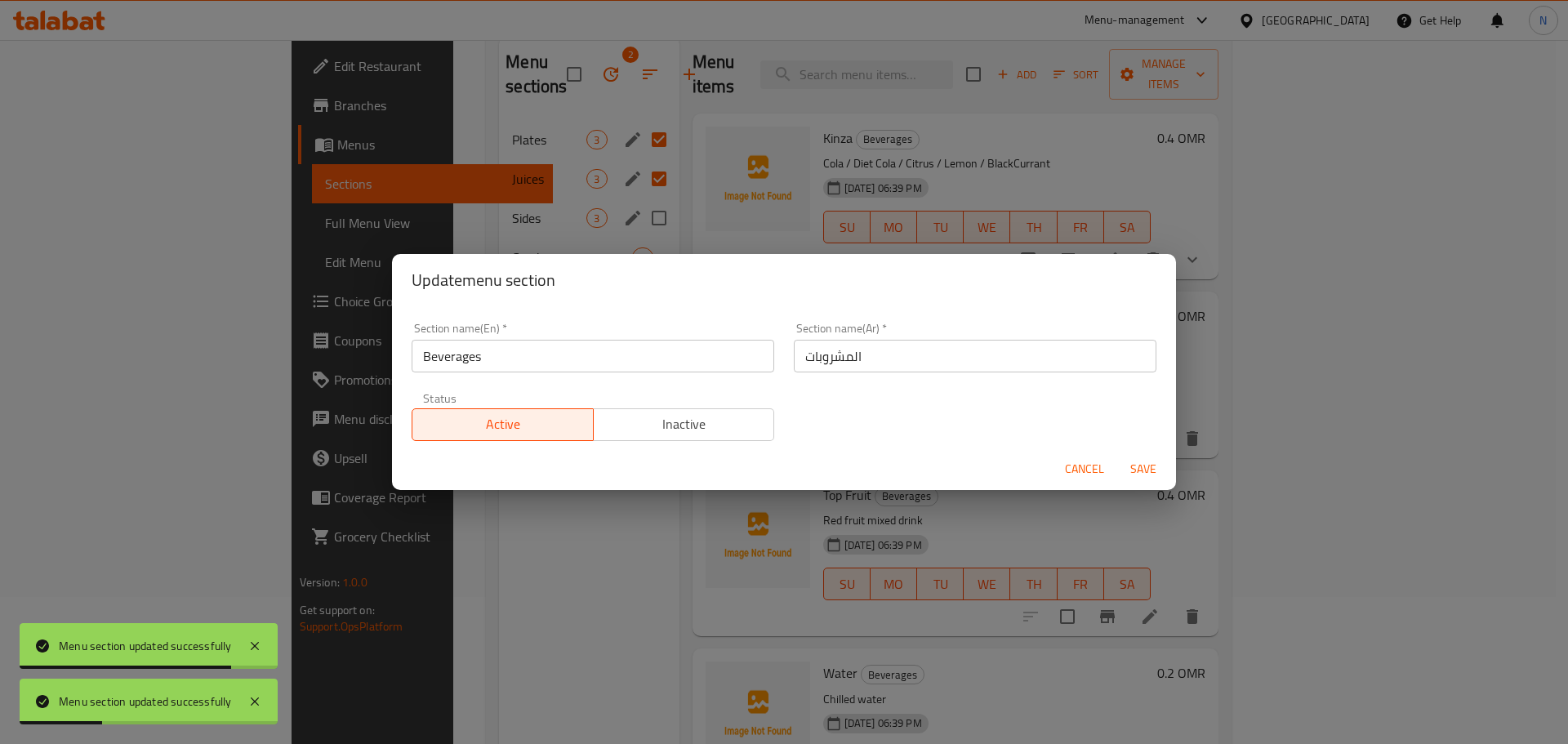
drag, startPoint x: 1099, startPoint y: 471, endPoint x: 1033, endPoint y: 472, distance: 66.0
click at [1096, 471] on span "Cancel" at bounding box center [1085, 469] width 40 height 21
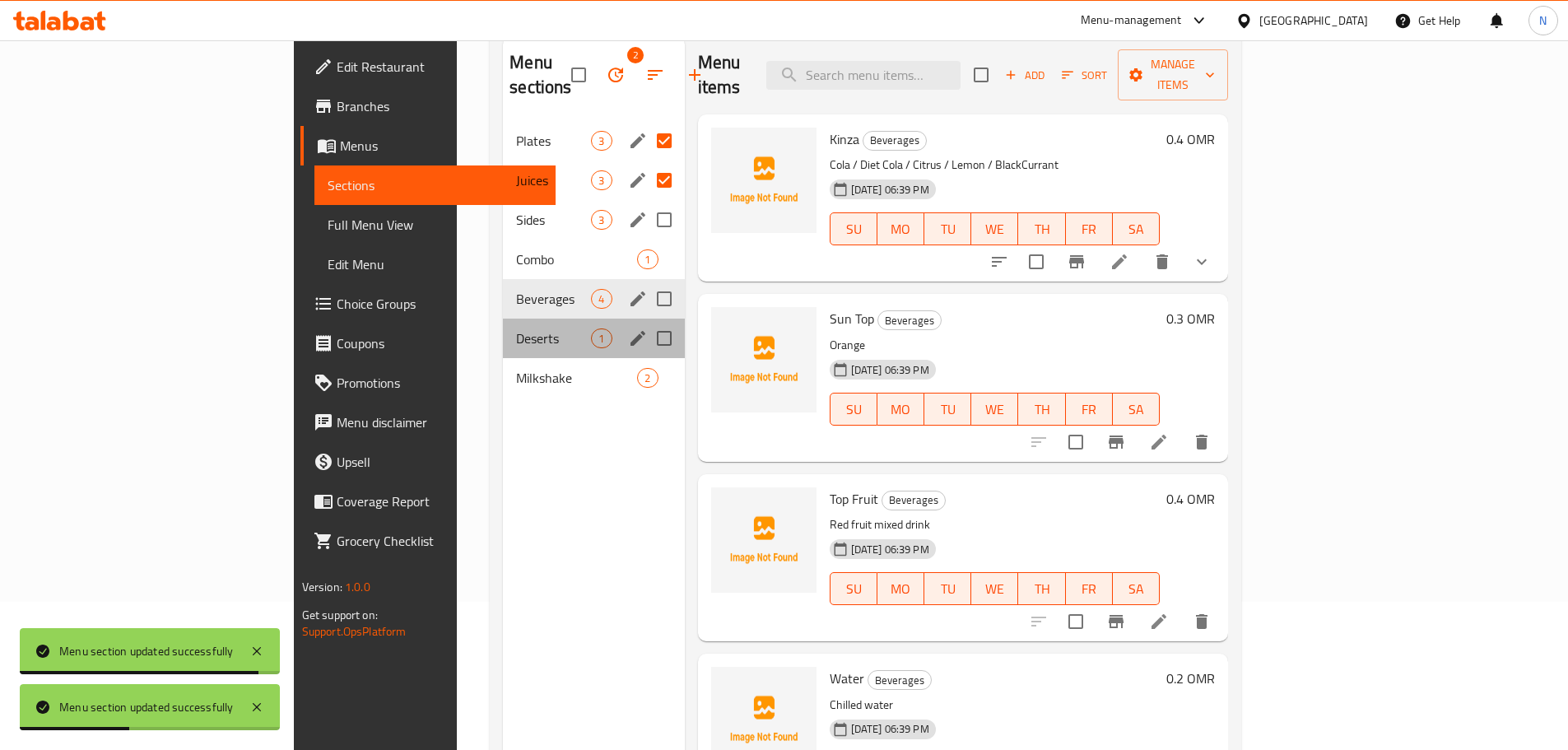
click at [544, 319] on div "Deserts 1" at bounding box center [594, 338] width 181 height 40
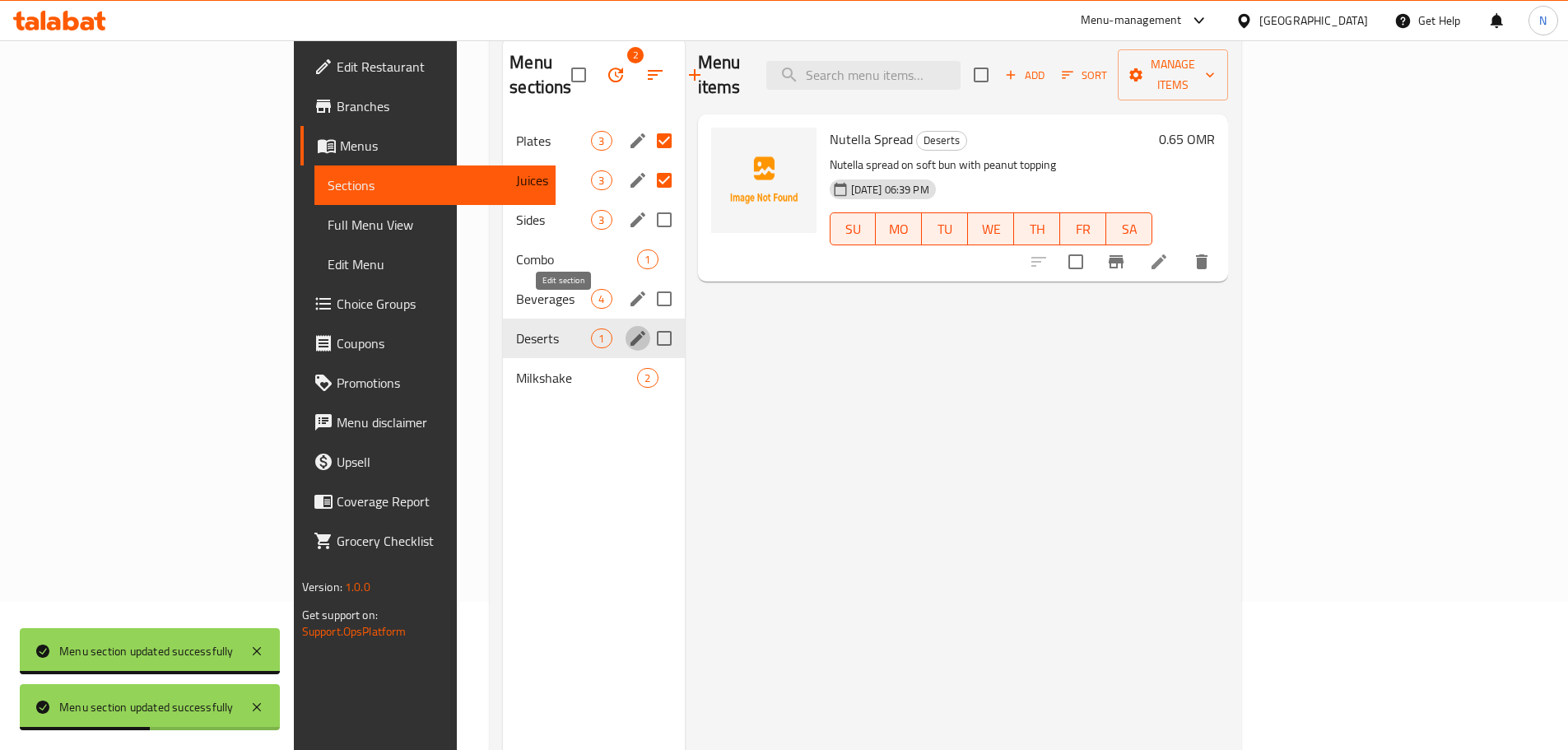
click at [628, 328] on icon "edit" at bounding box center [637, 338] width 20 height 20
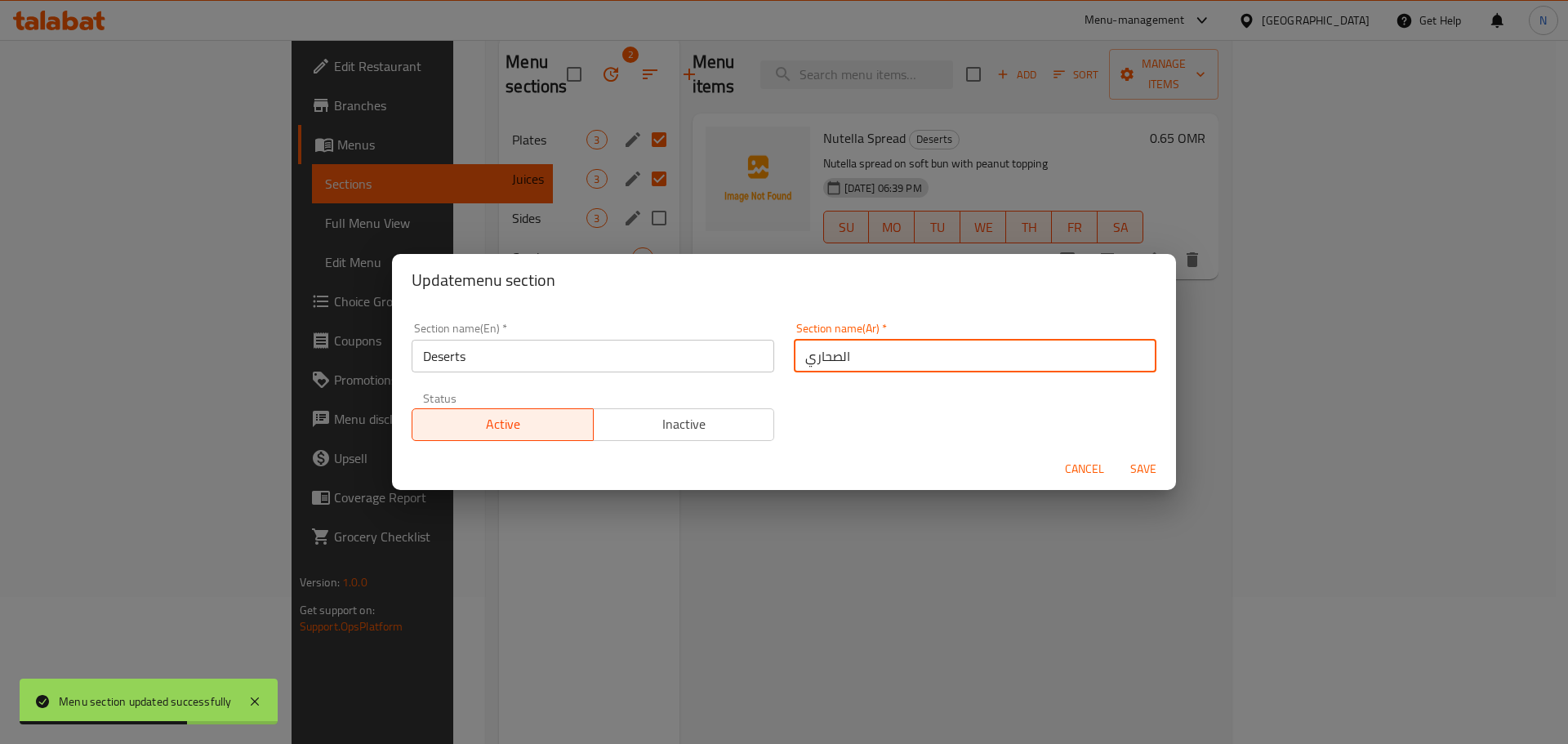
click at [862, 352] on input "الصحاري" at bounding box center [975, 356] width 363 height 33
click at [447, 358] on input "Deserts" at bounding box center [593, 356] width 363 height 33
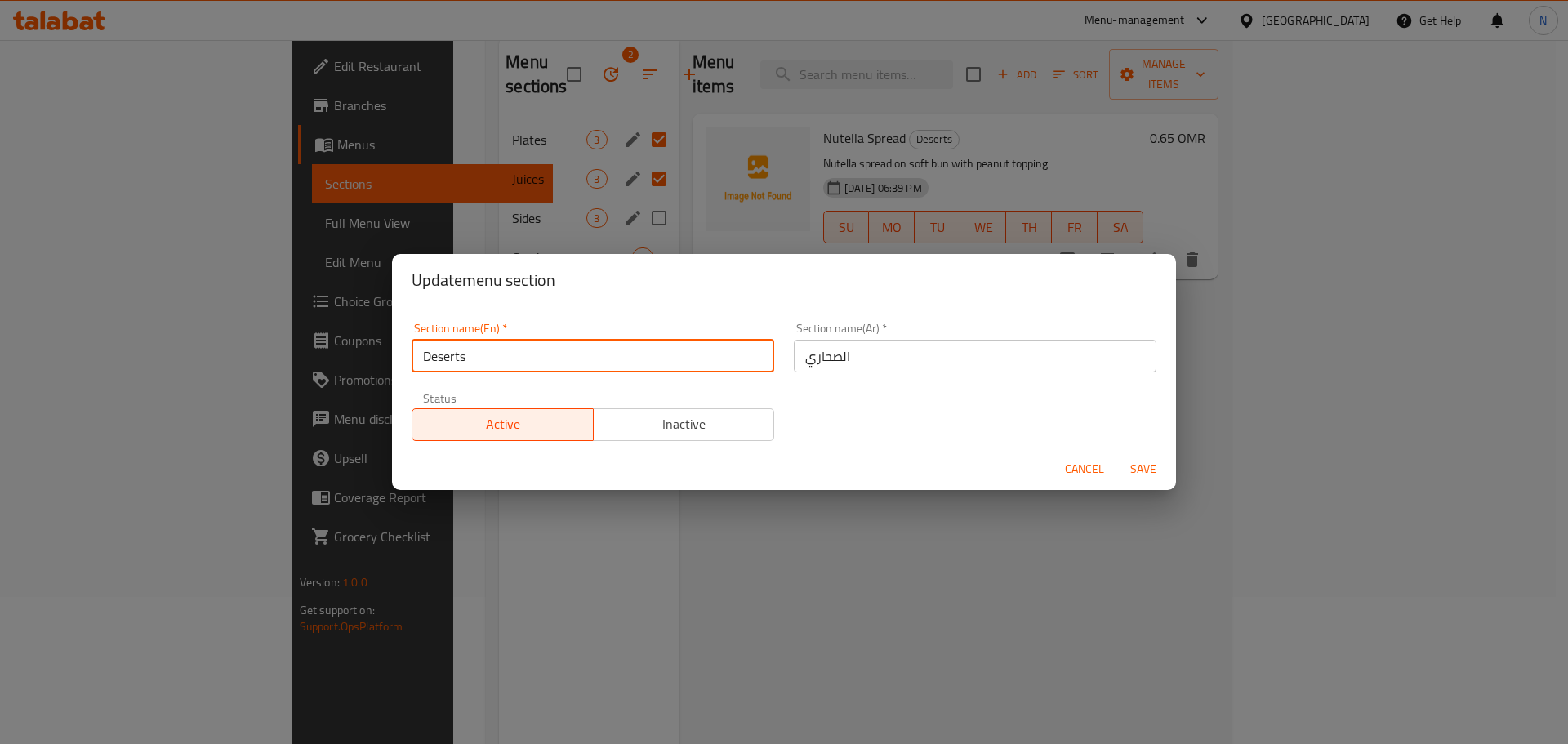
type input "Desserts"
click at [542, 351] on input "Desserts" at bounding box center [593, 356] width 363 height 33
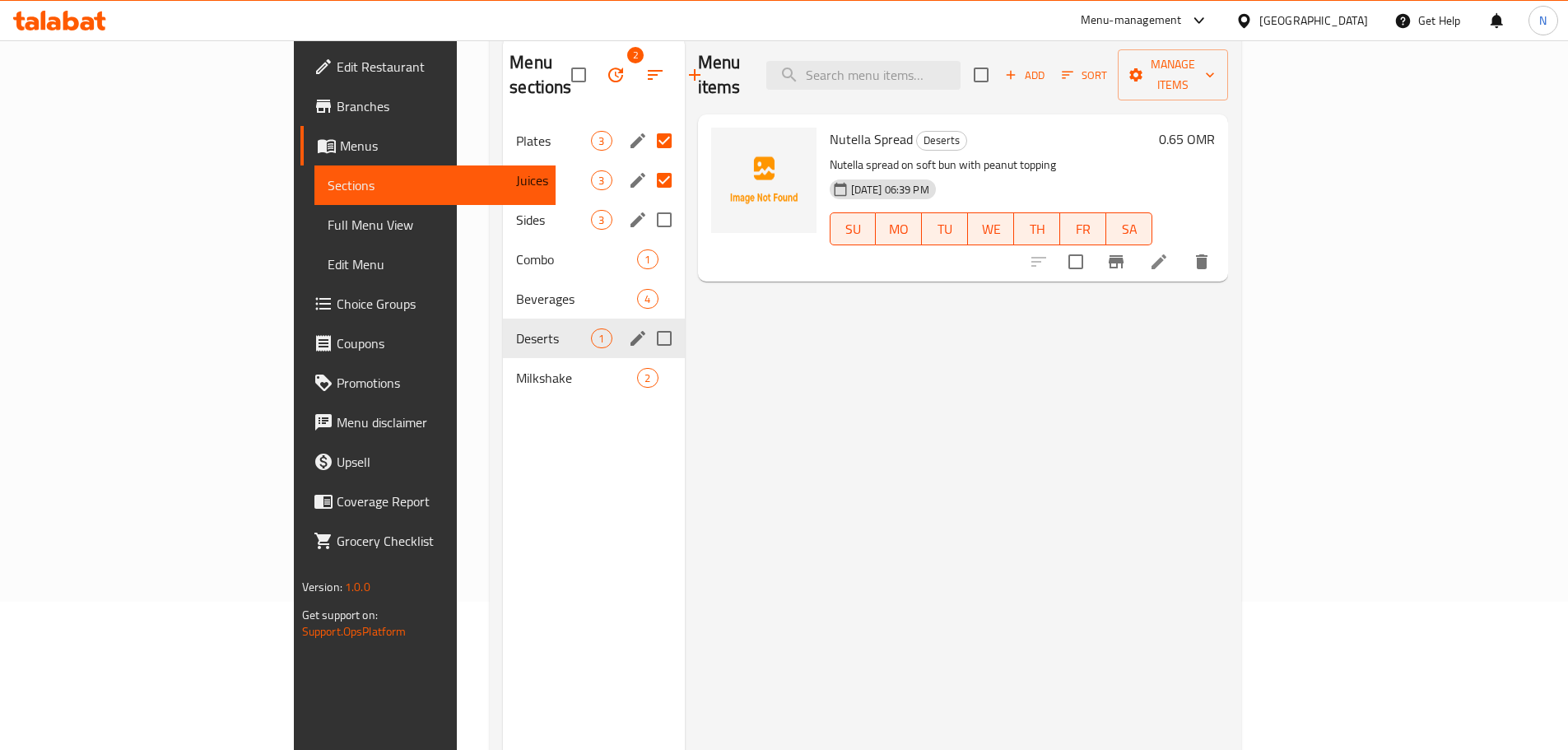
click at [647, 321] on input "Menu sections" at bounding box center [664, 338] width 34 height 34
checkbox input "true"
click at [628, 328] on icon "edit" at bounding box center [637, 338] width 20 height 20
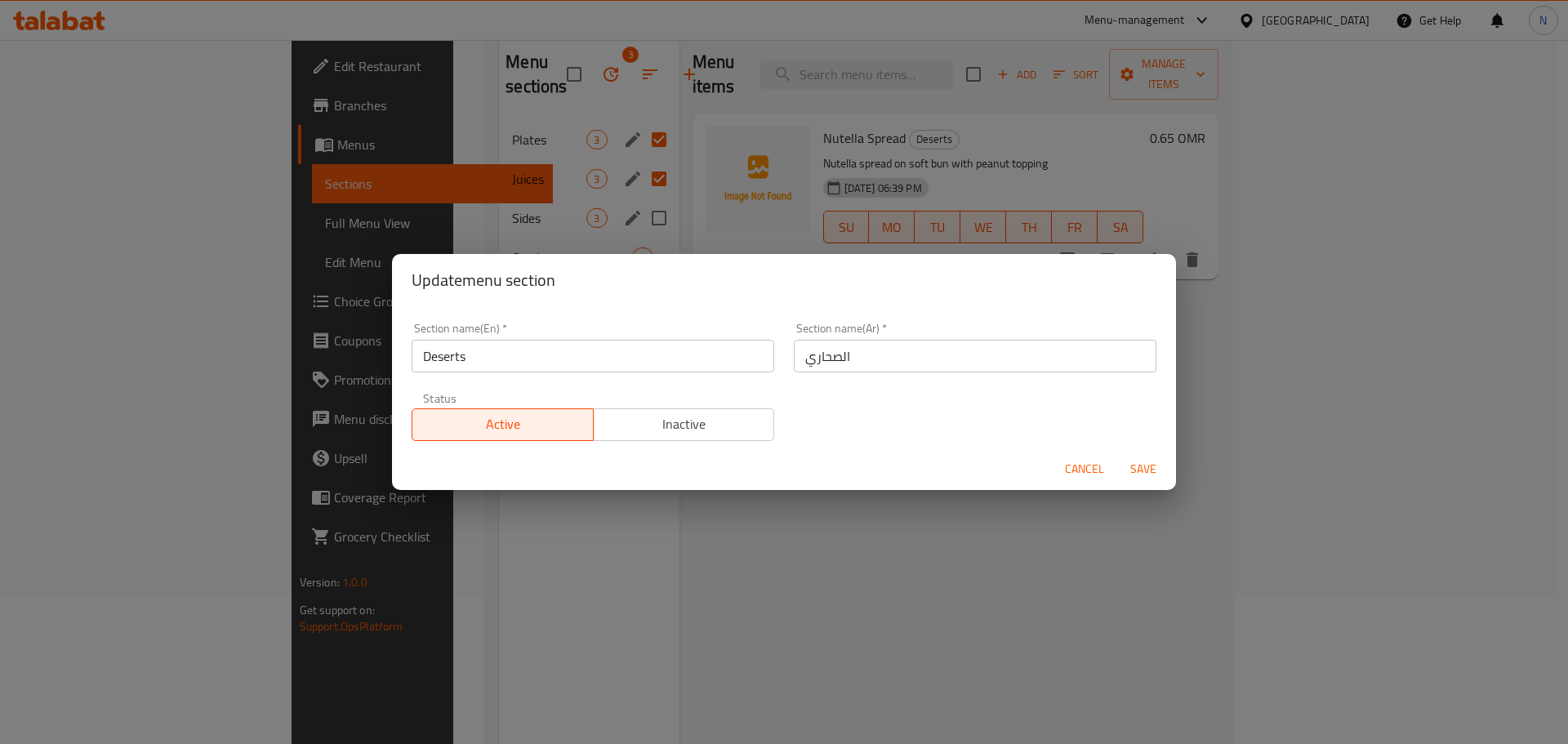
click at [473, 382] on div "Status Active Inactive" at bounding box center [594, 416] width 383 height 69
click at [472, 363] on input "Deserts" at bounding box center [593, 356] width 363 height 33
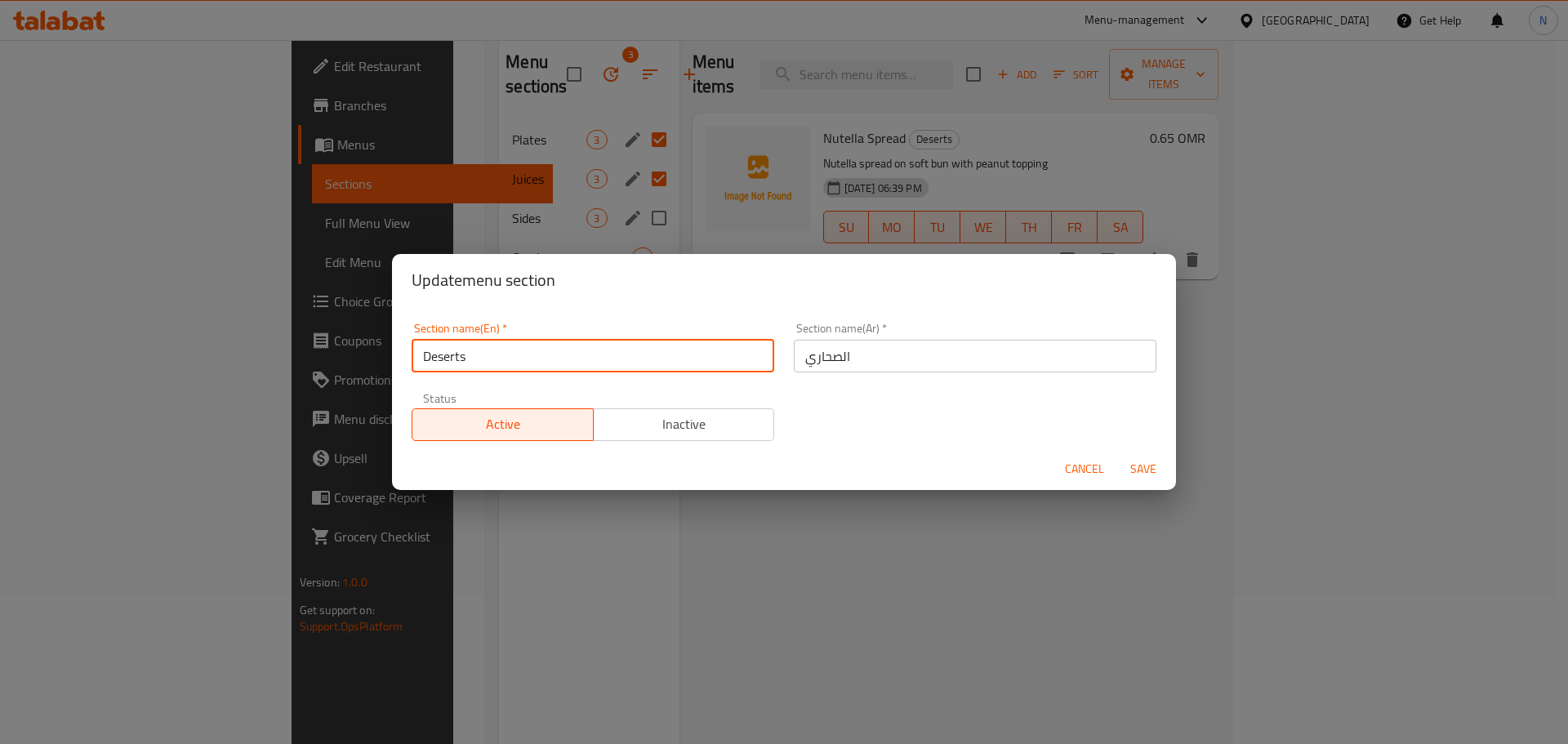
click at [472, 363] on input "Deserts" at bounding box center [593, 356] width 363 height 33
click at [462, 358] on input "Deserts" at bounding box center [593, 356] width 363 height 33
click at [447, 354] on input "Deserts" at bounding box center [593, 356] width 363 height 33
drag, startPoint x: 507, startPoint y: 352, endPoint x: 250, endPoint y: 334, distance: 257.6
click at [253, 347] on div "Update menu section Section name(En)   * Desserts Section name(En) * Section na…" at bounding box center [784, 372] width 1568 height 744
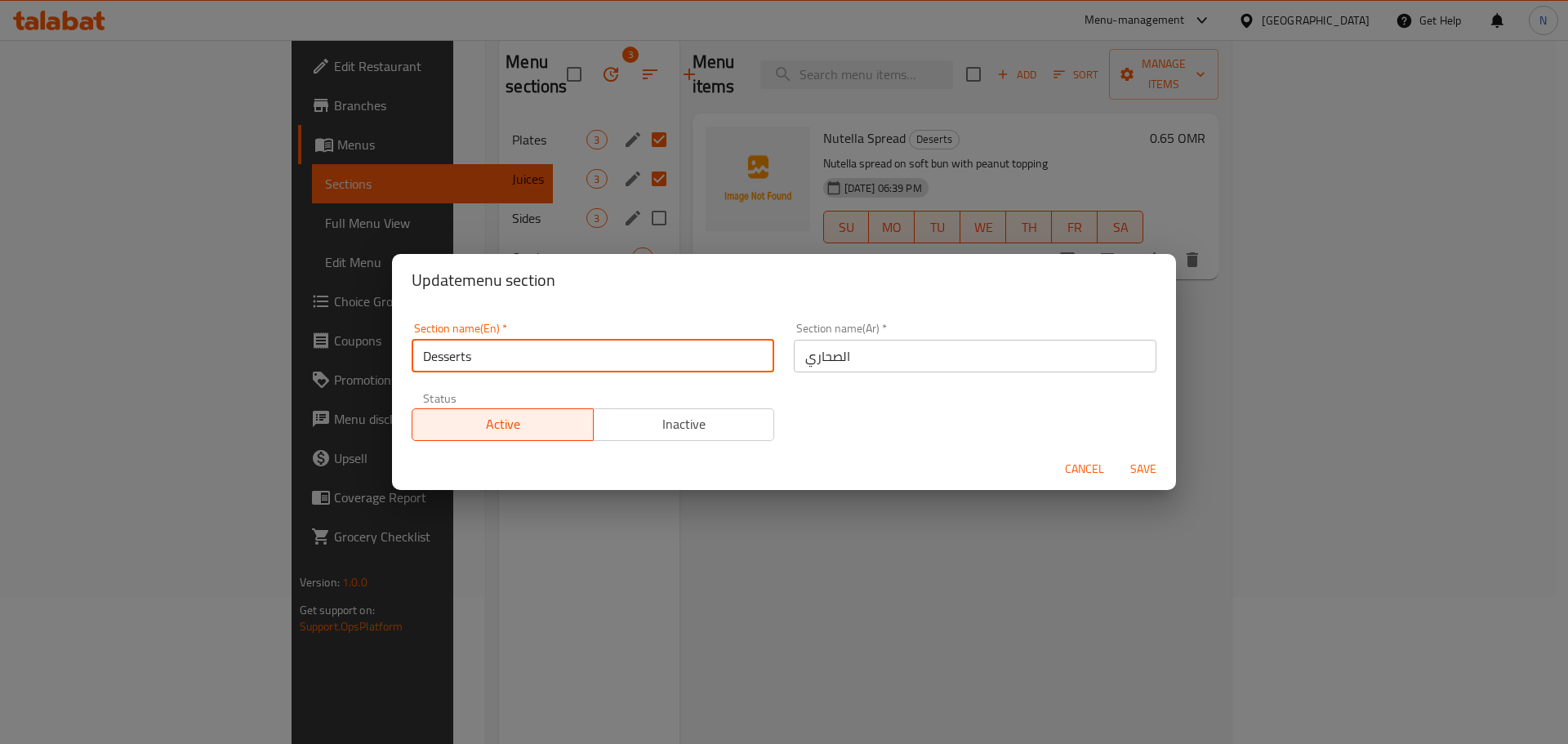
type input "Desserts"
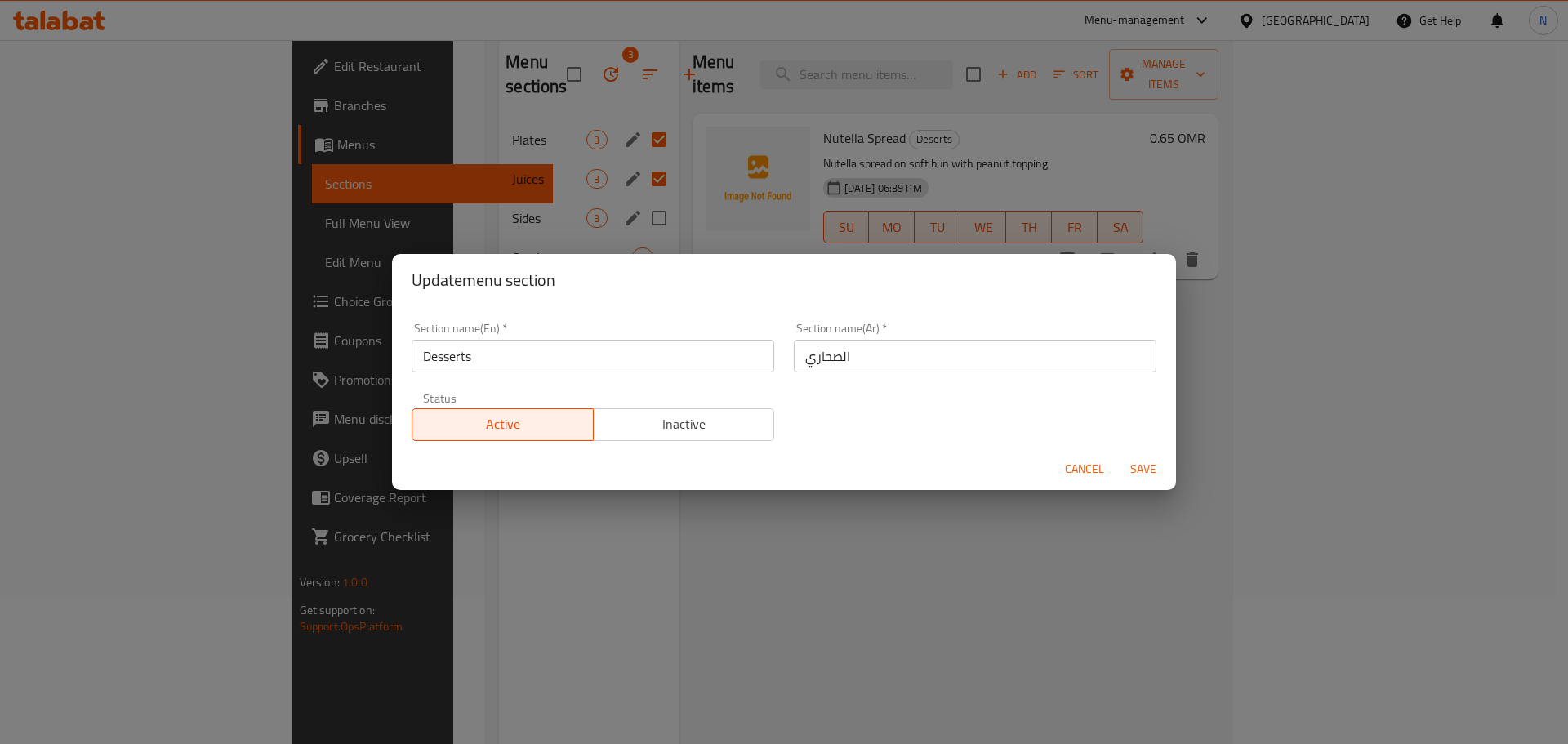
click at [880, 366] on input "الصحاري" at bounding box center [975, 356] width 363 height 33
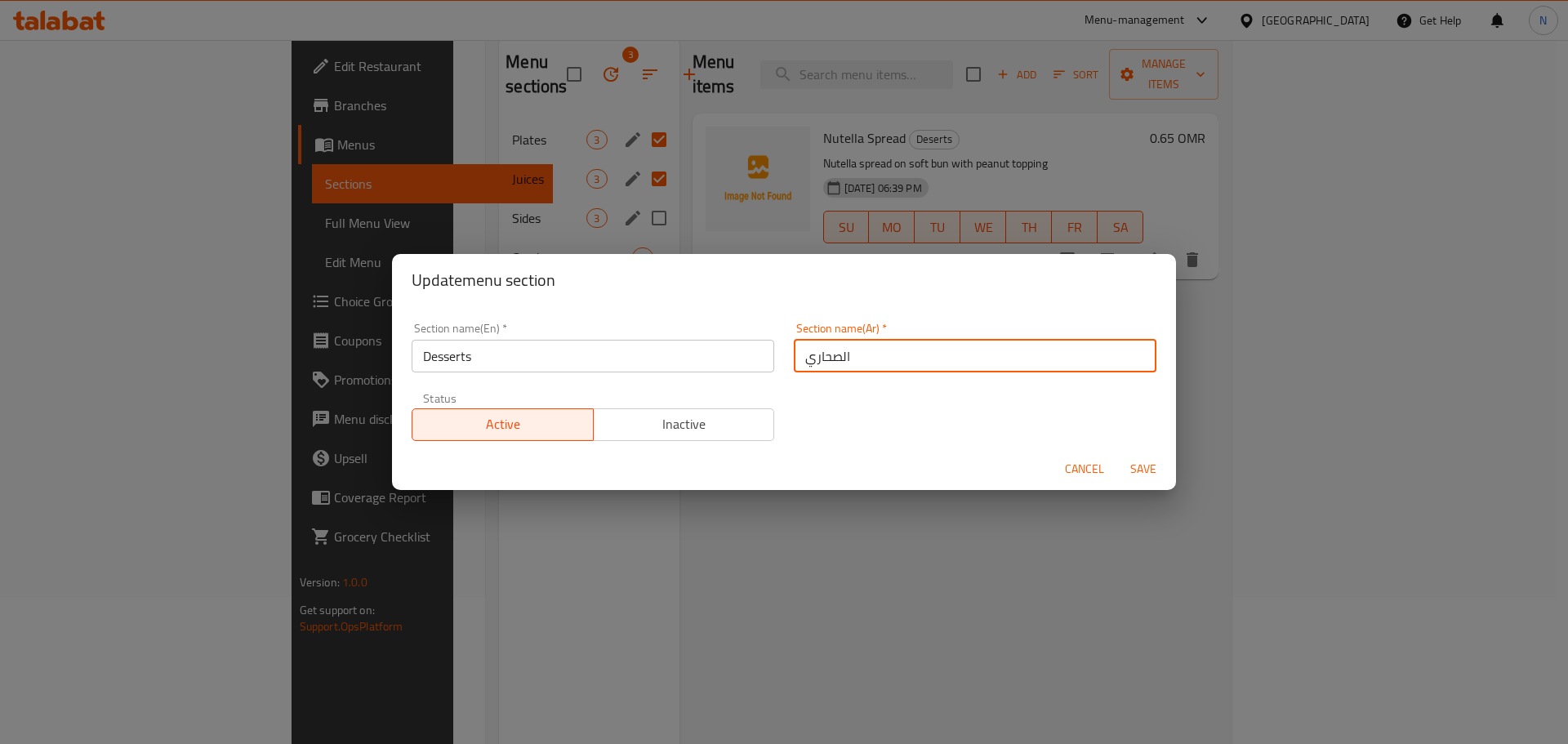
click at [880, 366] on input "الصحاري" at bounding box center [975, 356] width 363 height 33
paste input "لويات"
click at [880, 366] on input "الحلويات" at bounding box center [975, 356] width 363 height 33
type input "الحلويات"
click at [1150, 469] on span "Save" at bounding box center [1144, 469] width 40 height 21
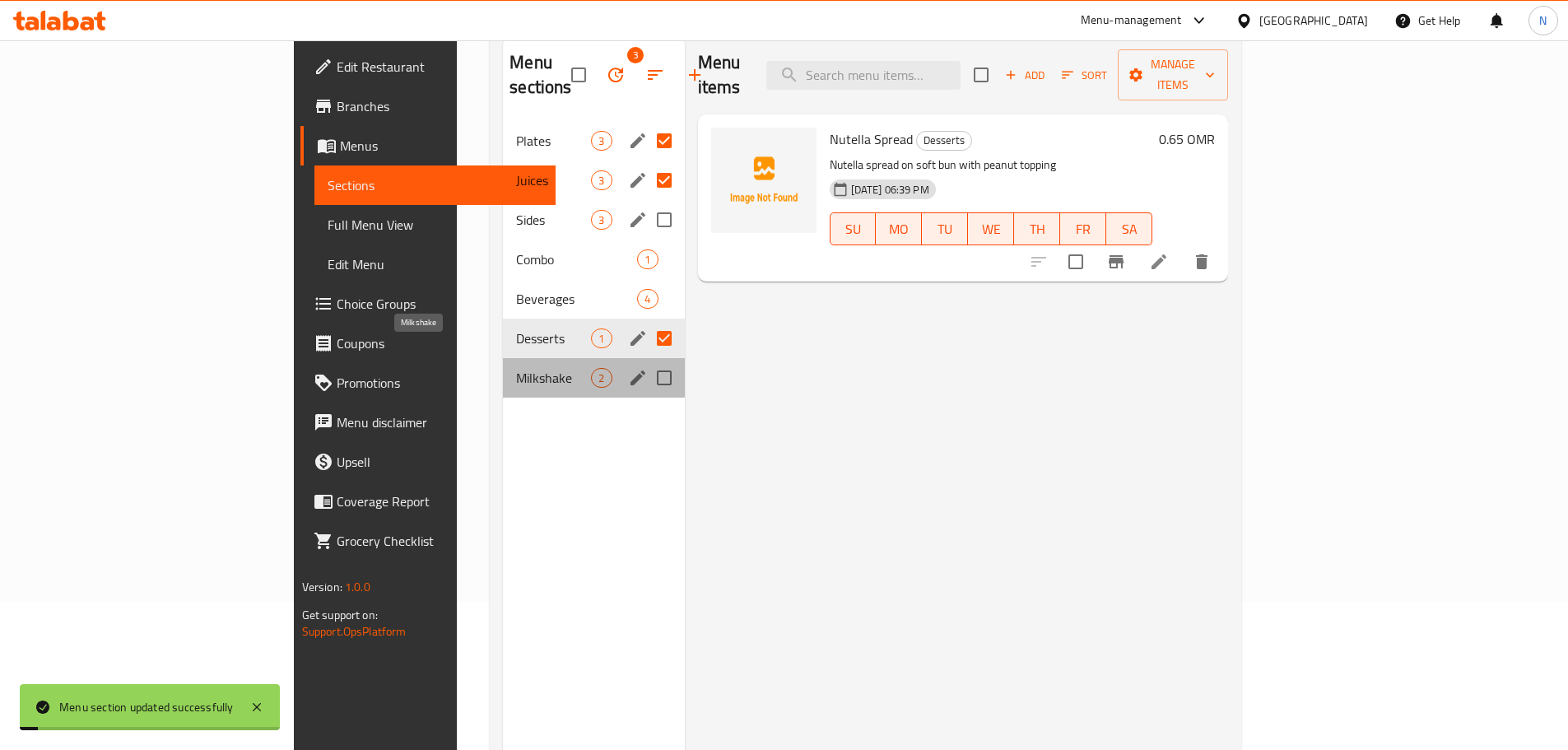
click at [517, 367] on span "Milkshake" at bounding box center [554, 377] width 75 height 20
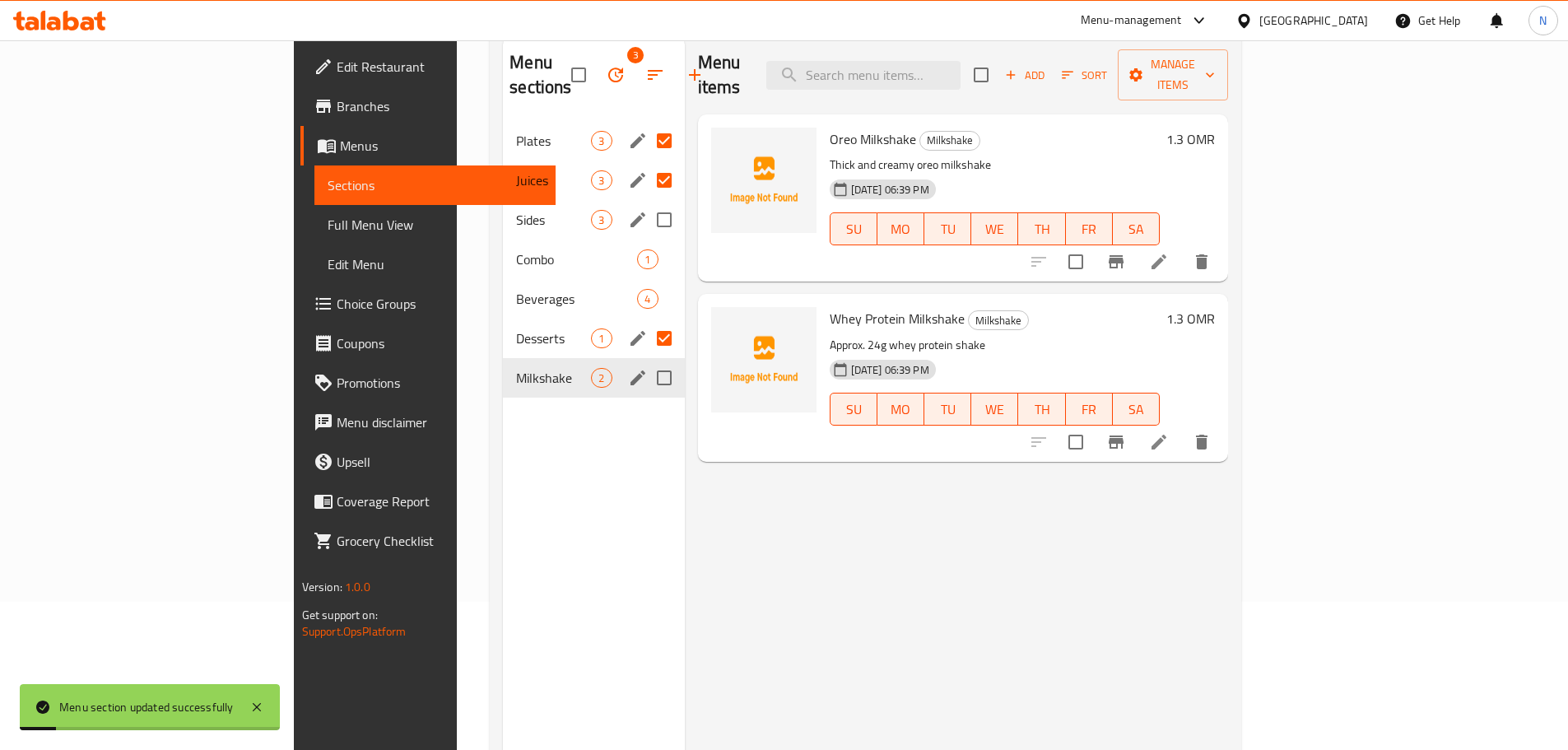
click at [647, 361] on input "Menu sections" at bounding box center [664, 378] width 34 height 34
checkbox input "true"
click at [631, 370] on icon "edit" at bounding box center [638, 378] width 15 height 15
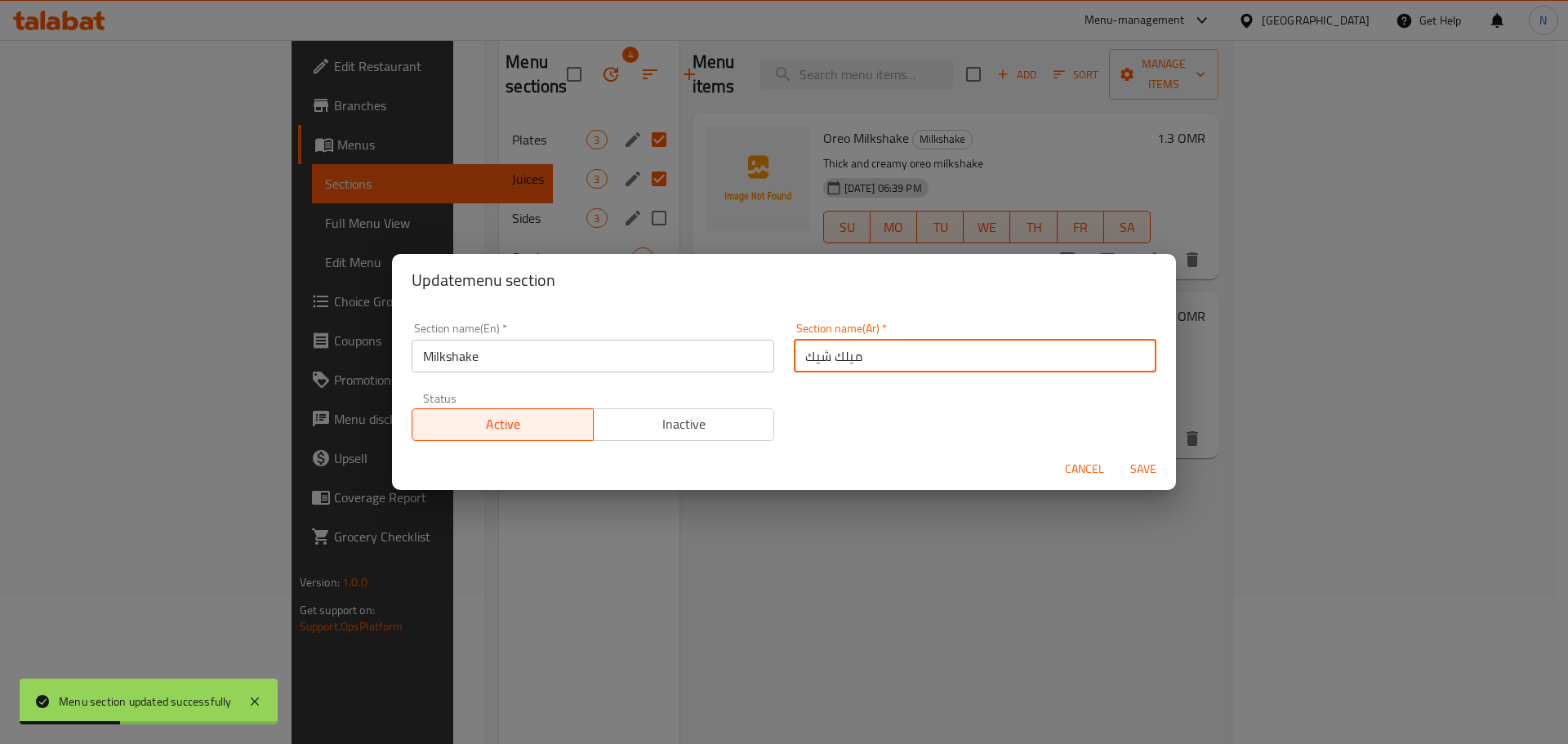
click at [799, 360] on input "ميلك شيك" at bounding box center [975, 356] width 363 height 33
type input "الميلك شيك"
click at [1153, 469] on span "Save" at bounding box center [1144, 469] width 40 height 21
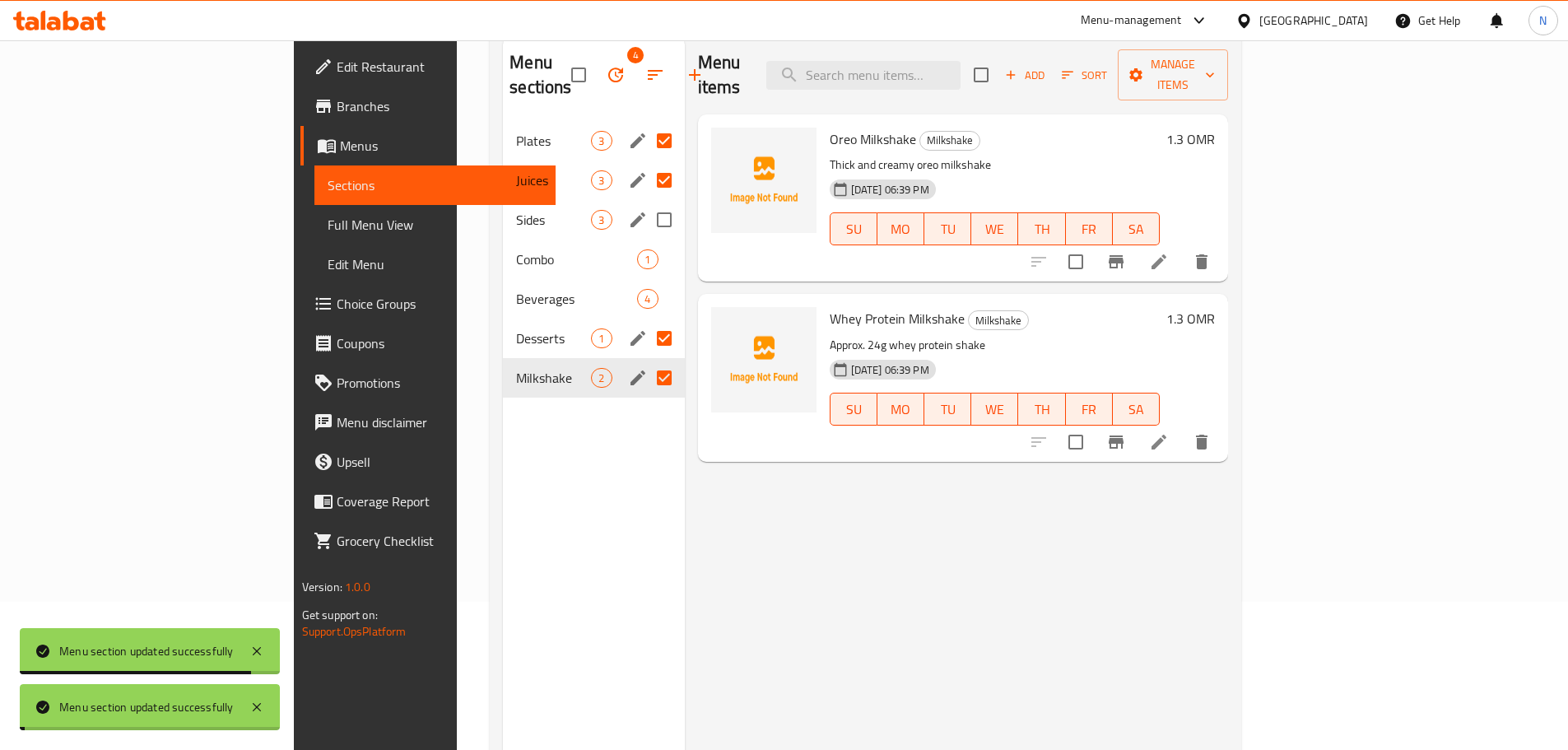
click at [328, 228] on span "Full Menu View" at bounding box center [435, 224] width 215 height 20
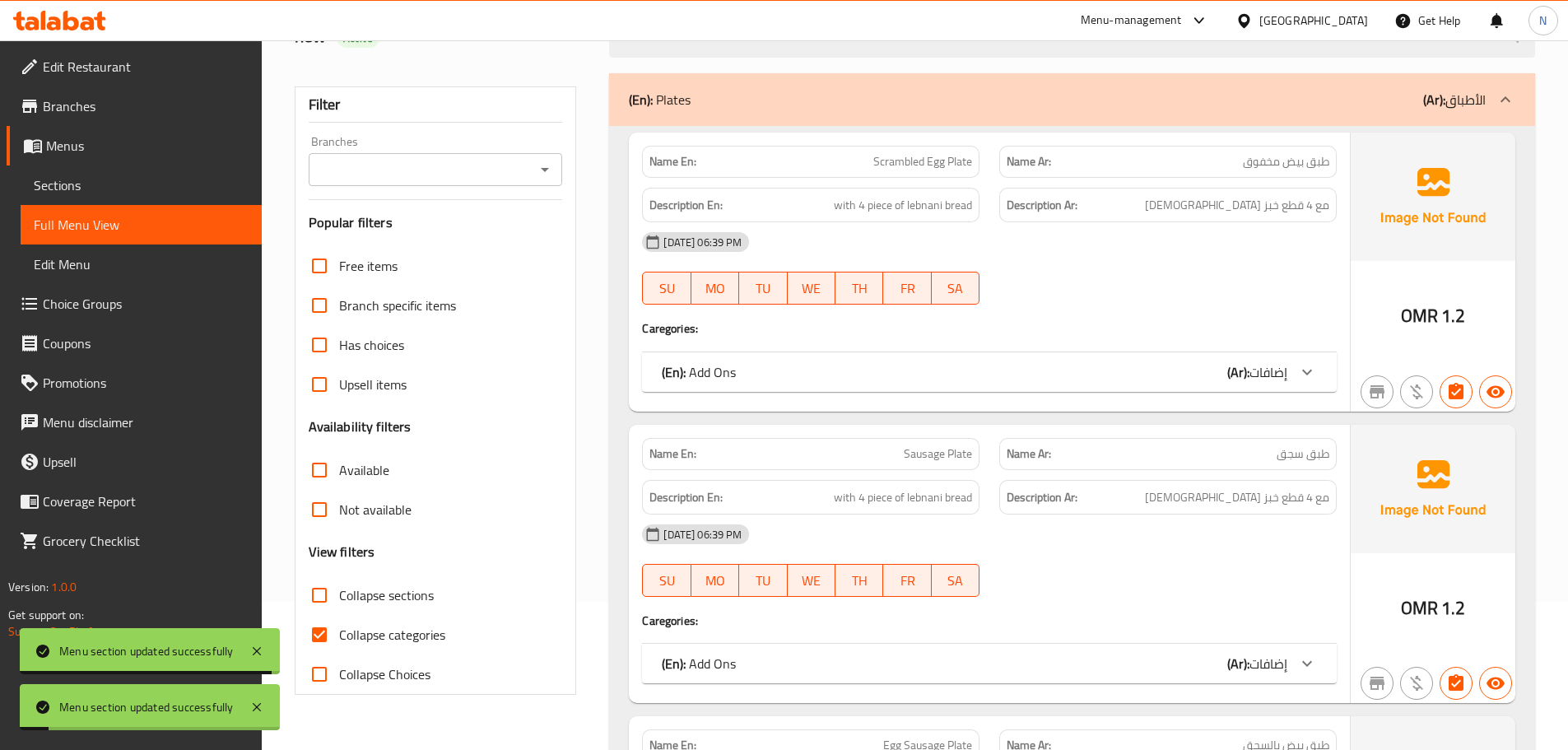
click at [319, 634] on input "Collapse categories" at bounding box center [320, 635] width 40 height 40
checkbox input "false"
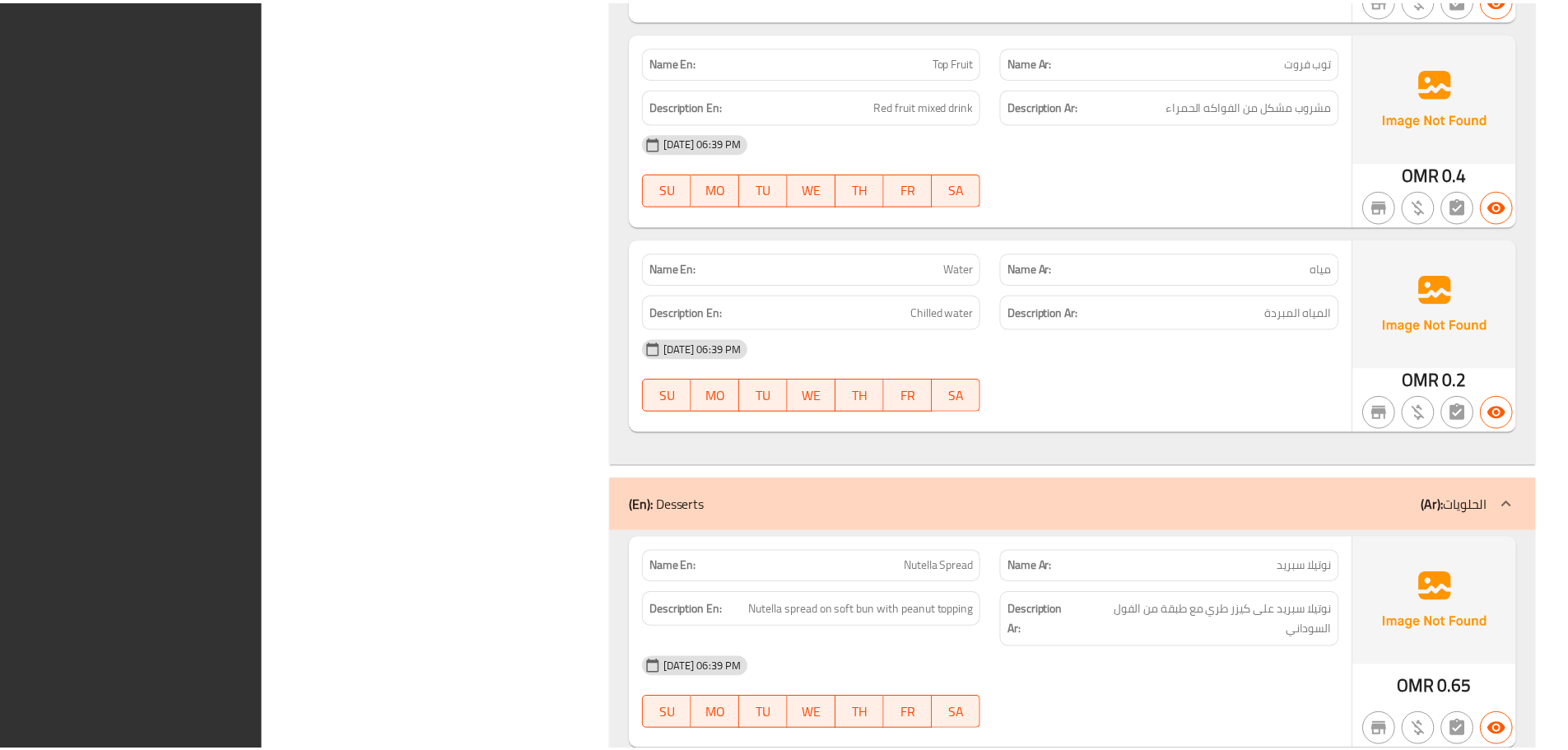
scroll to position [5243, 0]
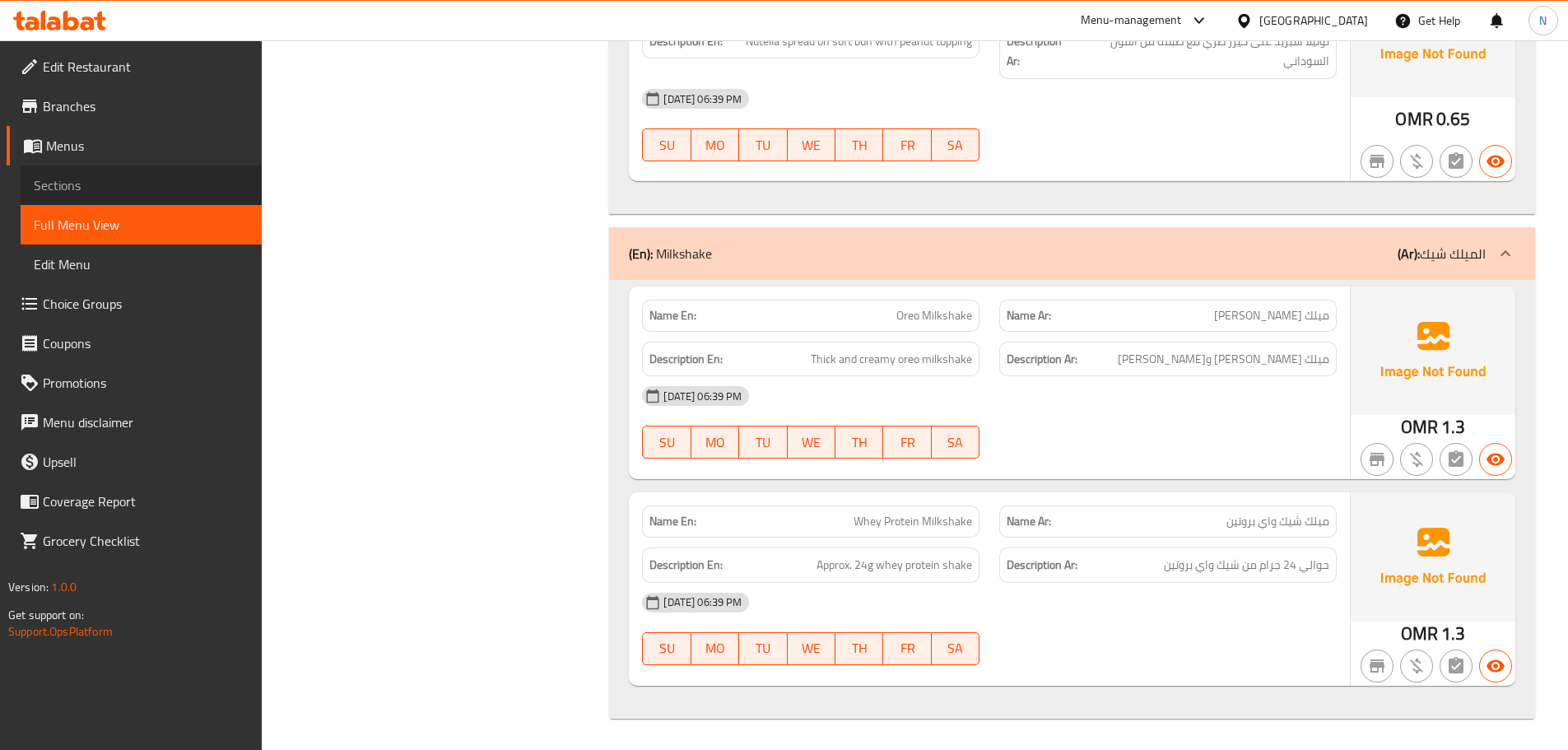
click at [69, 198] on link "Sections" at bounding box center [142, 185] width 241 height 40
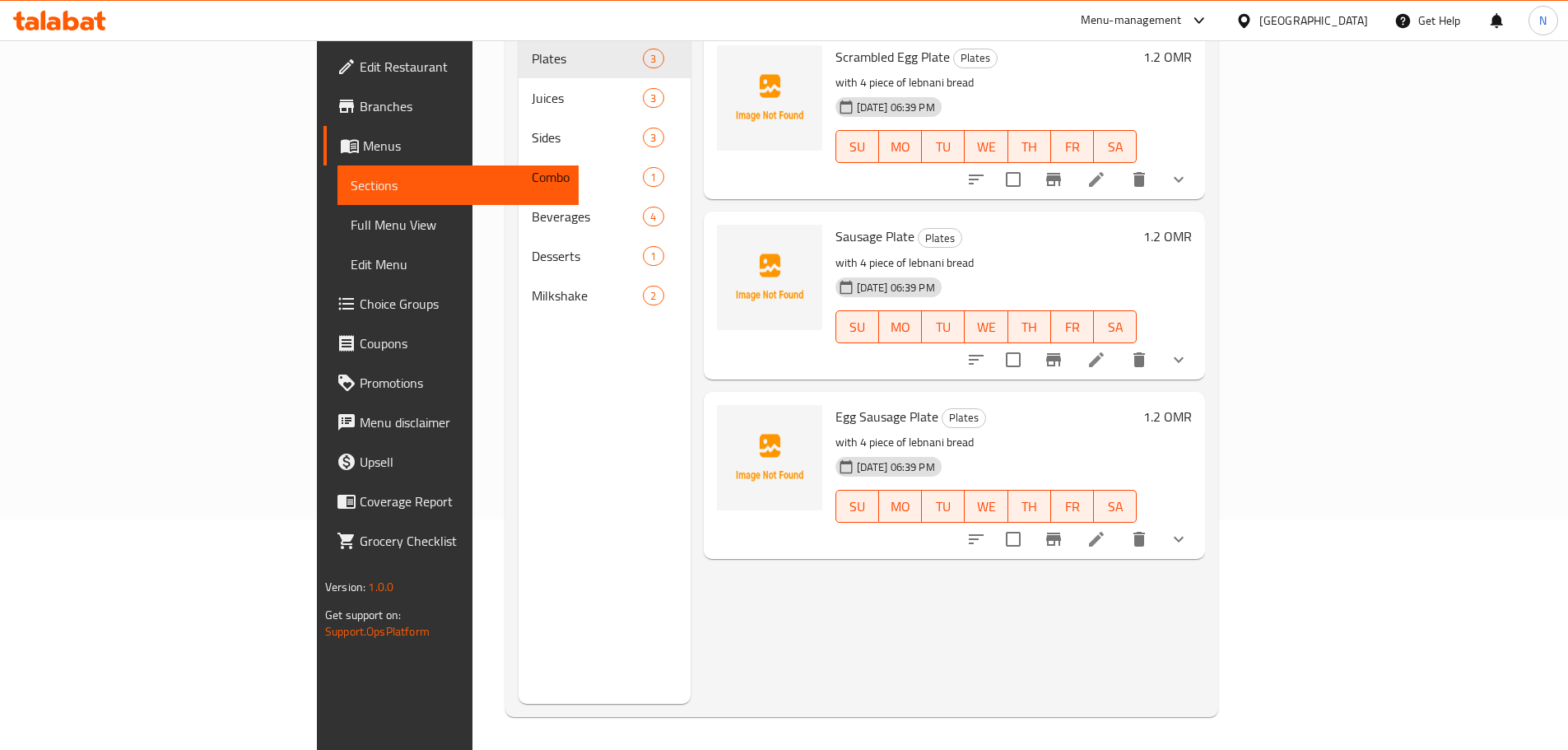
scroll to position [231, 0]
drag, startPoint x: 980, startPoint y: 672, endPoint x: 968, endPoint y: 648, distance: 26.8
click at [979, 672] on div "Menu items Add Sort Manage items Scrambled Egg Plate Plates with 4 piece of leb…" at bounding box center [948, 328] width 516 height 750
click at [360, 64] on span "Edit Restaurant" at bounding box center [463, 66] width 206 height 20
